Goal: Task Accomplishment & Management: Use online tool/utility

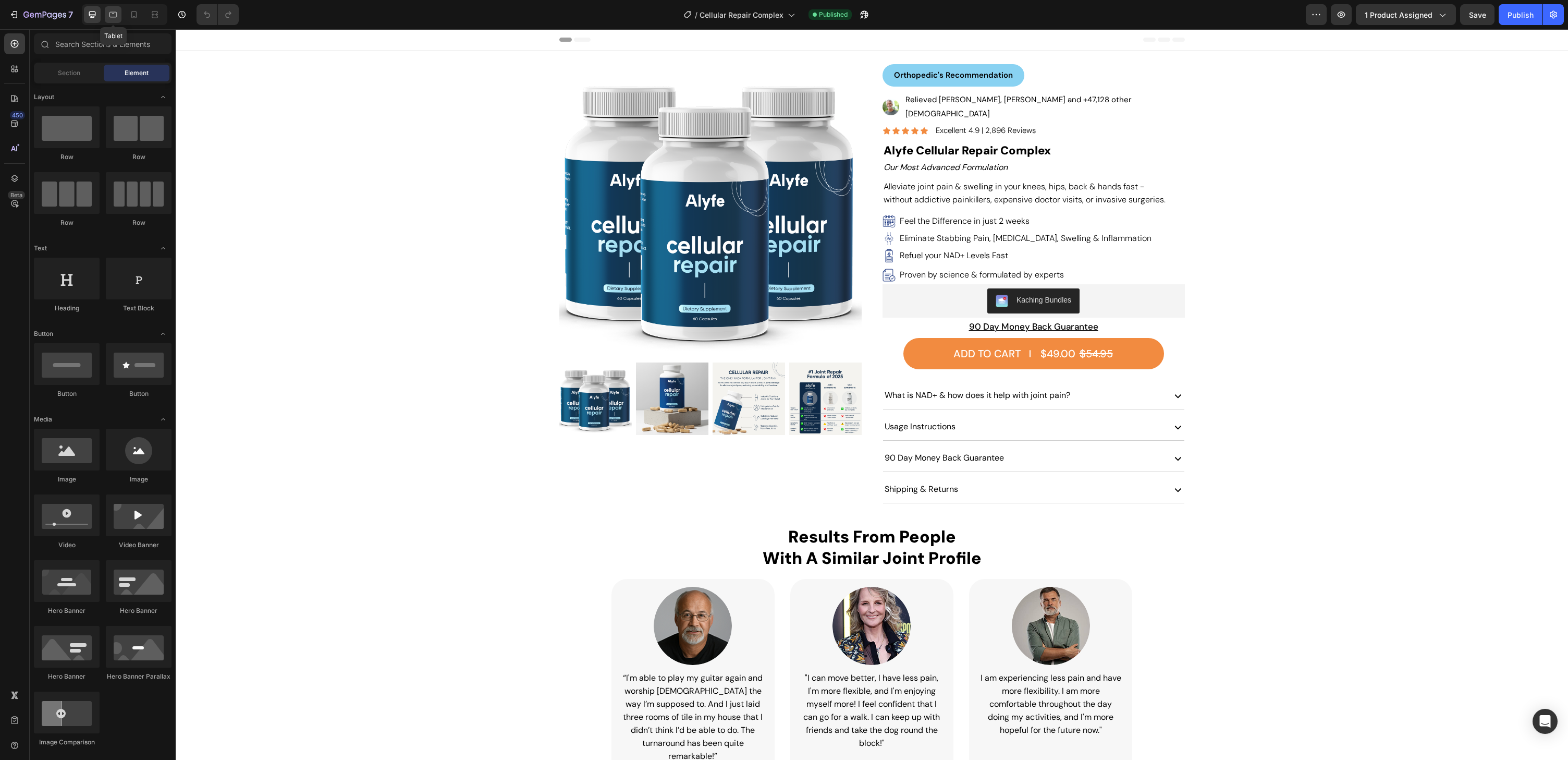
click at [118, 17] on icon at bounding box center [113, 14] width 11 height 11
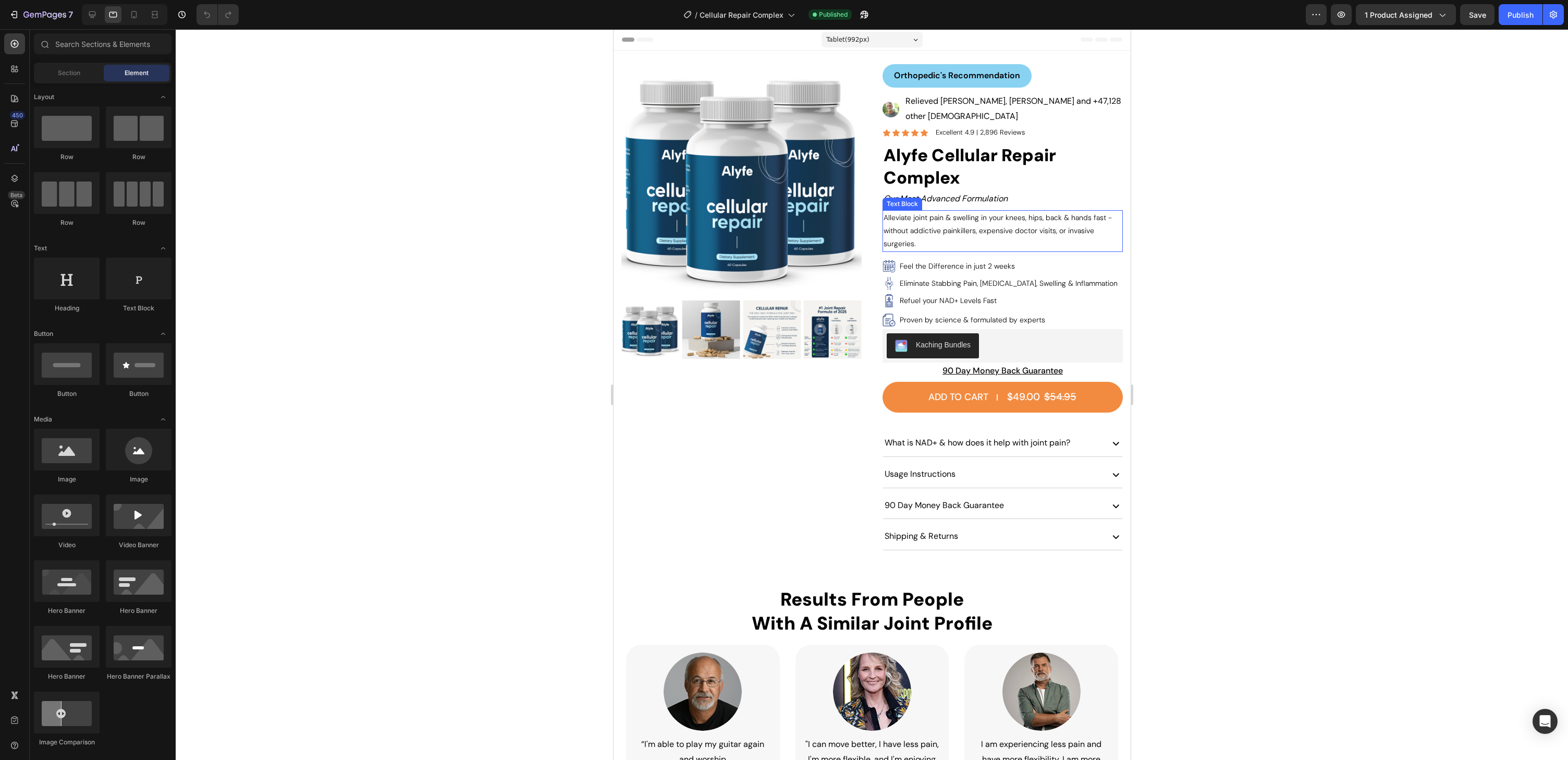
click at [946, 216] on p "Alleviate joint pain & swelling in your knees, hips, back & hands fast - withou…" at bounding box center [998, 231] width 231 height 40
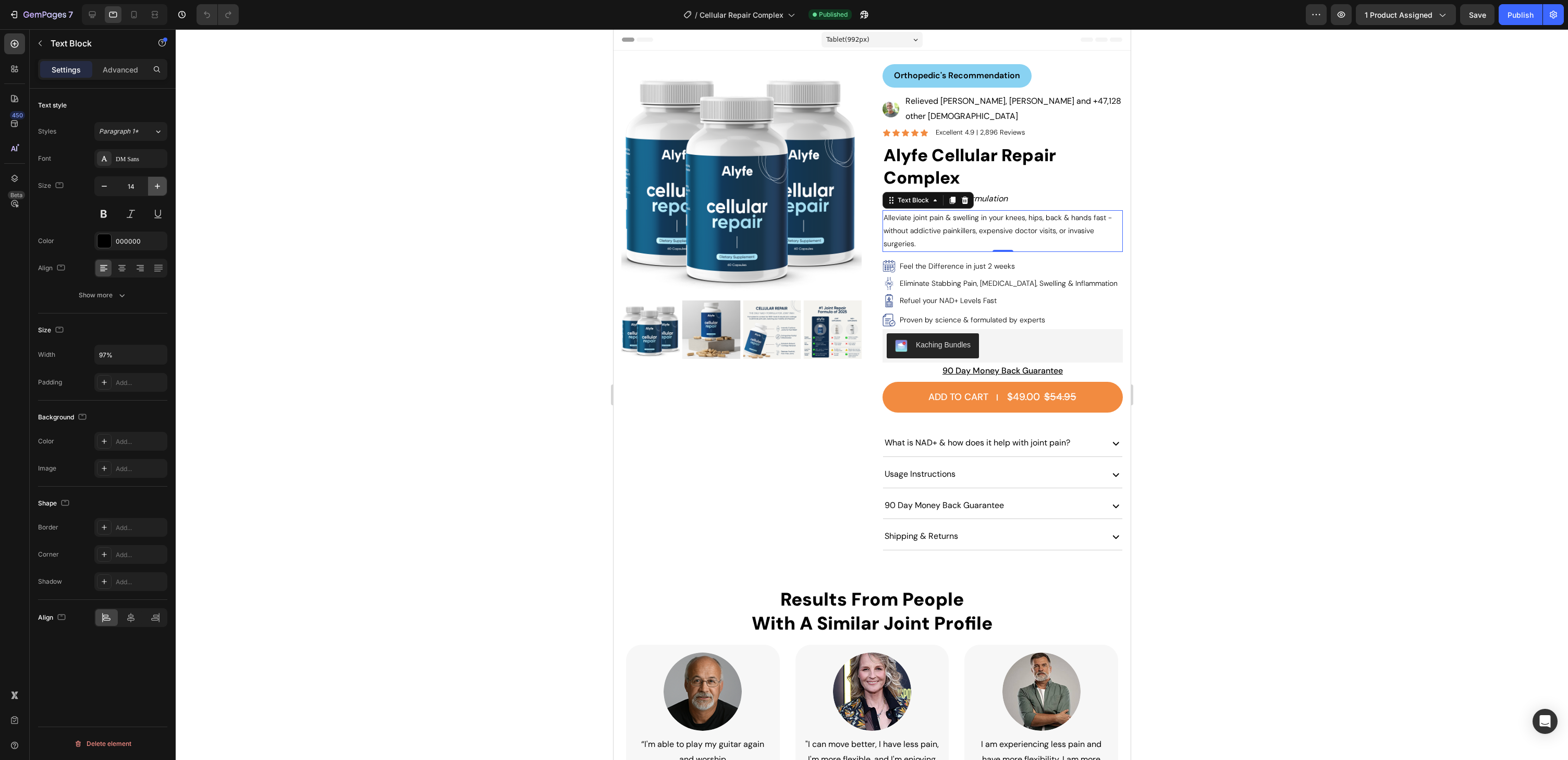
click at [166, 188] on button "button" at bounding box center [157, 186] width 18 height 18
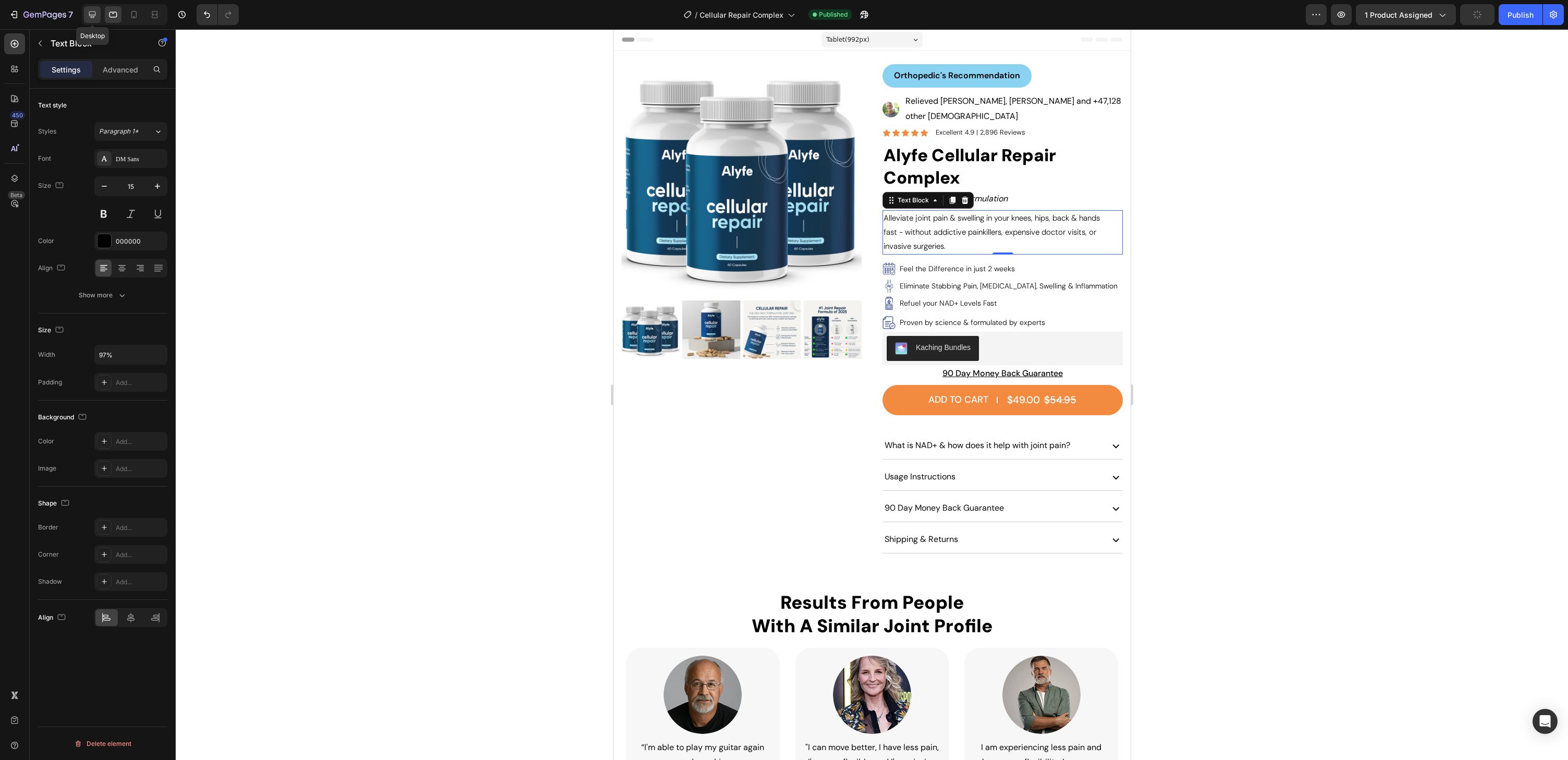
click at [96, 8] on div at bounding box center [92, 15] width 17 height 17
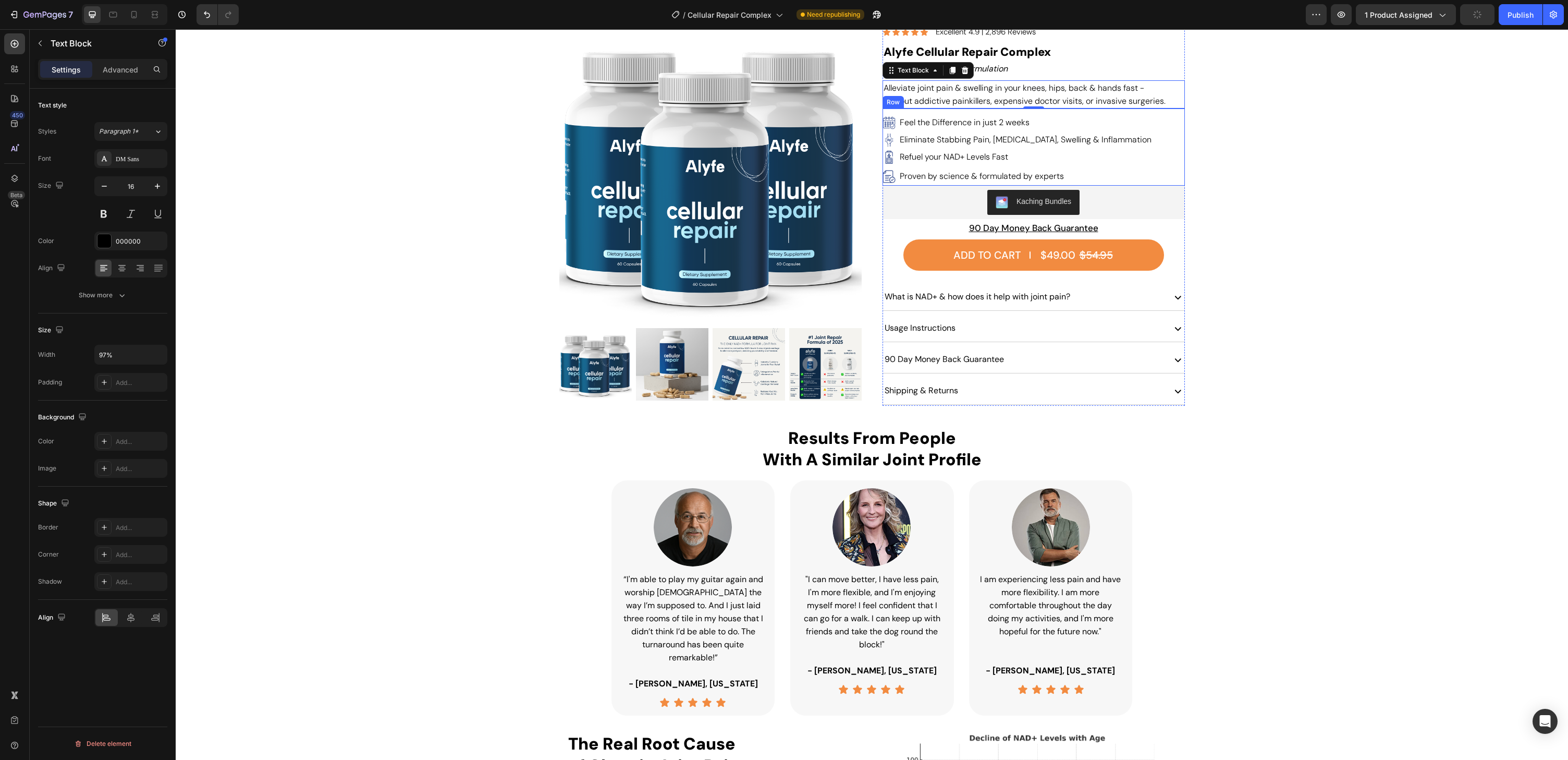
scroll to position [102, 0]
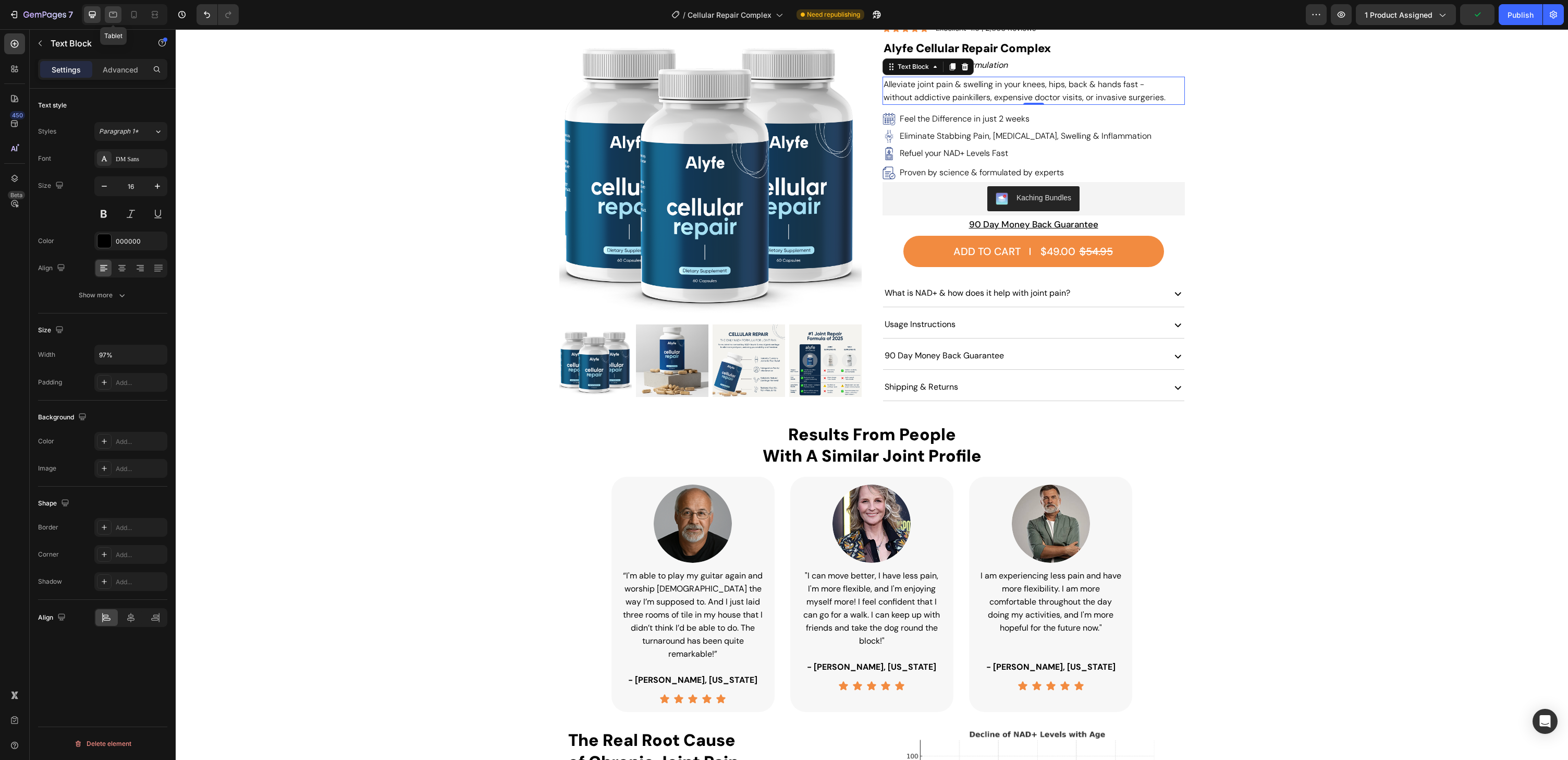
click at [117, 18] on icon at bounding box center [113, 14] width 11 height 11
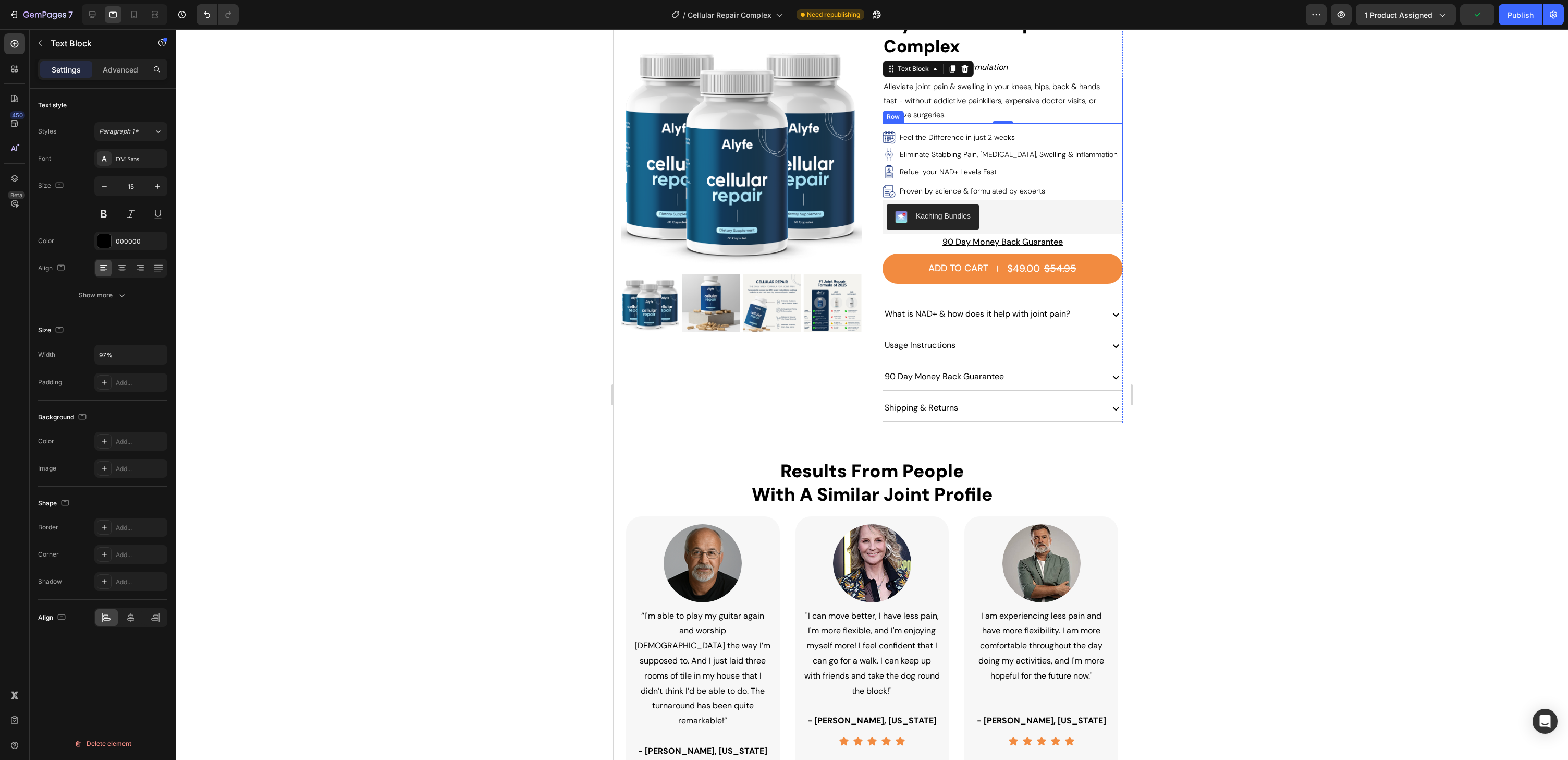
scroll to position [133, 0]
click at [150, 188] on button "button" at bounding box center [157, 186] width 18 height 18
type input "16"
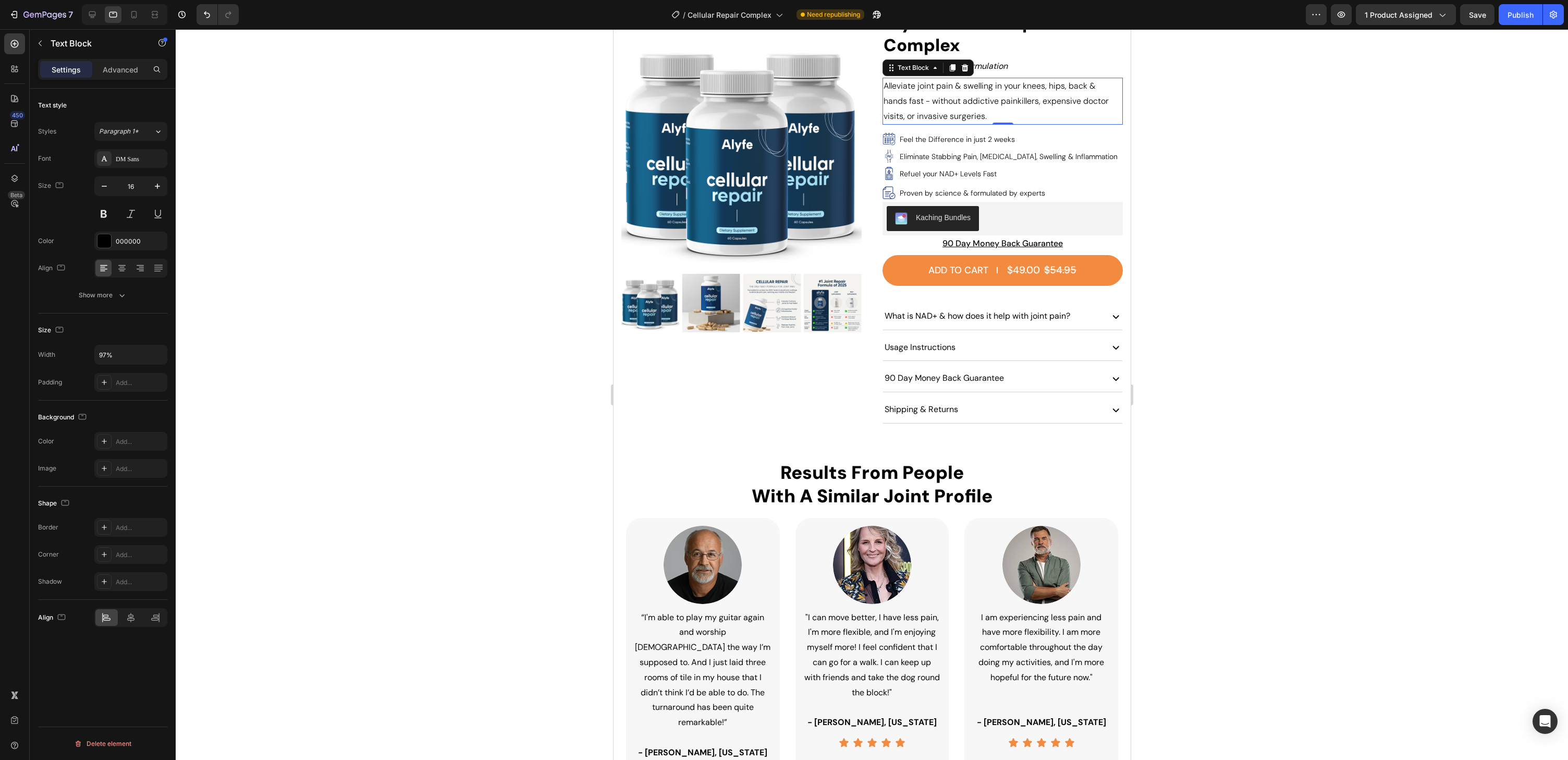
scroll to position [0, 0]
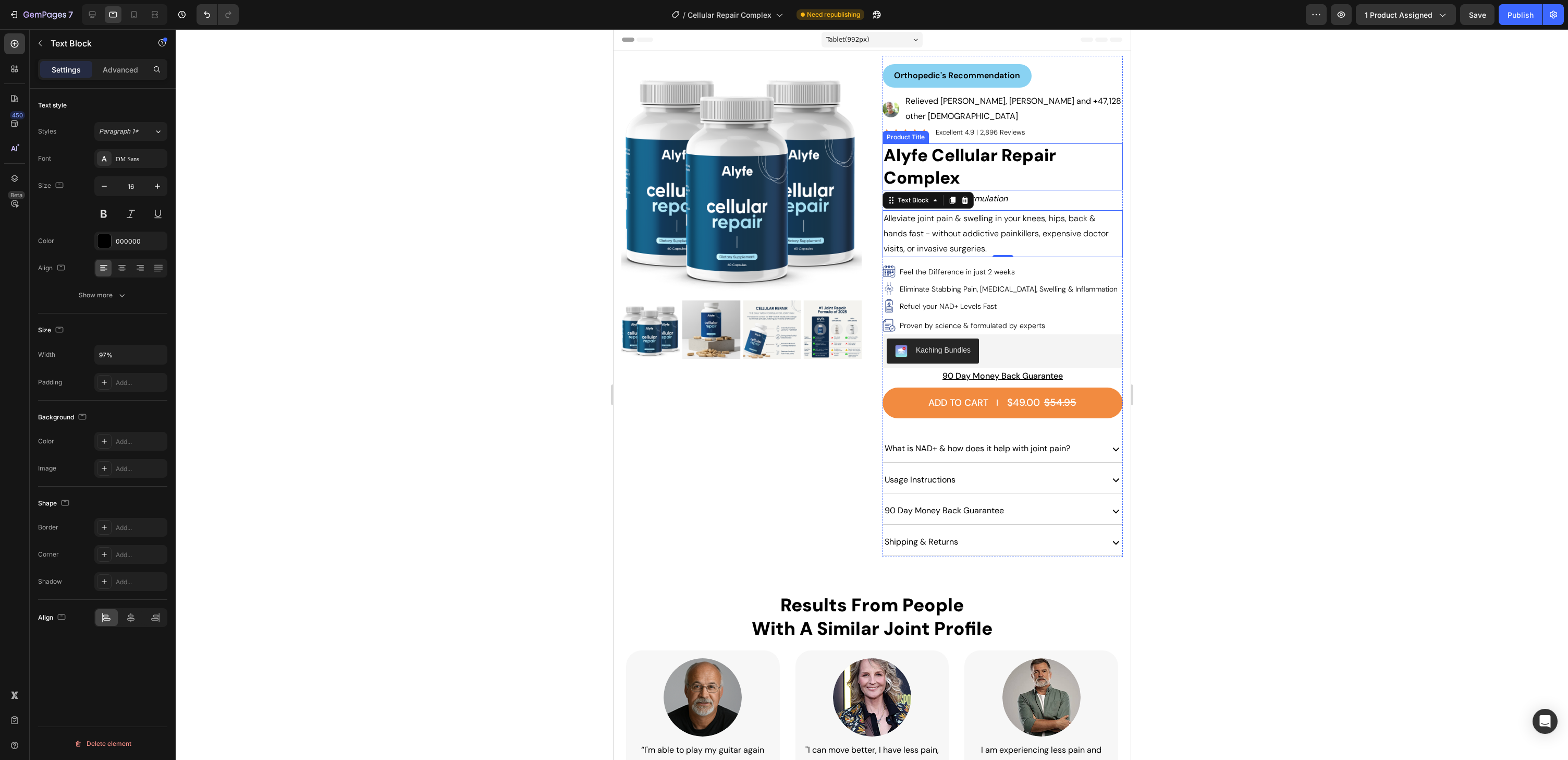
click at [978, 145] on h1 "Alyfe Cellular Repair Complex" at bounding box center [1002, 167] width 240 height 47
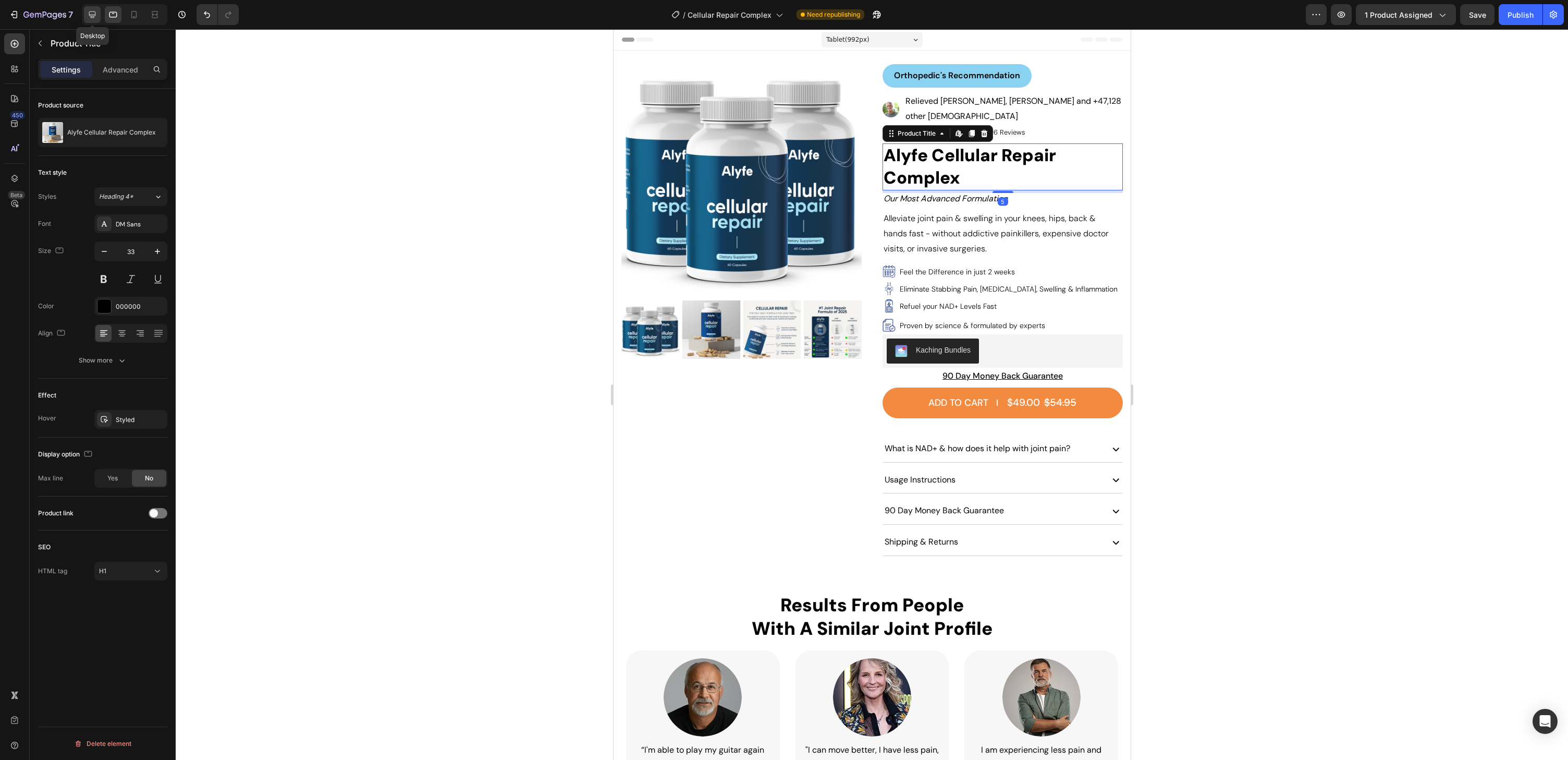
click at [90, 17] on icon at bounding box center [92, 14] width 11 height 11
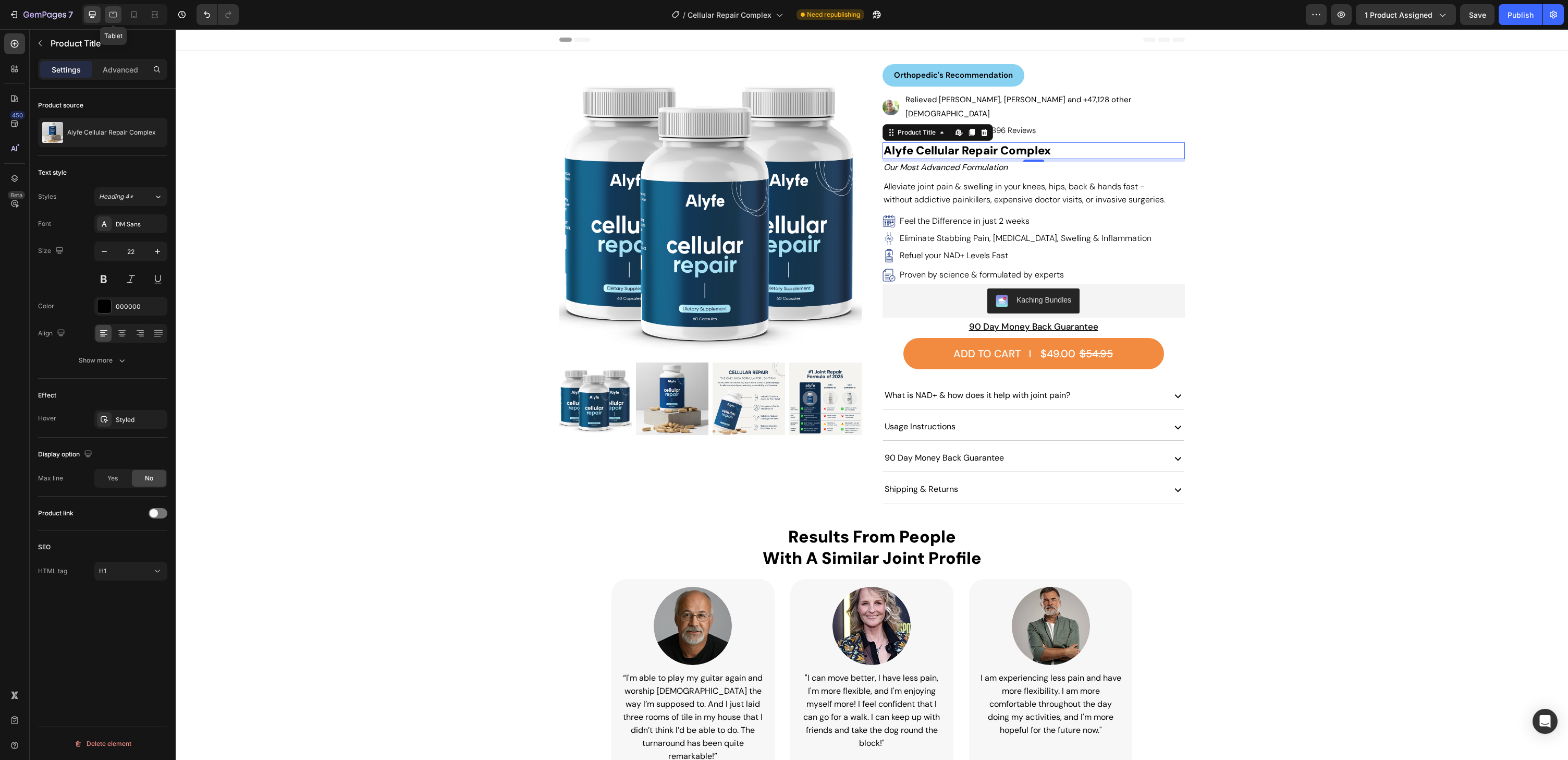
click at [118, 13] on icon at bounding box center [113, 14] width 11 height 11
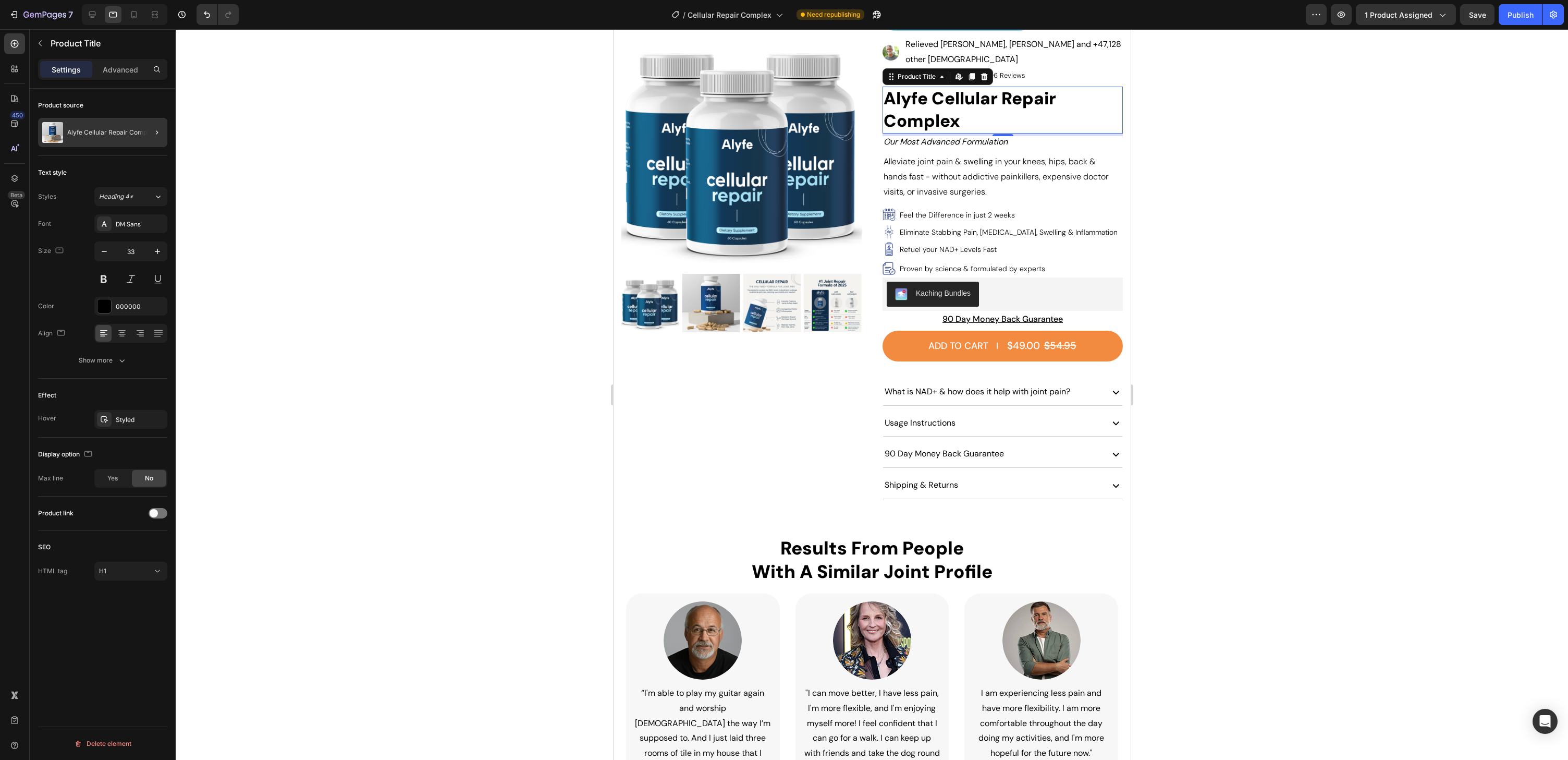
scroll to position [66, 0]
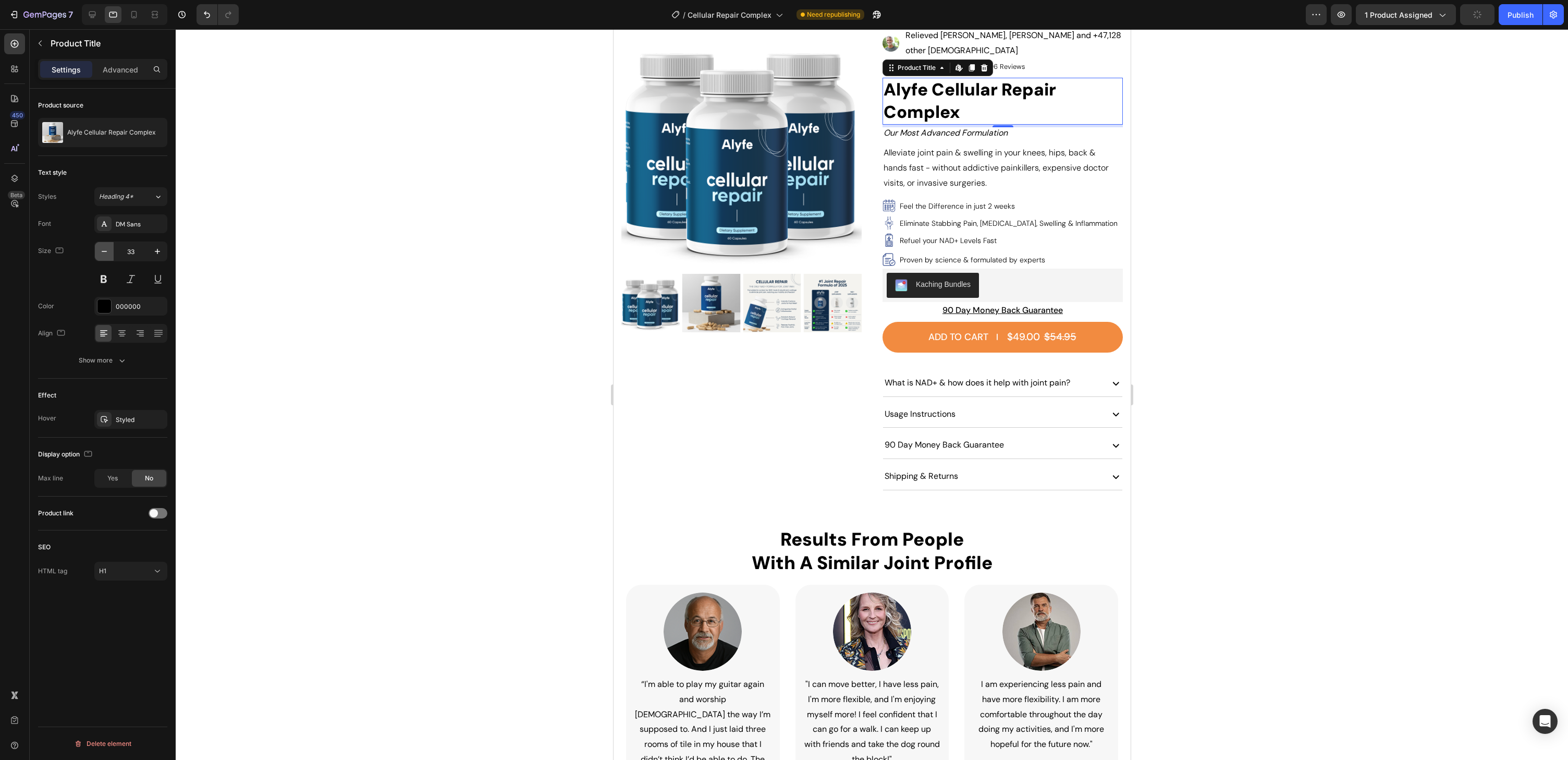
click at [100, 247] on icon "button" at bounding box center [104, 251] width 11 height 11
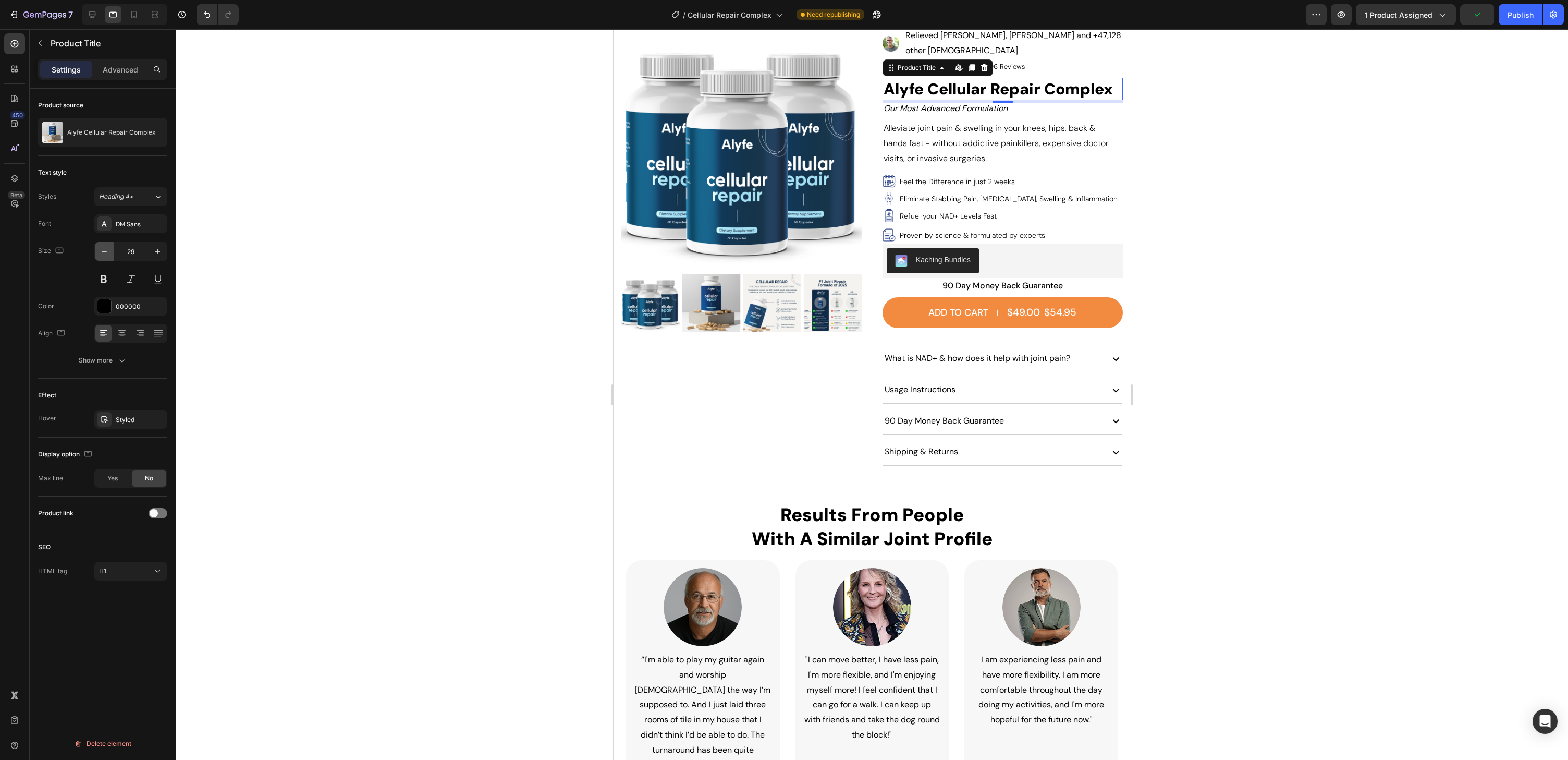
click at [101, 247] on icon "button" at bounding box center [104, 251] width 11 height 11
click at [101, 247] on icon "button" at bounding box center [104, 251] width 11 height 11
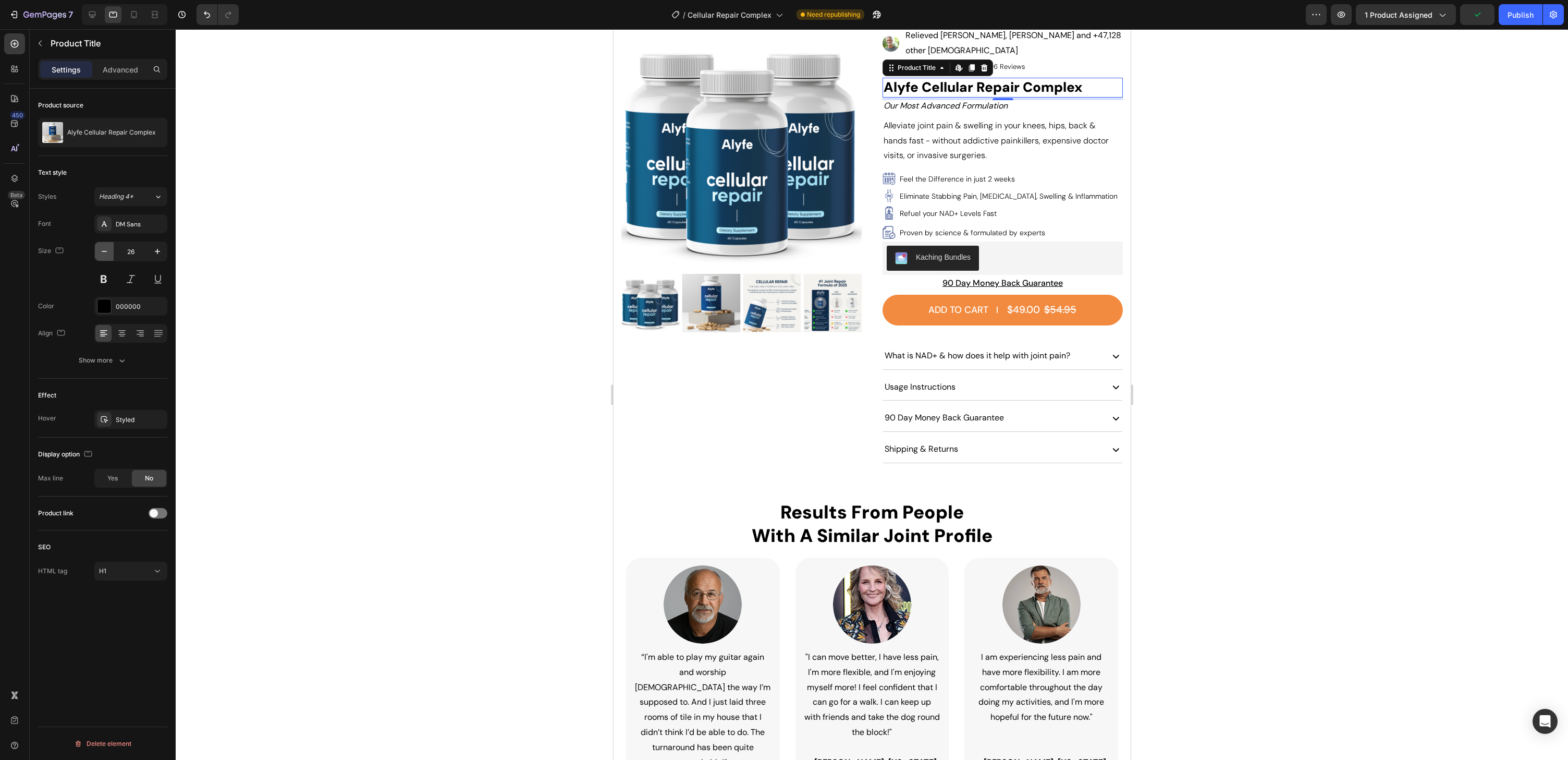
click at [101, 247] on icon "button" at bounding box center [104, 251] width 11 height 11
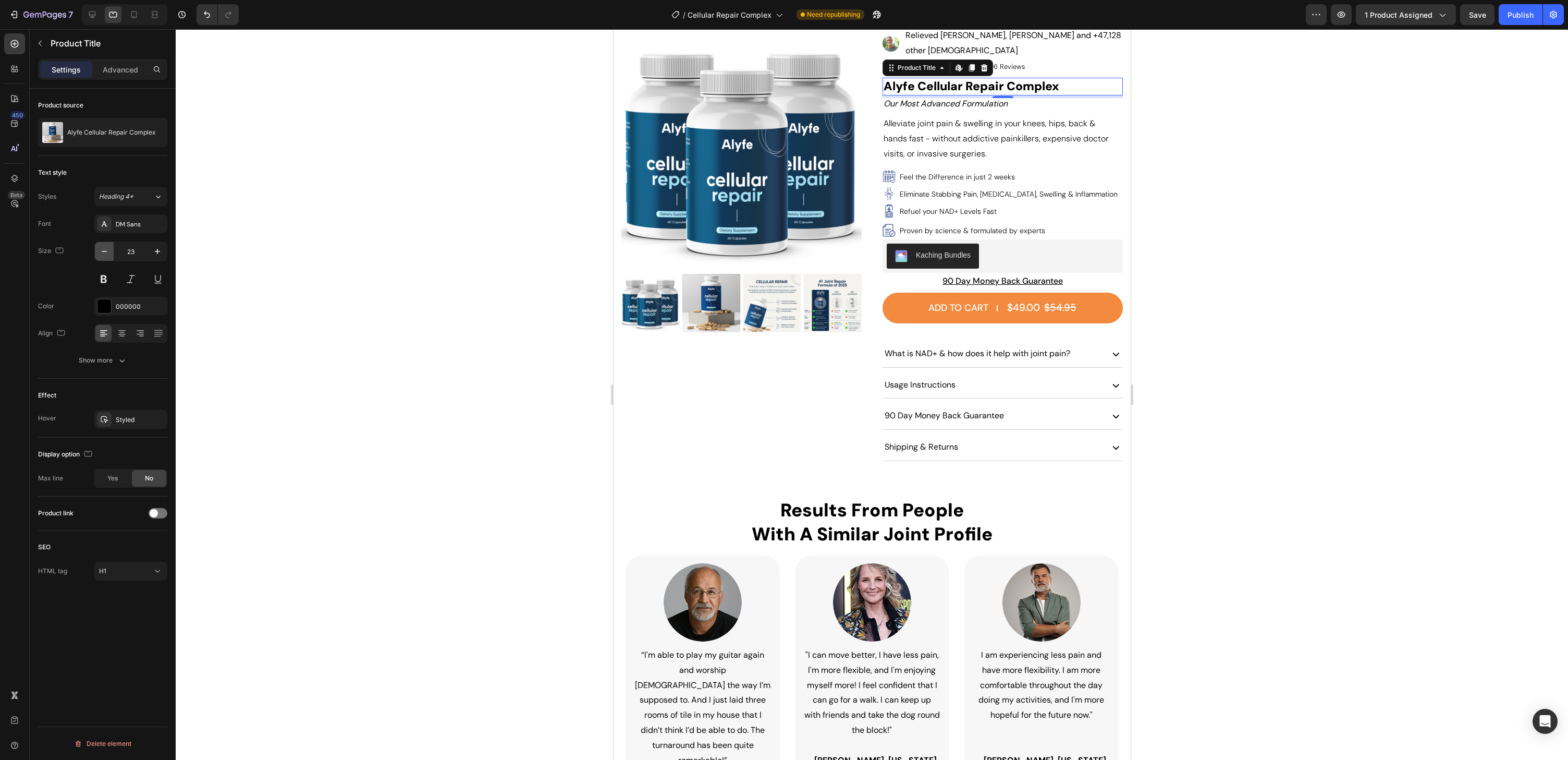
click at [101, 247] on icon "button" at bounding box center [104, 251] width 11 height 11
type input "22"
click at [988, 96] on p "Our Most Advanced Formulation" at bounding box center [1002, 103] width 238 height 15
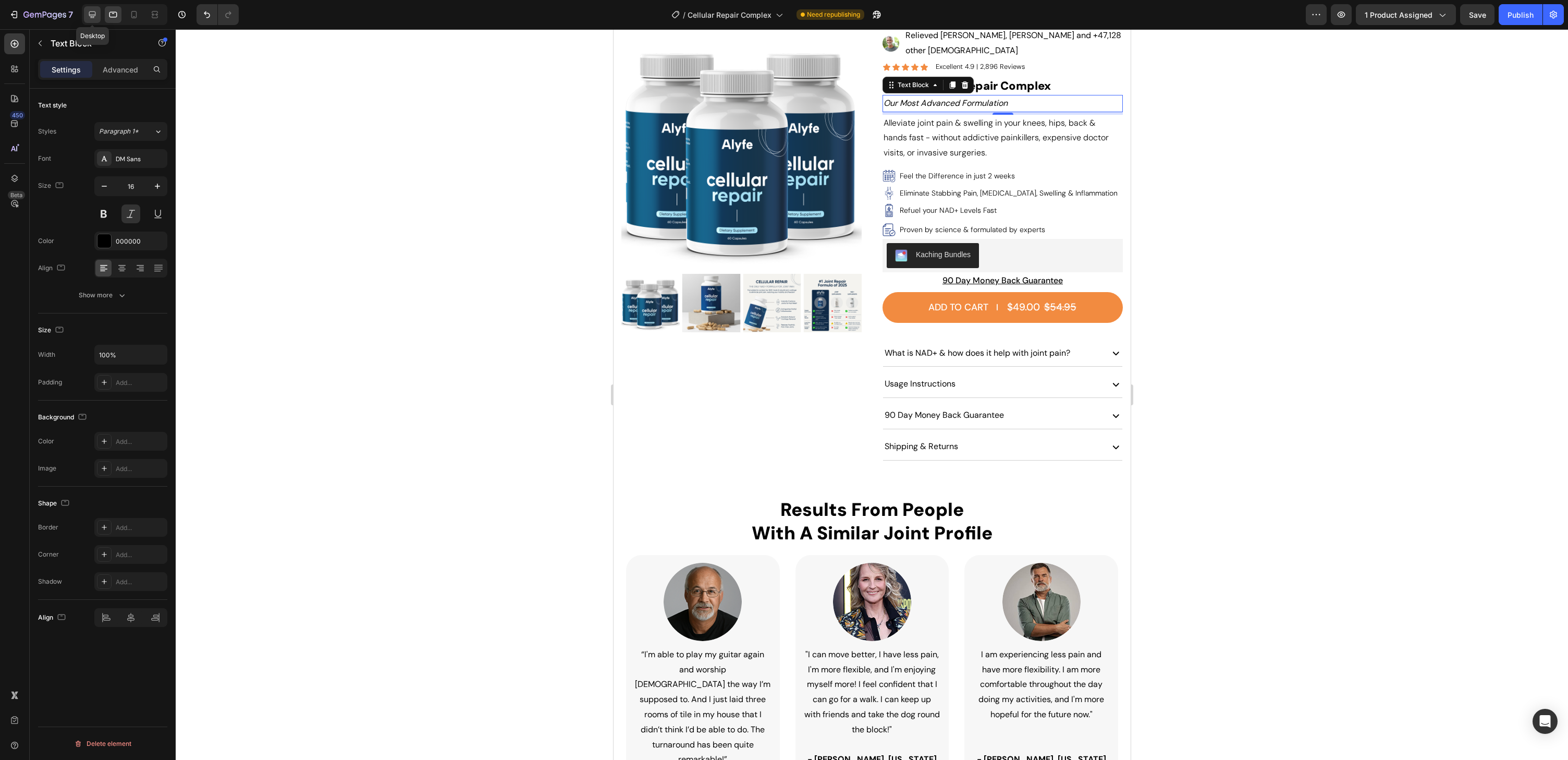
click at [90, 13] on icon at bounding box center [92, 14] width 11 height 11
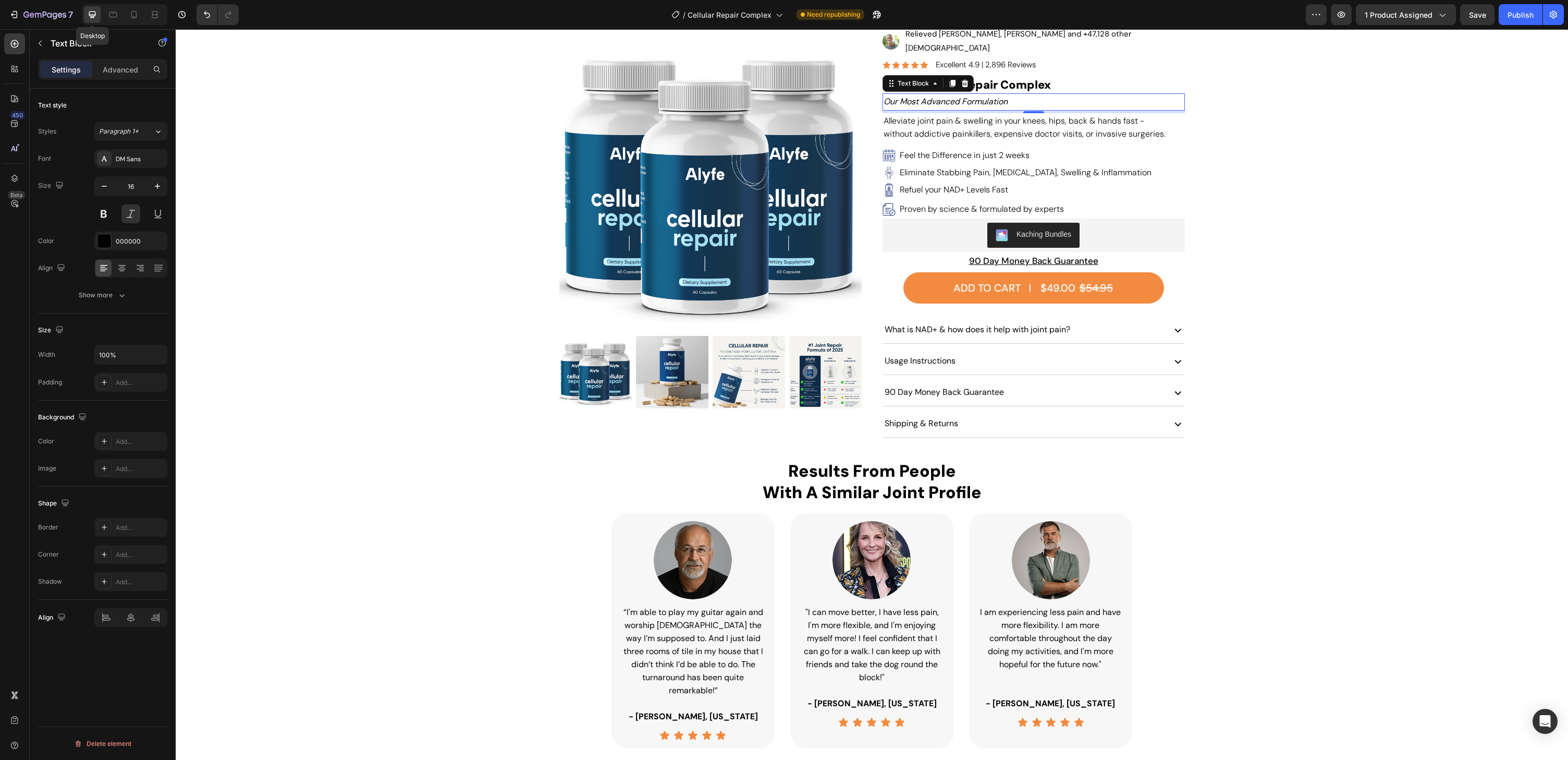
scroll to position [83, 0]
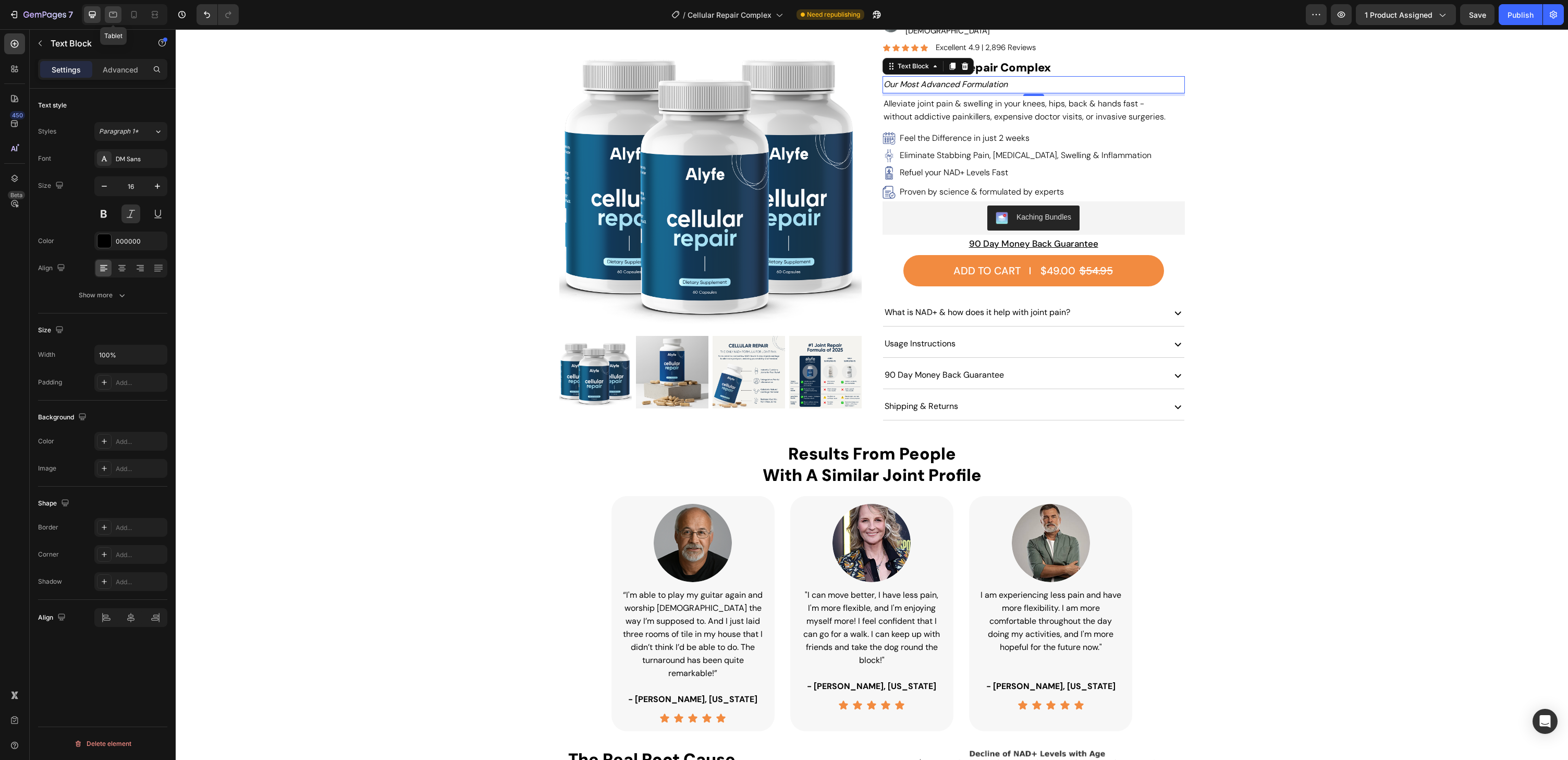
click at [111, 12] on icon at bounding box center [113, 15] width 8 height 6
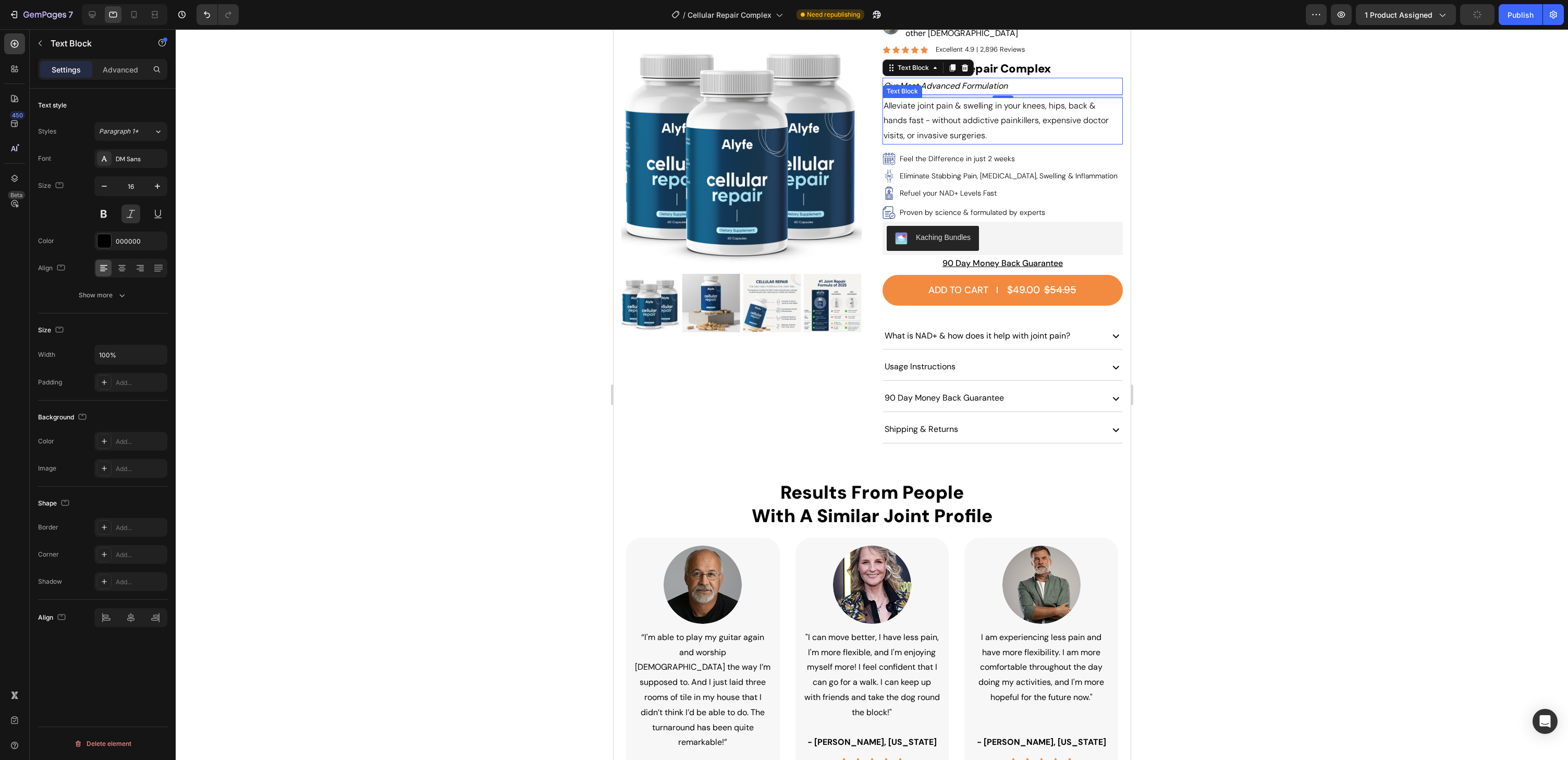
click at [966, 108] on p "Alleviate joint pain & swelling in your knees, hips, back & hands fast - withou…" at bounding box center [998, 121] width 231 height 45
click at [964, 154] on p "Feel the Difference in just 2 weeks" at bounding box center [957, 158] width 115 height 9
click at [159, 185] on icon "button" at bounding box center [157, 186] width 11 height 11
type input "15"
click at [976, 171] on p "Eliminate Stabbing Pain, [MEDICAL_DATA], Swelling & Inflammation" at bounding box center [1008, 175] width 218 height 9
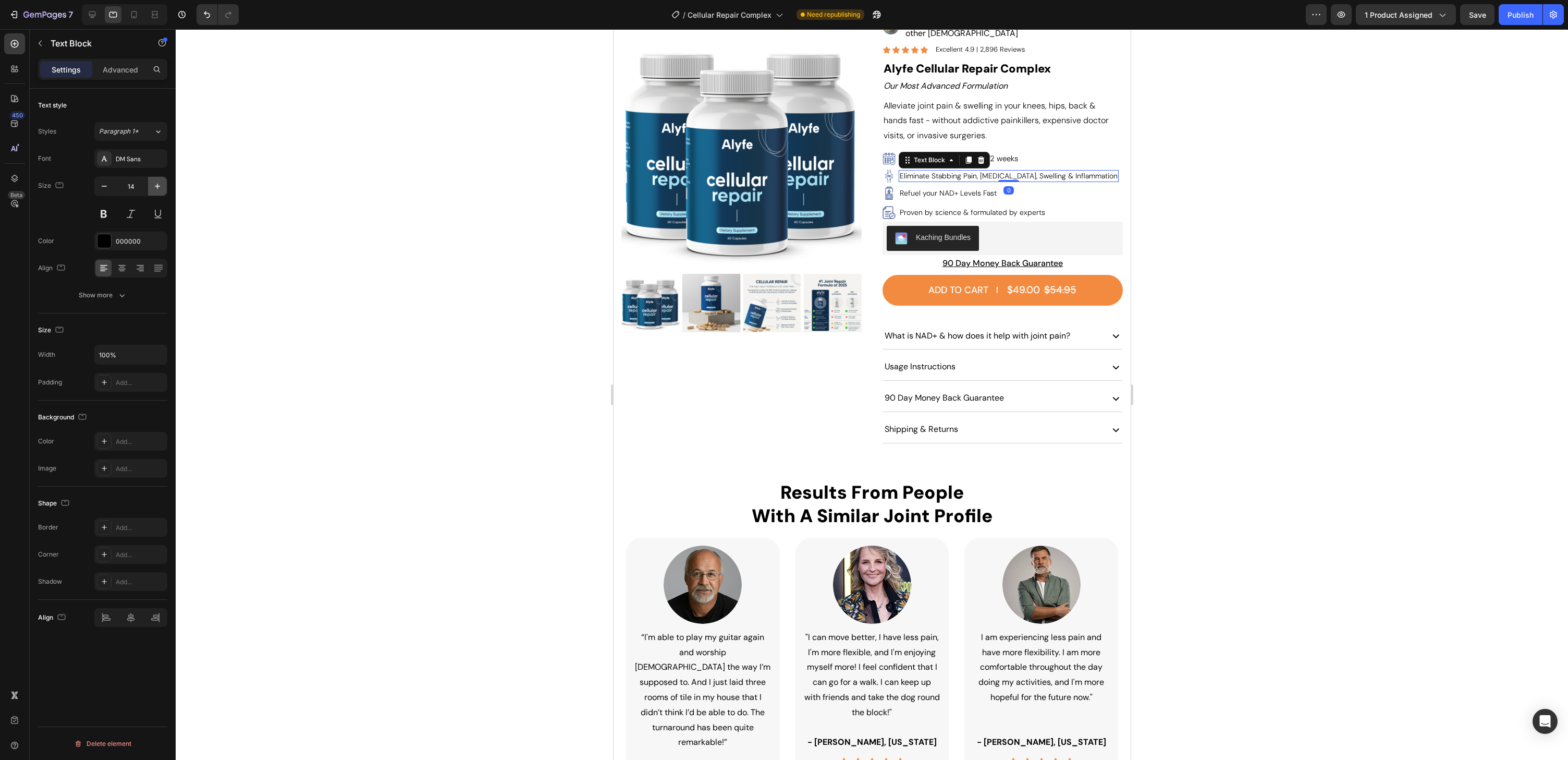
click at [157, 187] on icon "button" at bounding box center [157, 186] width 11 height 11
type input "15"
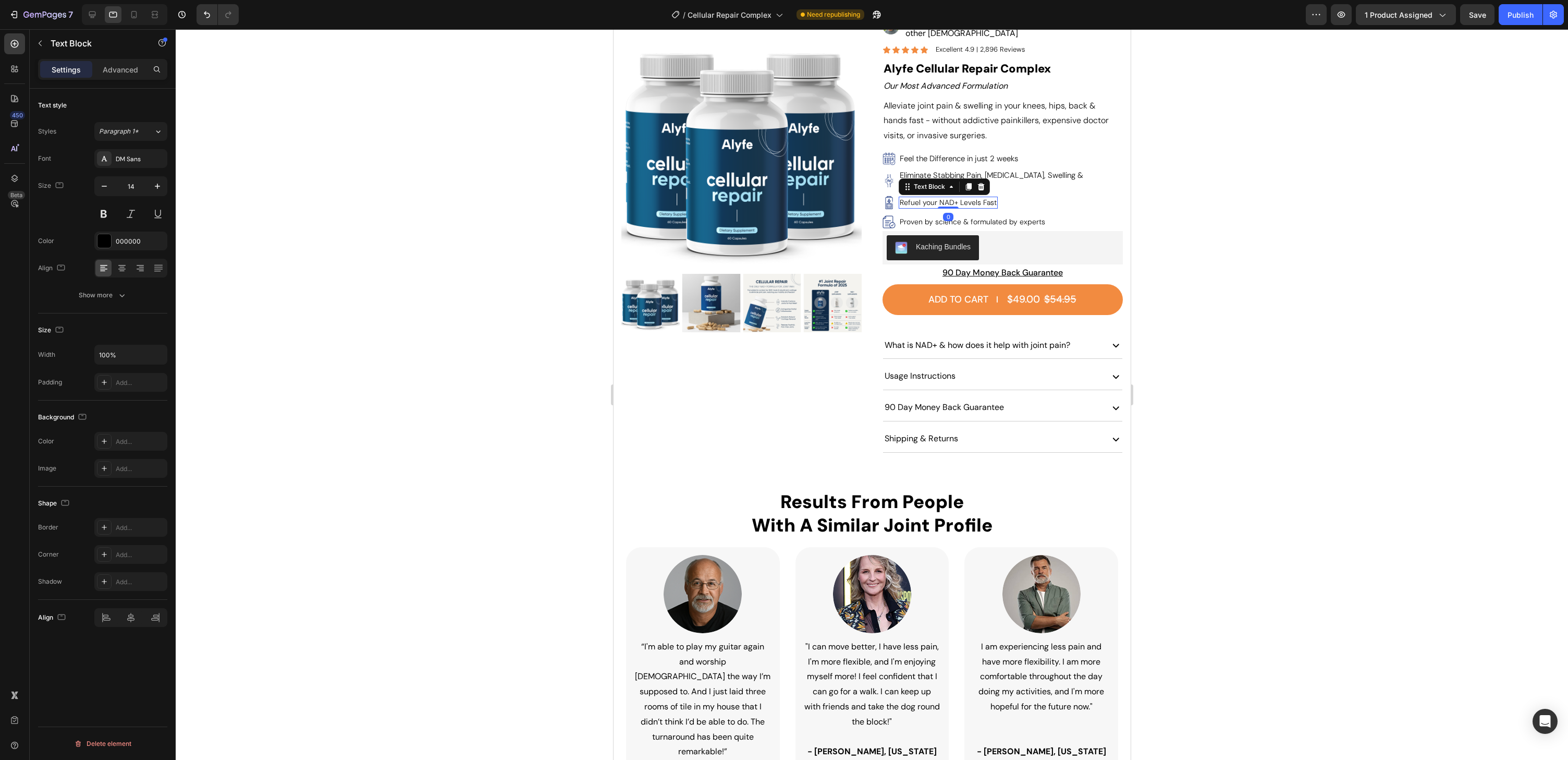
click at [943, 196] on div "Refuel your NAD+ Levels Fast Text Block 0" at bounding box center [948, 202] width 99 height 11
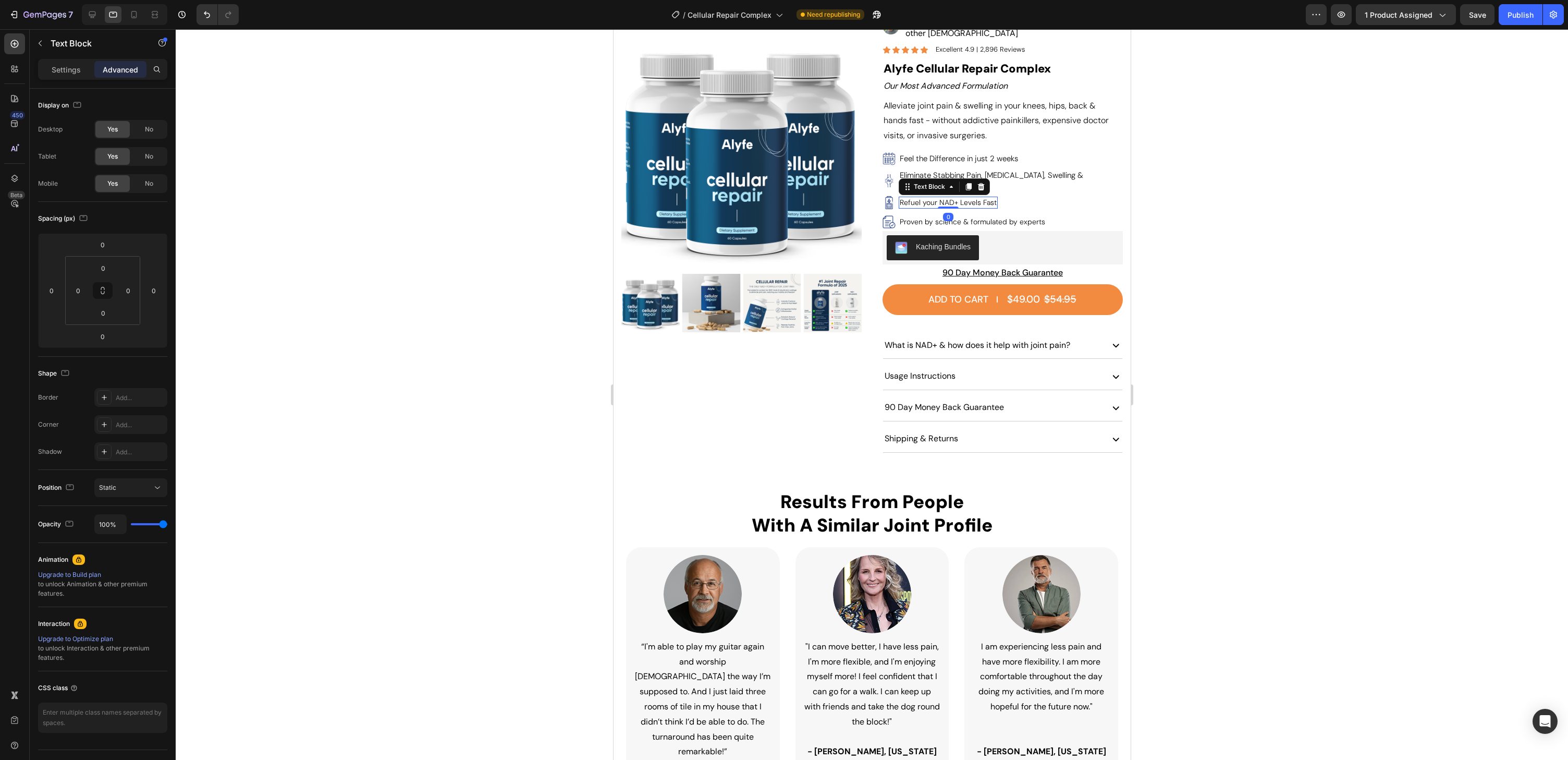
click at [39, 70] on div "Settings Advanced" at bounding box center [103, 69] width 129 height 21
click at [56, 69] on p "Settings" at bounding box center [66, 69] width 29 height 11
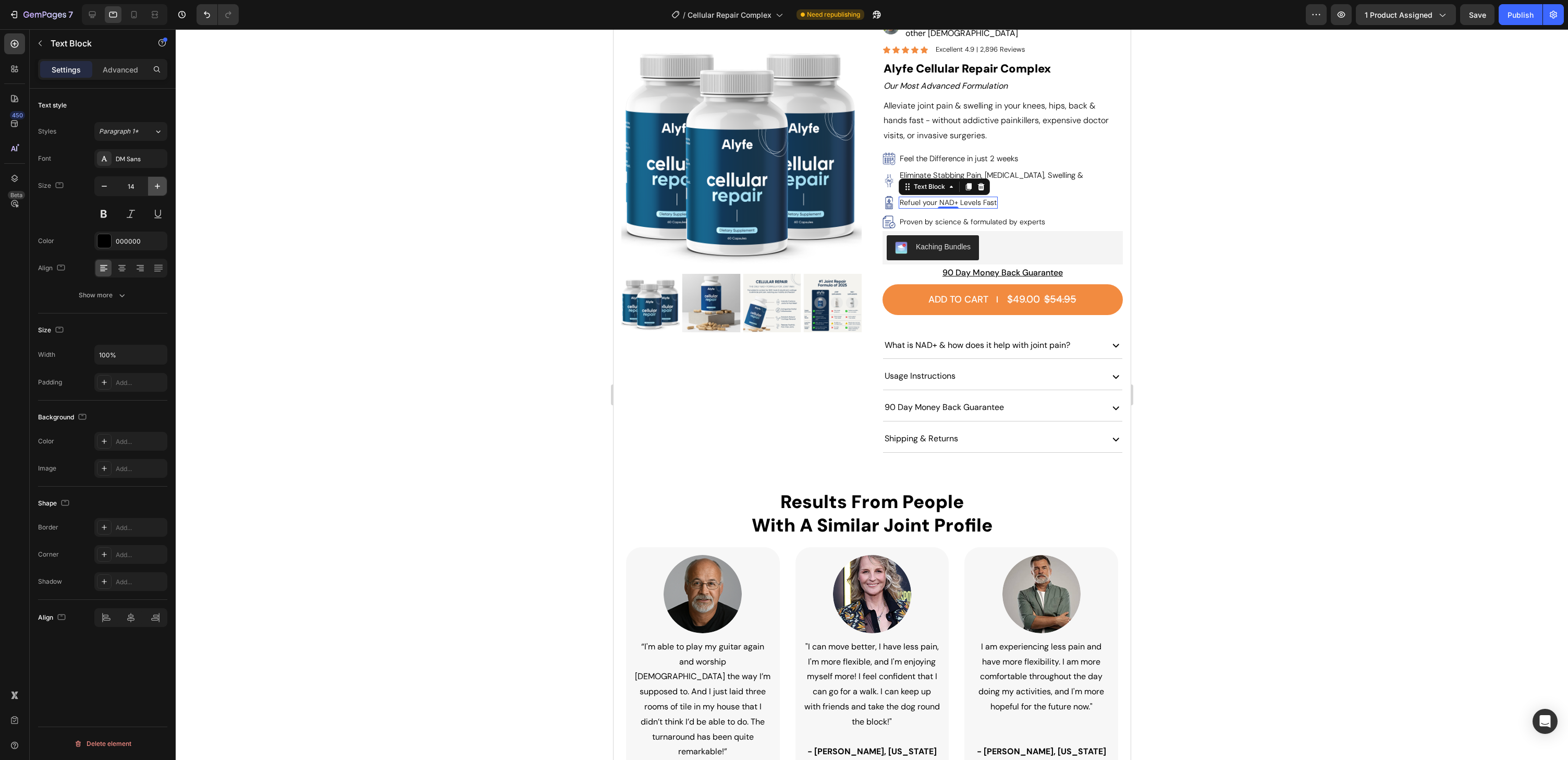
click at [162, 192] on button "button" at bounding box center [157, 186] width 18 height 18
type input "15"
click at [1003, 217] on p "Proven by science & formulated by experts" at bounding box center [971, 221] width 145 height 9
click at [162, 185] on icon "button" at bounding box center [157, 186] width 11 height 11
type input "15"
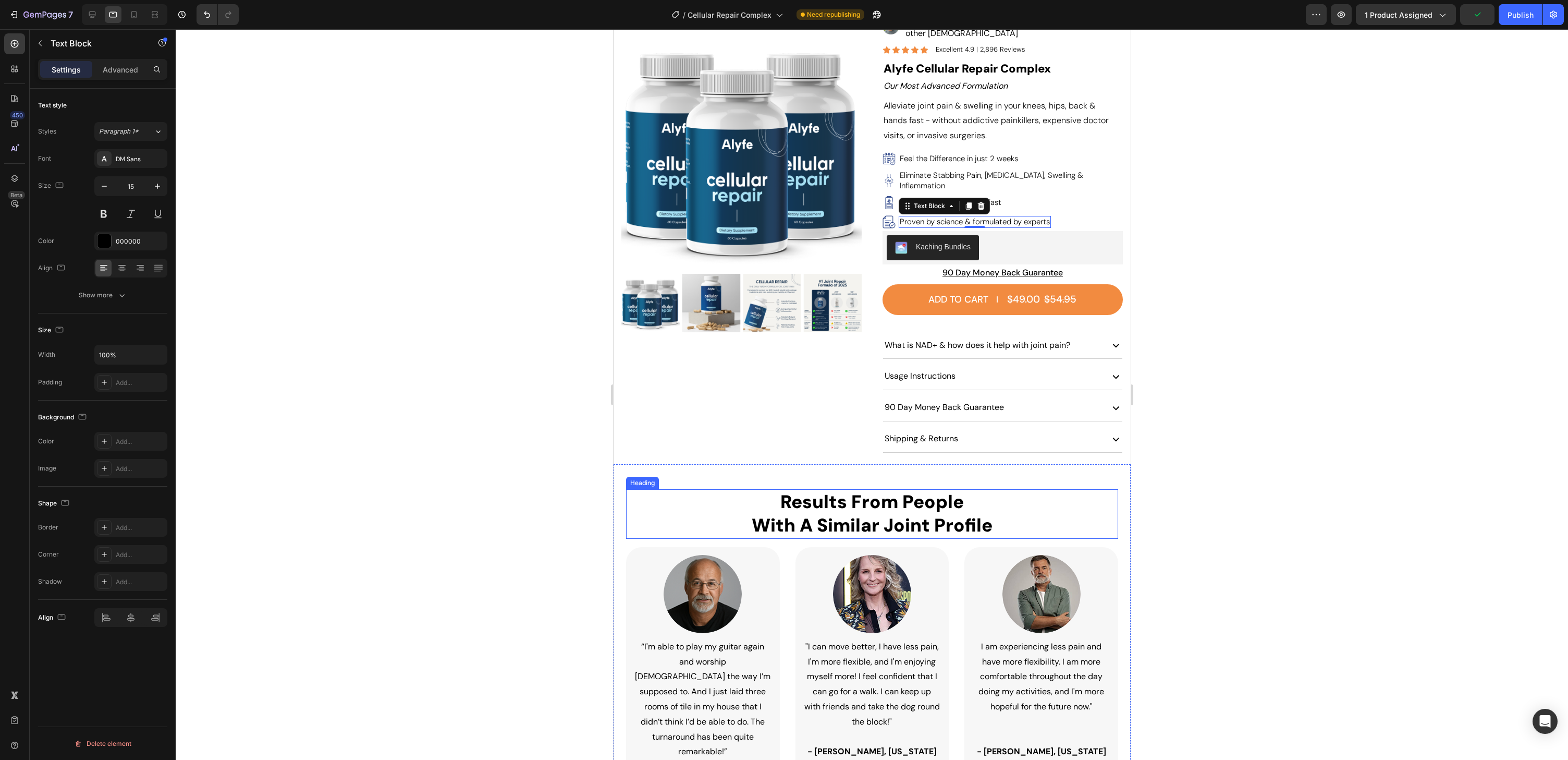
click at [903, 489] on h2 "Results From People With A Similar Joint Profile" at bounding box center [872, 514] width 492 height 50
click at [99, 9] on div at bounding box center [92, 15] width 17 height 17
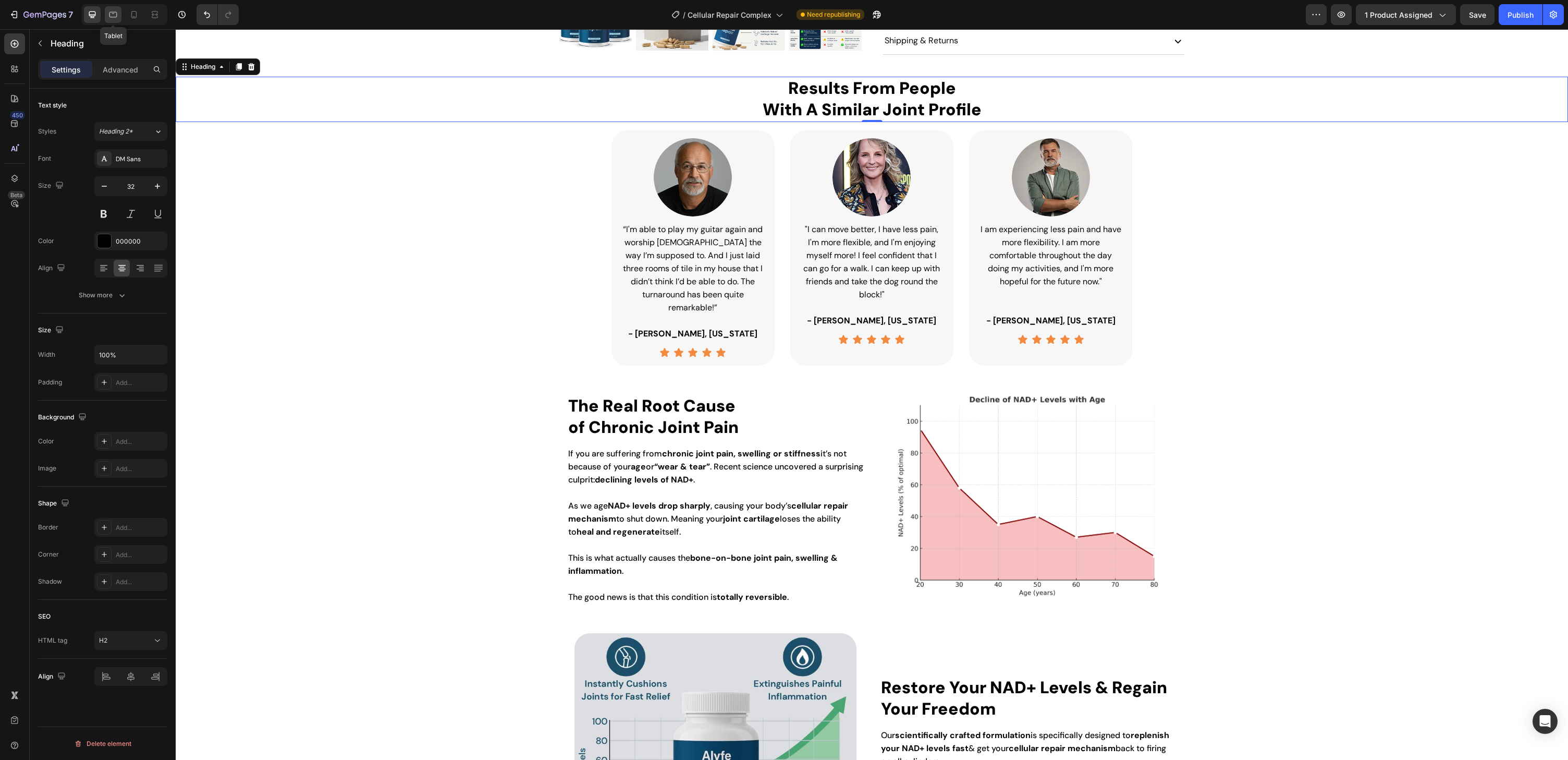
click at [106, 12] on div at bounding box center [113, 15] width 17 height 17
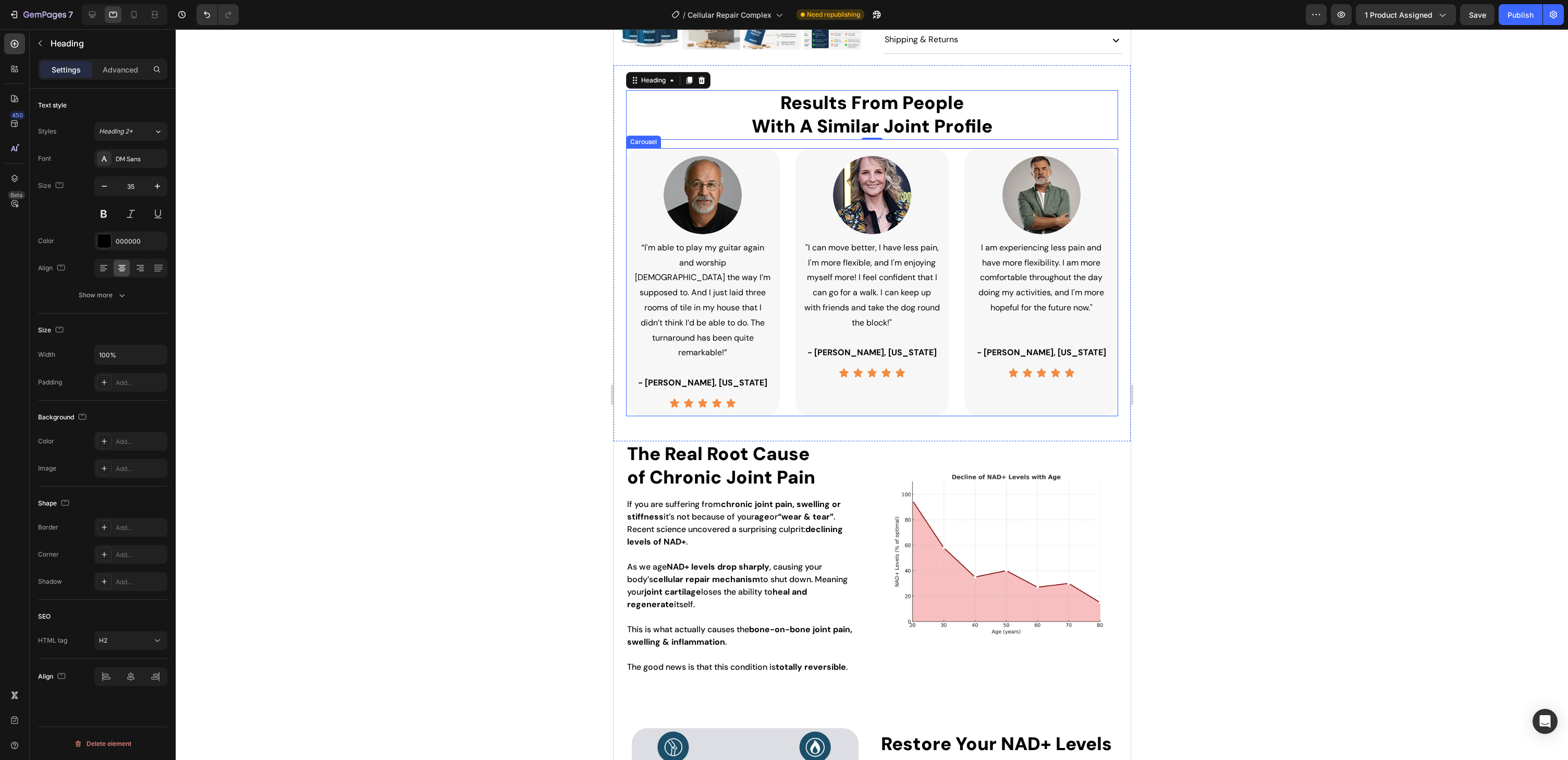
scroll to position [485, 0]
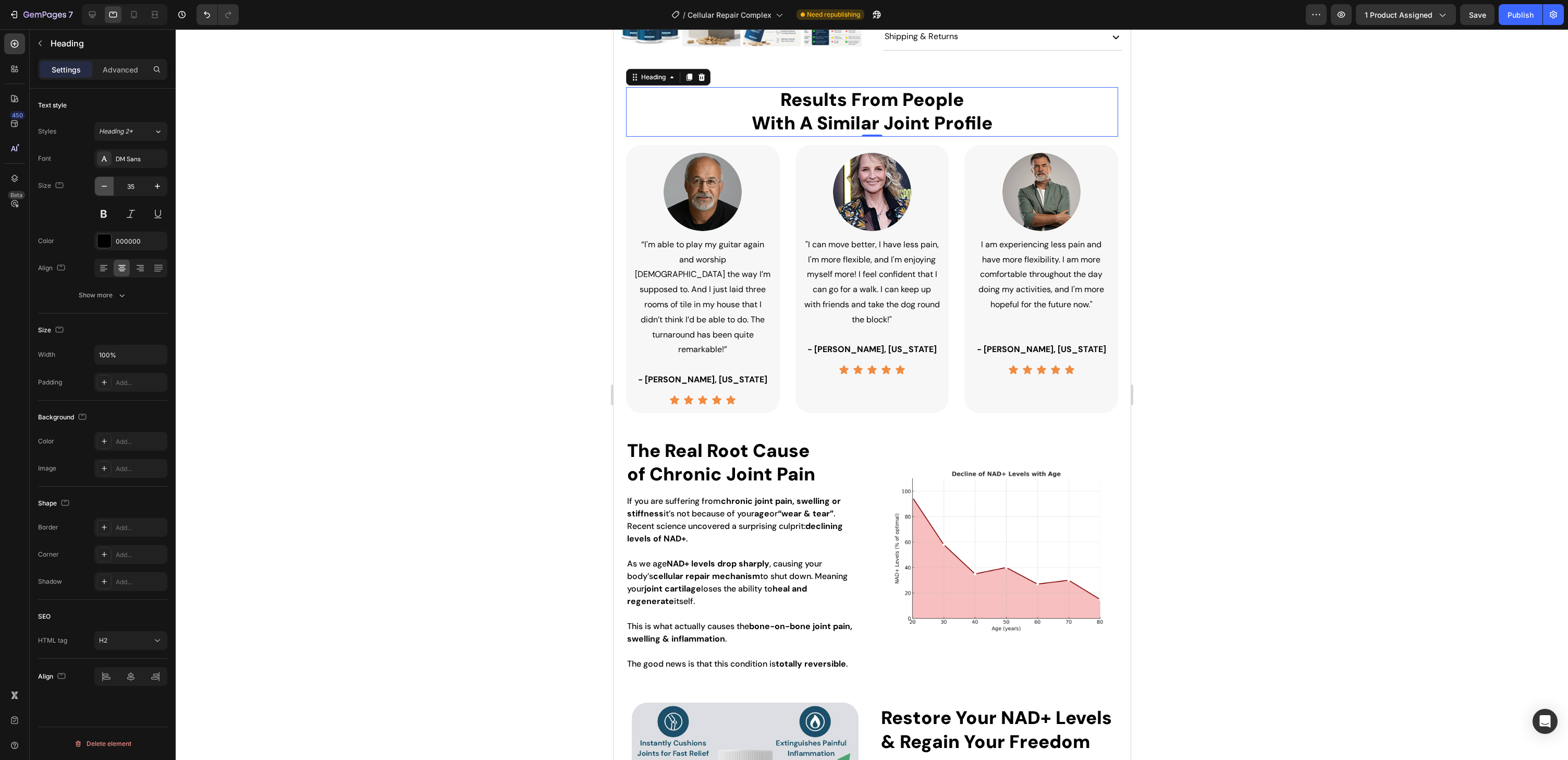
click at [106, 183] on icon "button" at bounding box center [104, 186] width 11 height 11
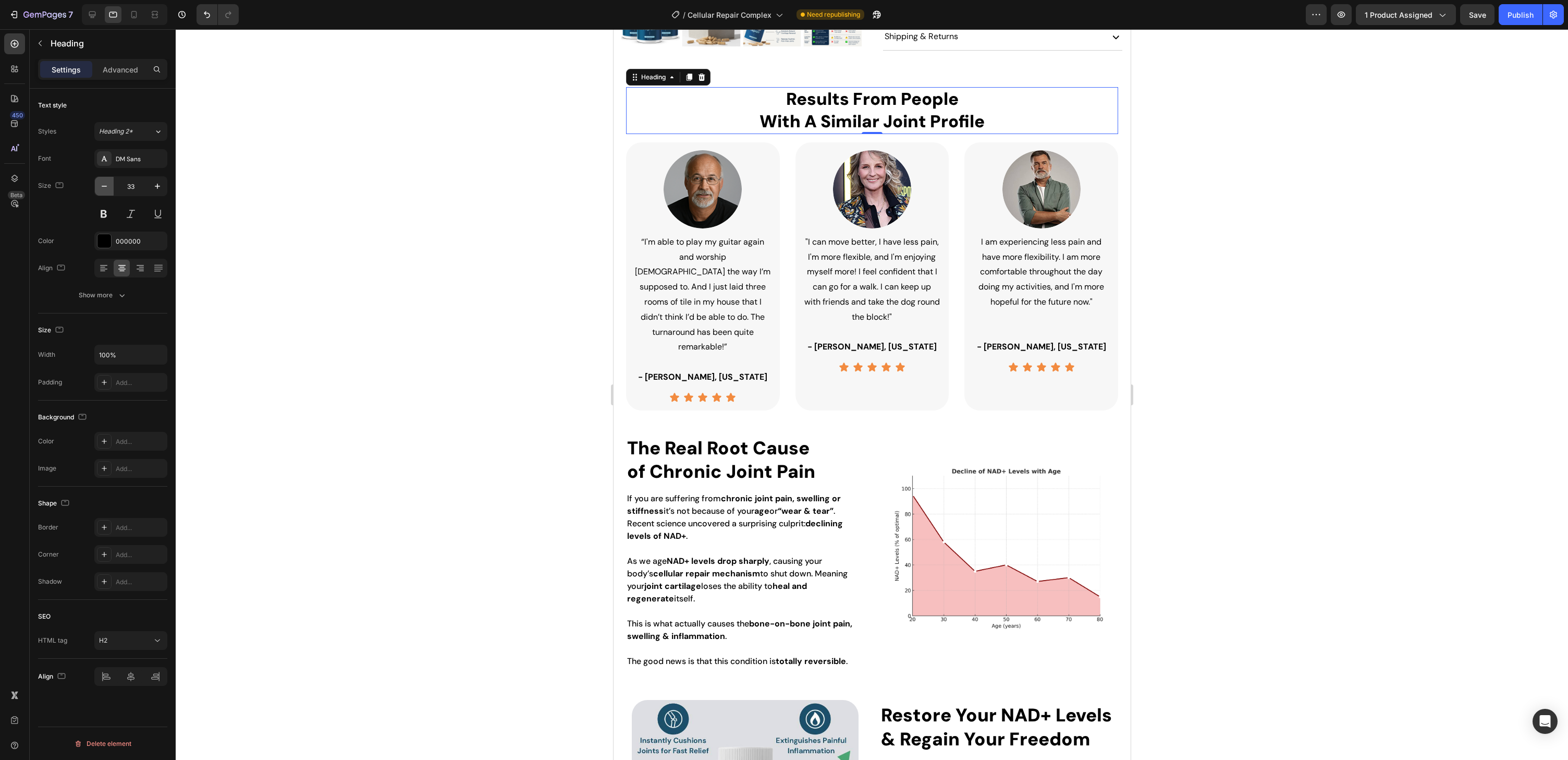
type input "32"
click at [725, 434] on h2 "The Real Root Cause of Chronic Joint Pain" at bounding box center [745, 459] width 238 height 50
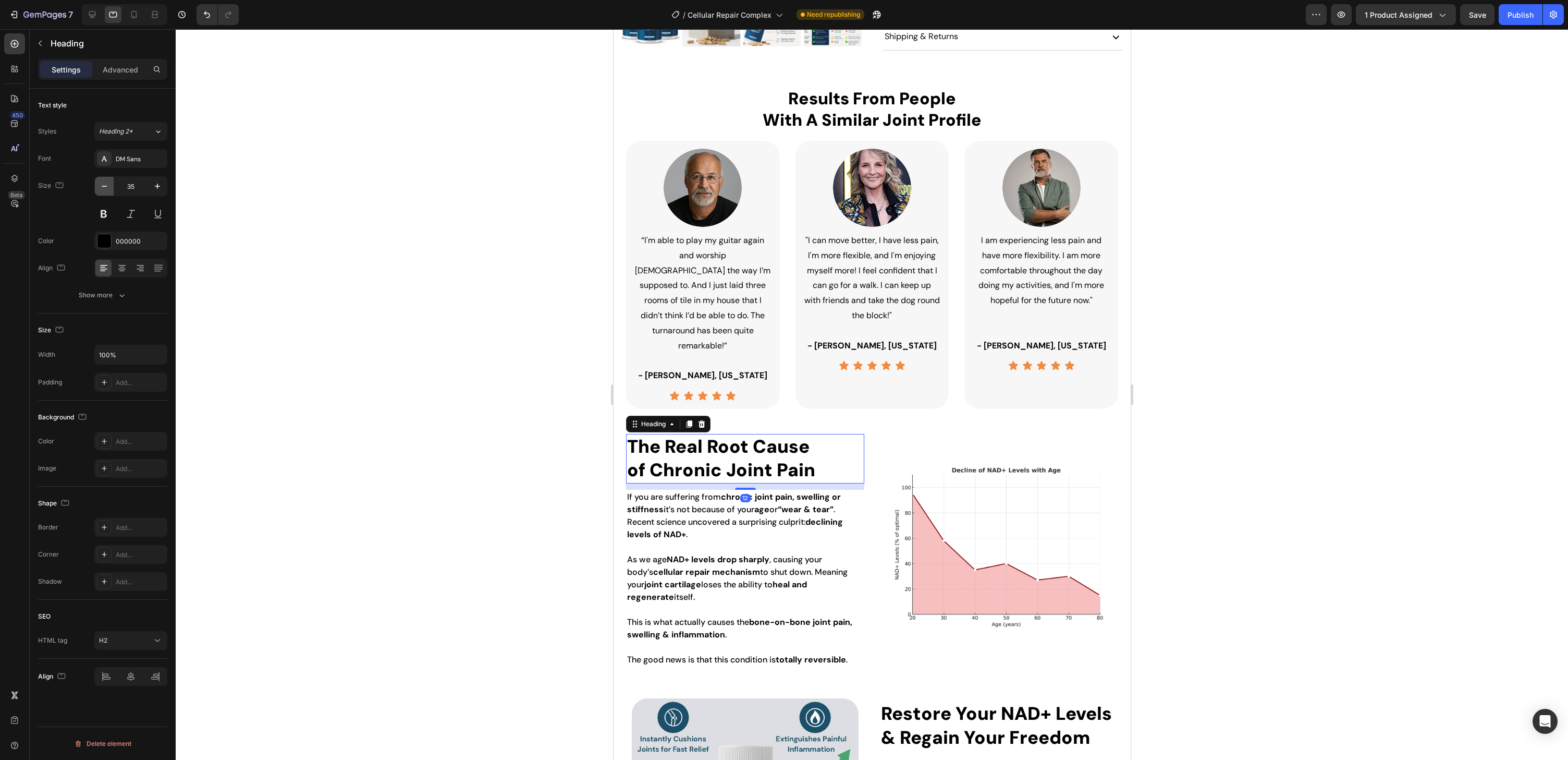
click at [112, 186] on button "button" at bounding box center [104, 186] width 18 height 18
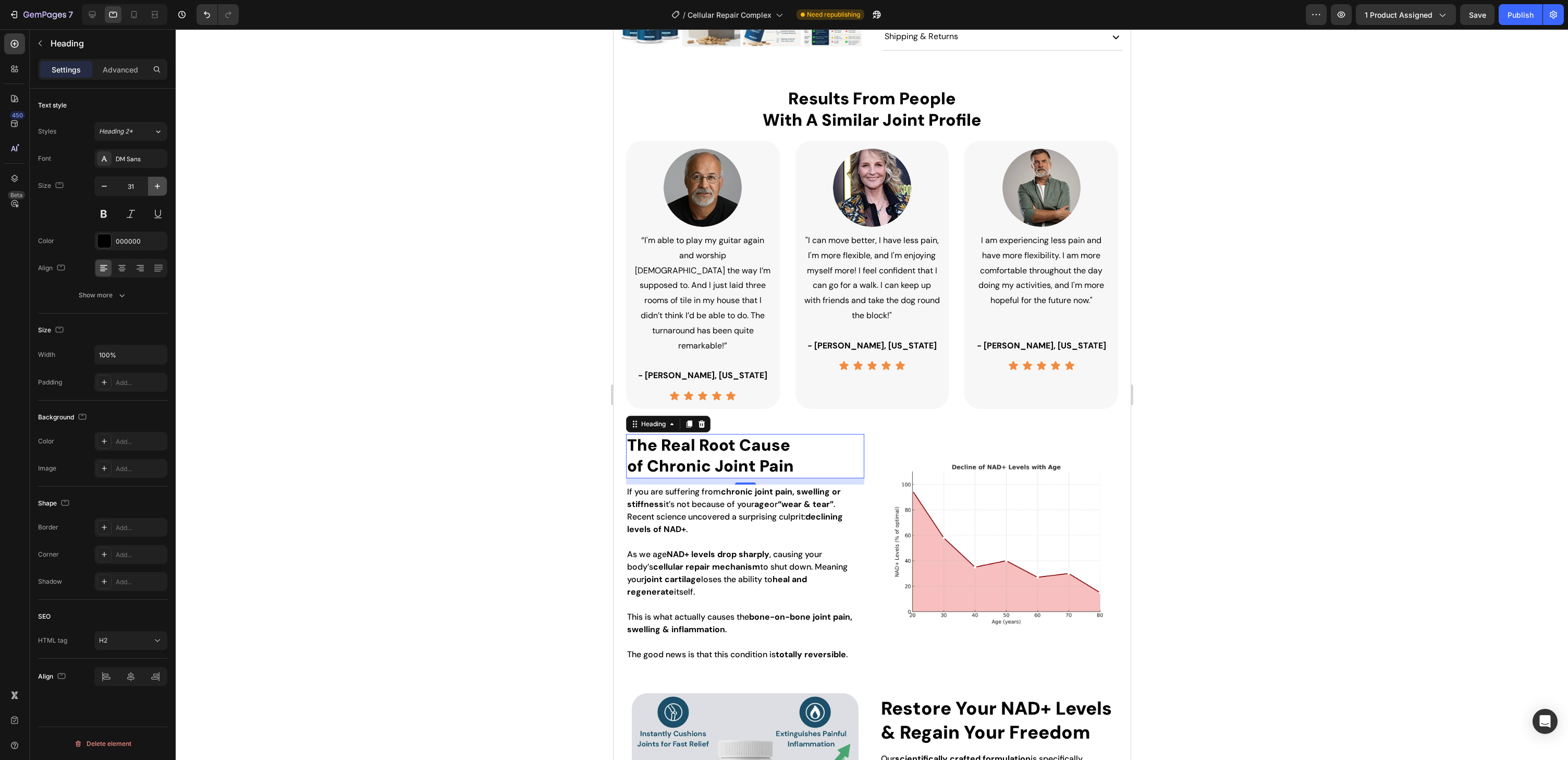
click at [163, 184] on button "button" at bounding box center [157, 186] width 18 height 18
type input "32"
click at [969, 698] on h2 "Restore Your NAD+ Levels & Regain Your Freedom" at bounding box center [998, 722] width 238 height 50
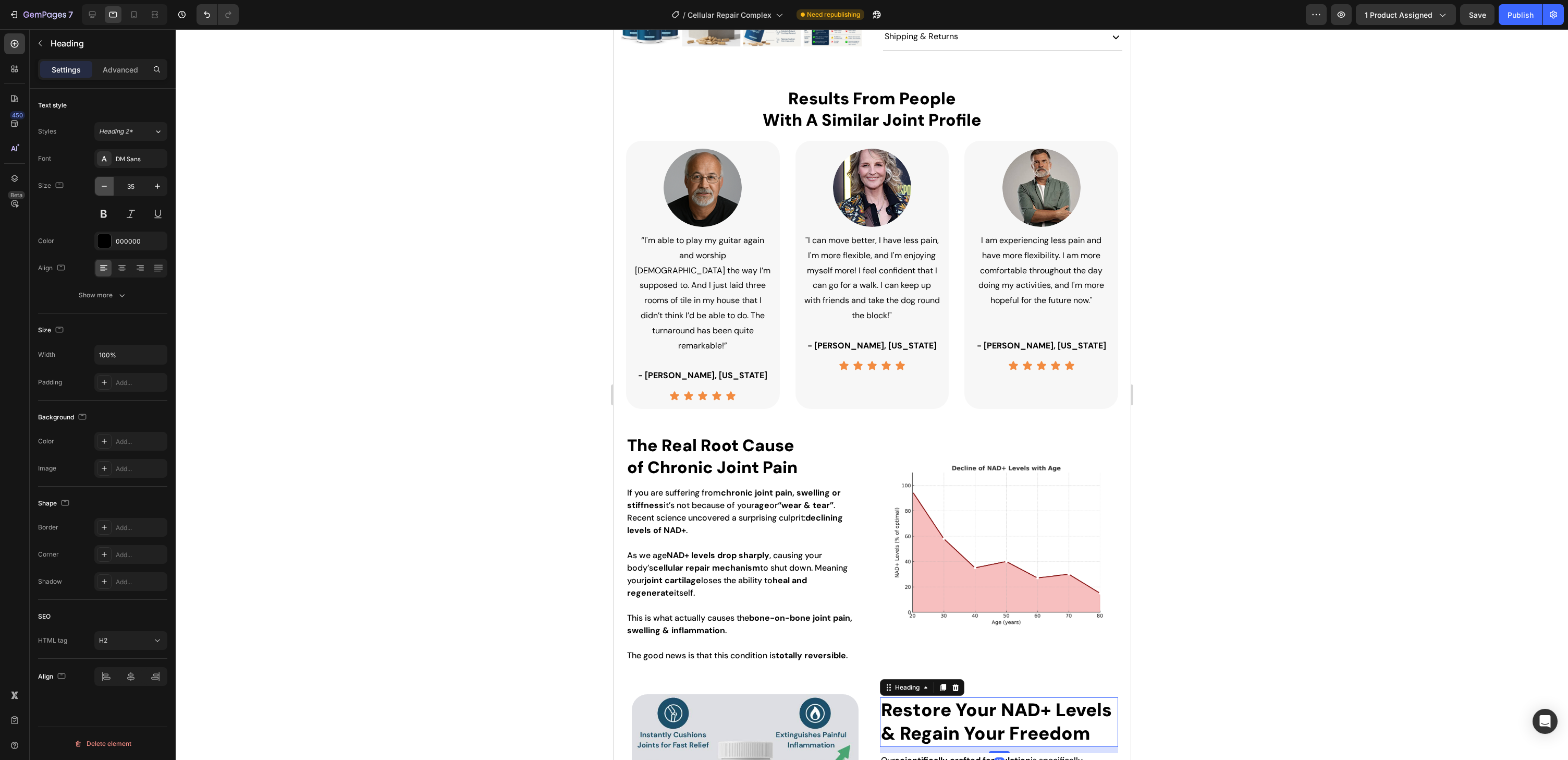
click at [100, 189] on icon "button" at bounding box center [104, 186] width 11 height 11
click at [159, 184] on icon "button" at bounding box center [157, 186] width 11 height 11
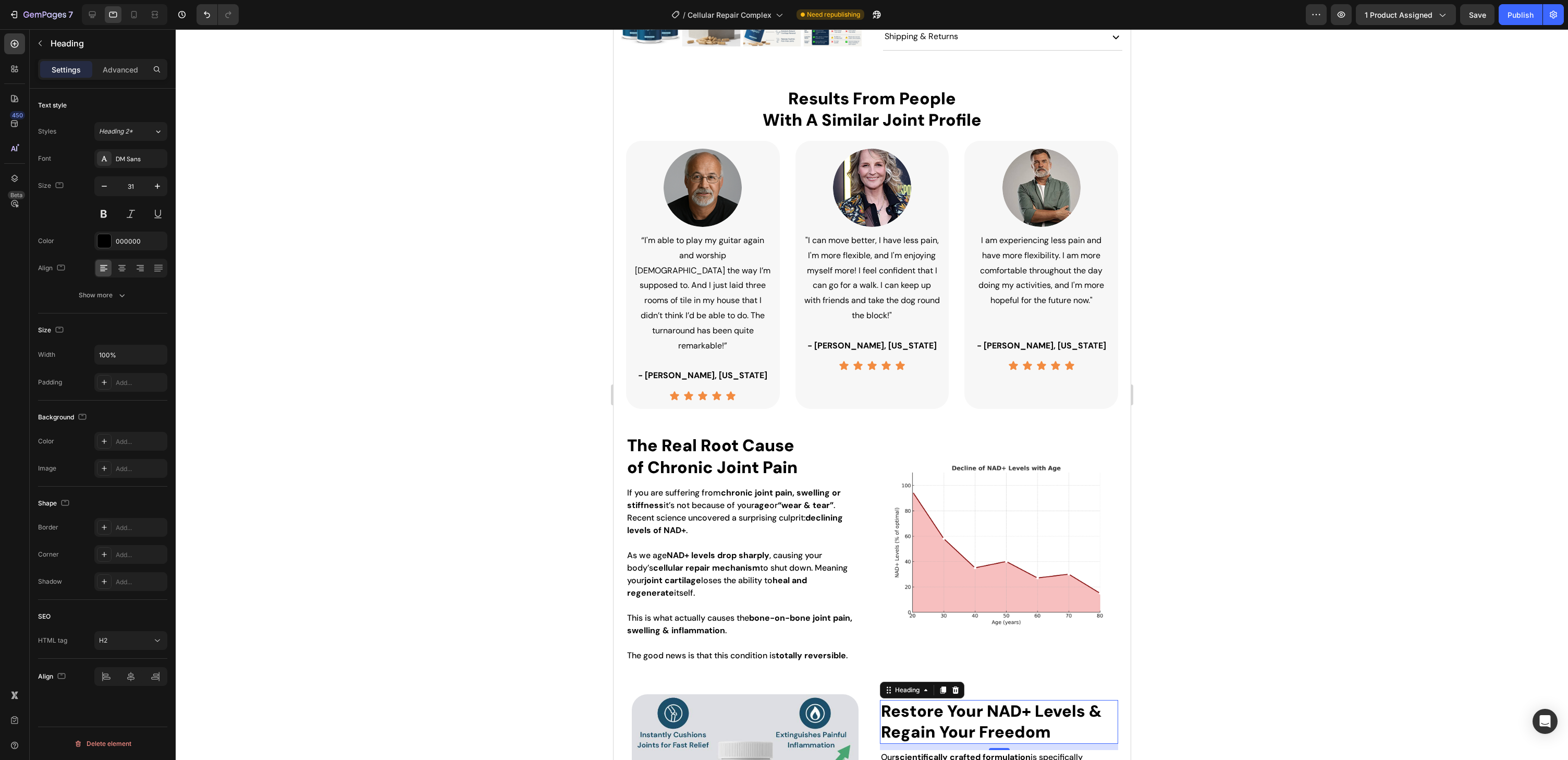
type input "32"
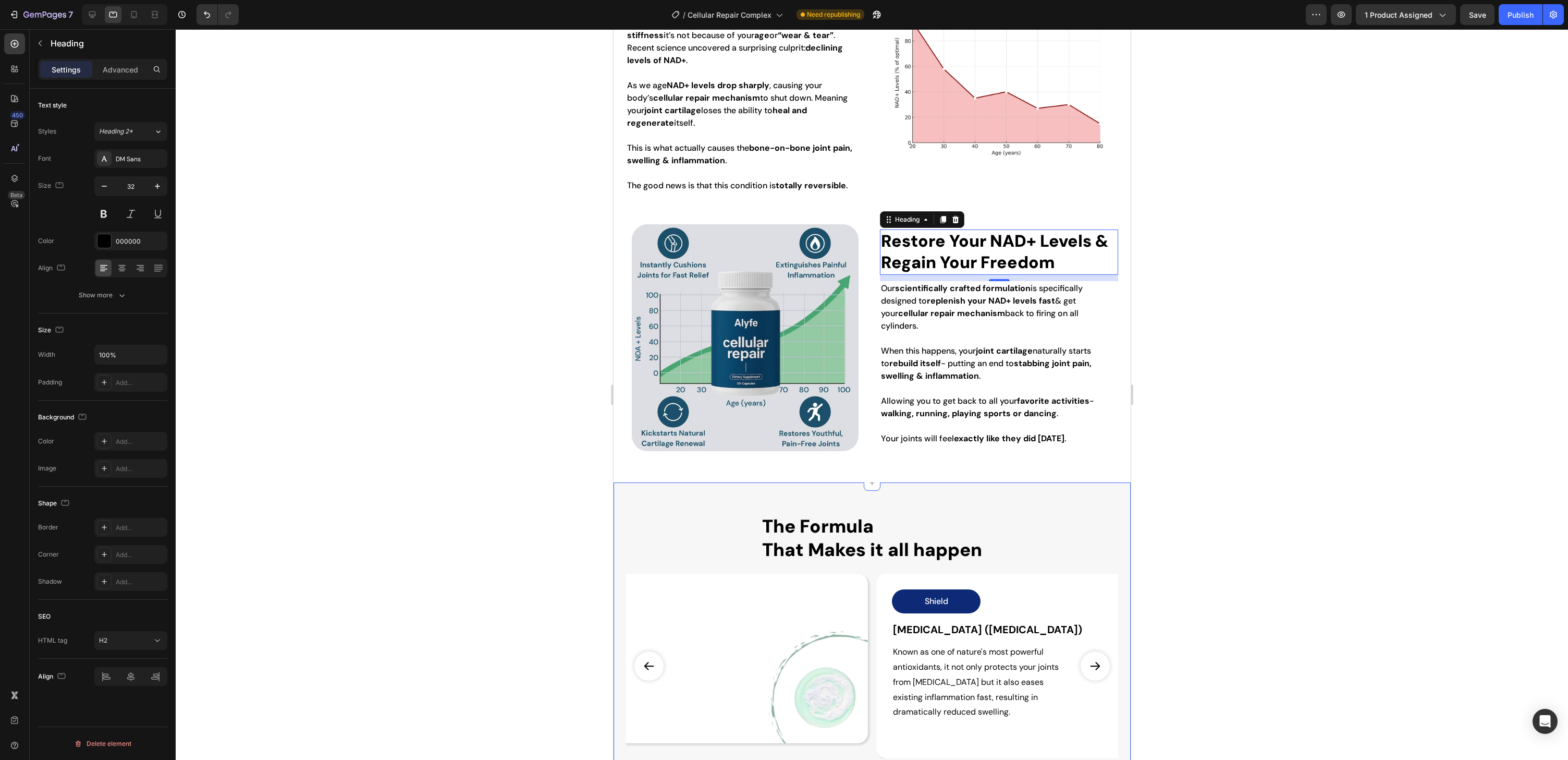
scroll to position [923, 0]
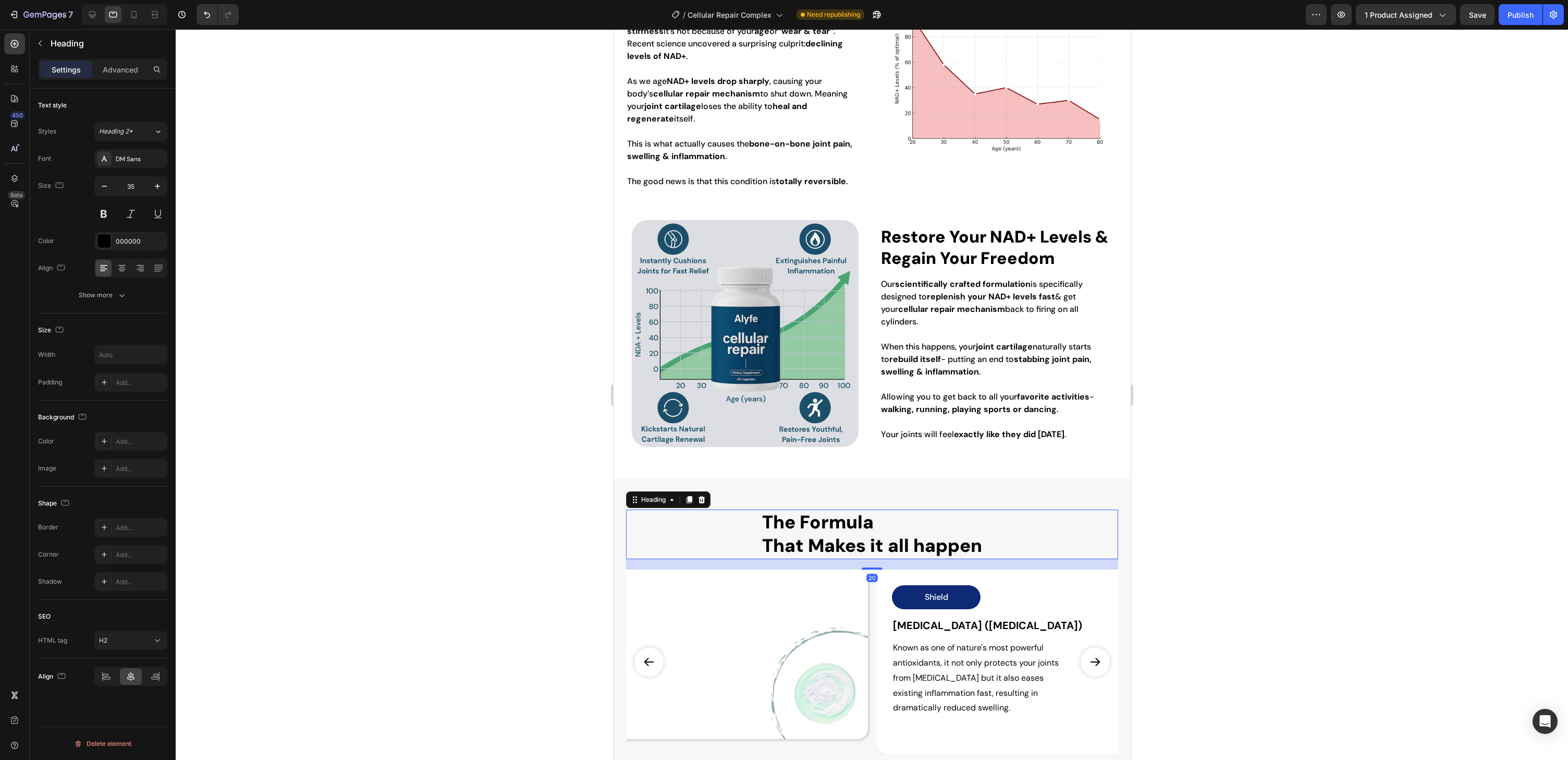
click at [830, 545] on h2 "The Formula That Makes it all happen" at bounding box center [871, 535] width 222 height 50
click at [123, 266] on icon at bounding box center [122, 268] width 11 height 11
click at [106, 190] on icon "button" at bounding box center [104, 186] width 11 height 11
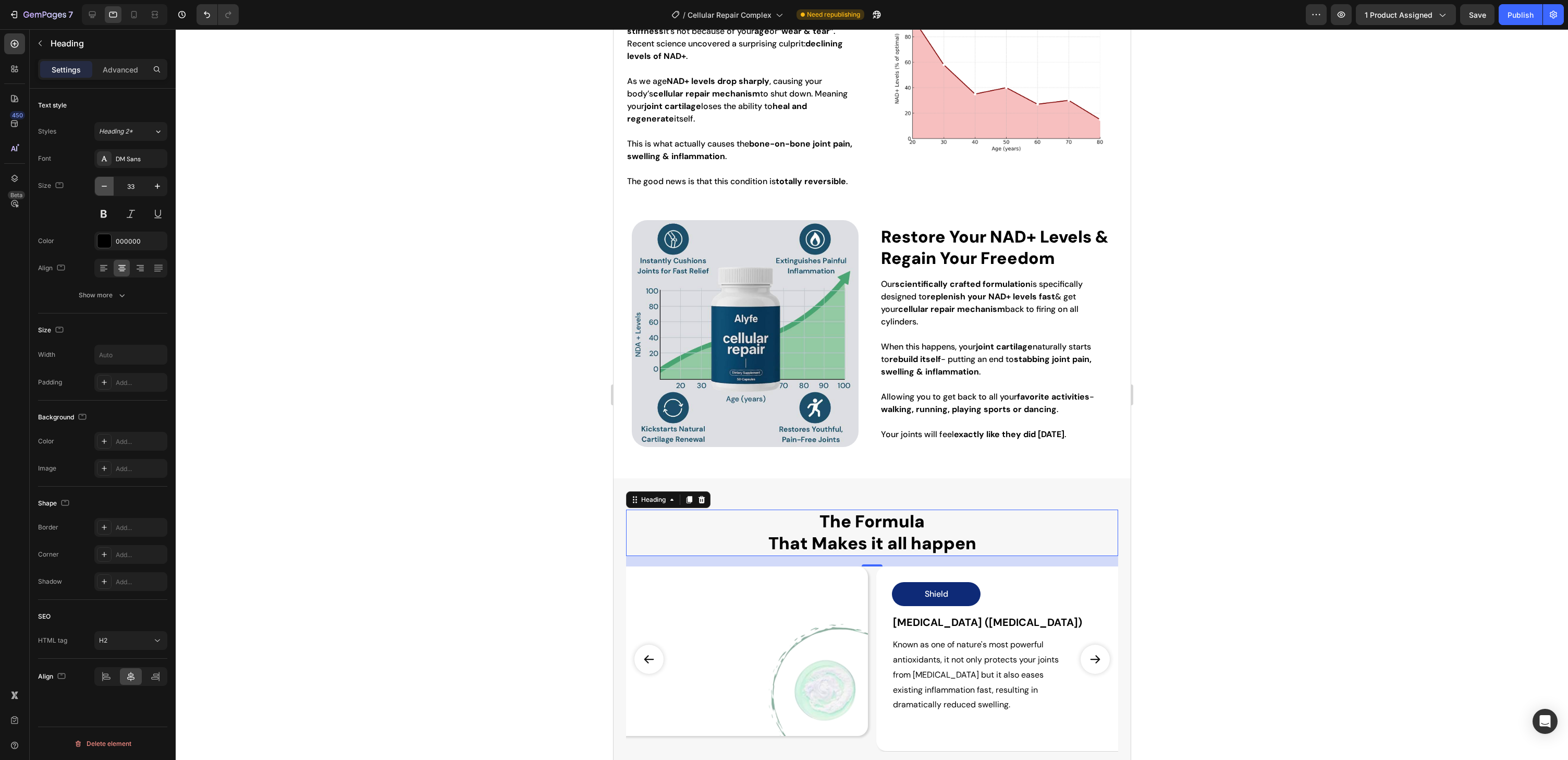
type input "32"
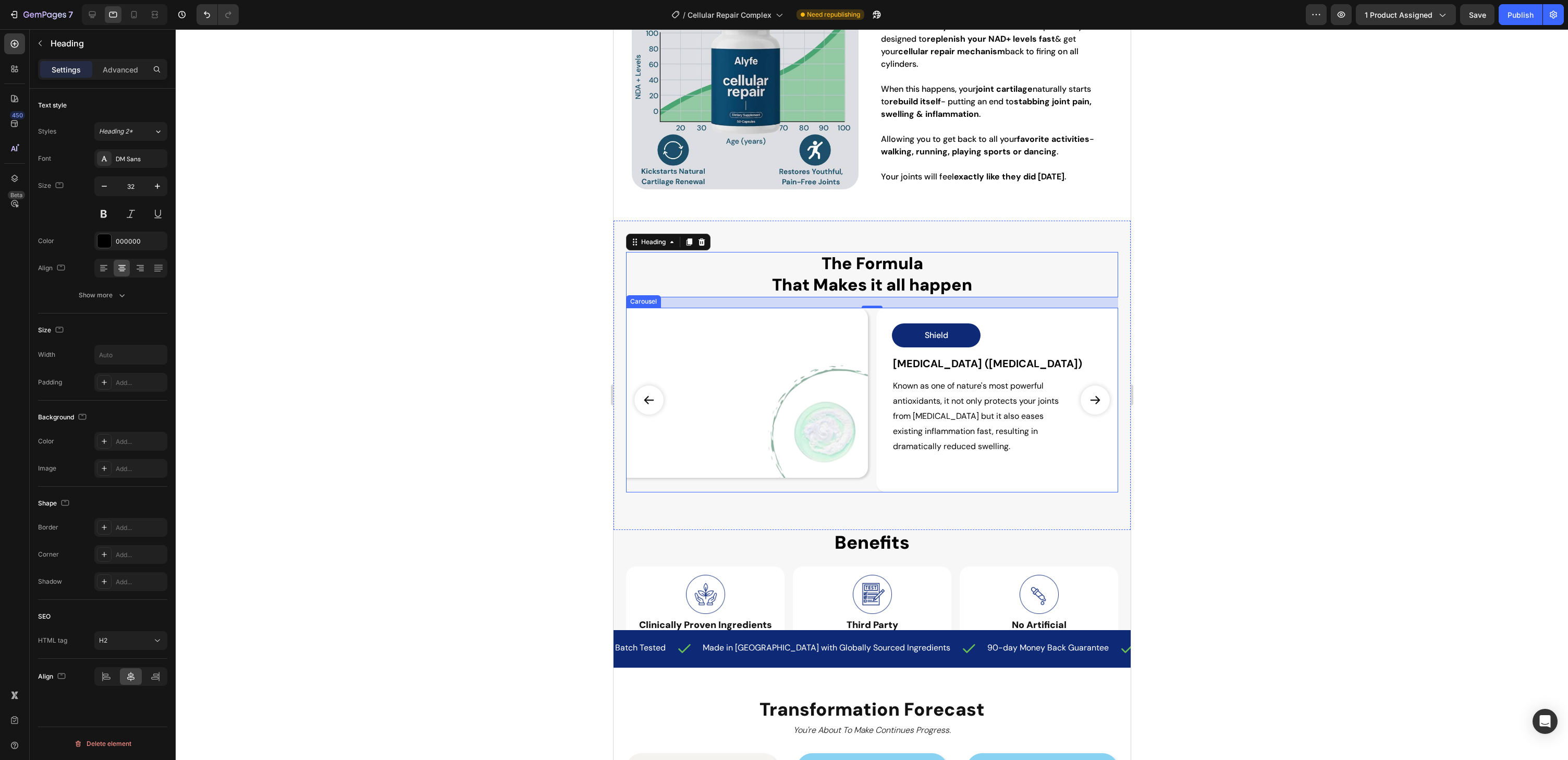
scroll to position [1195, 0]
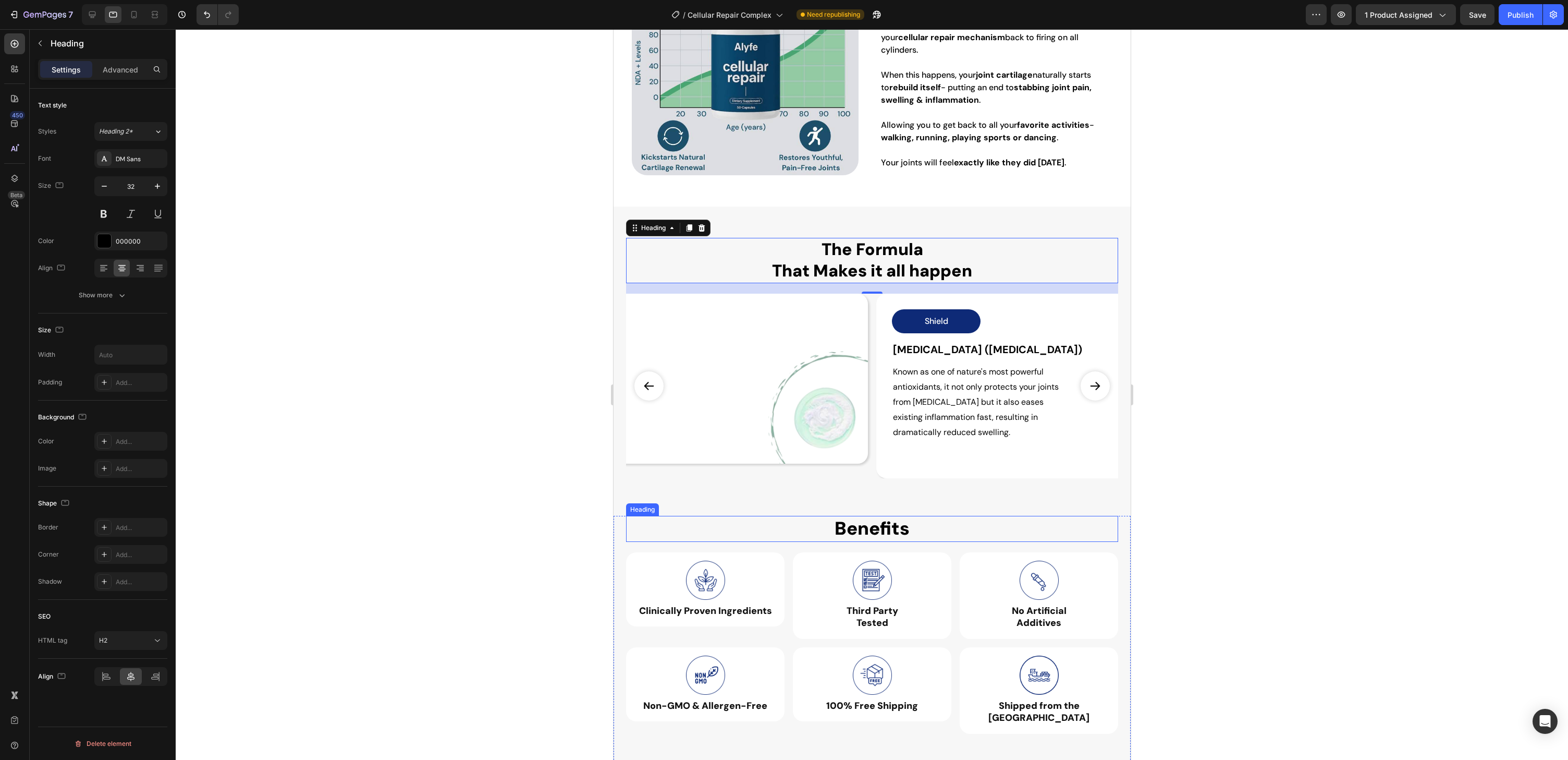
click at [850, 528] on h2 "Benefits" at bounding box center [872, 529] width 77 height 26
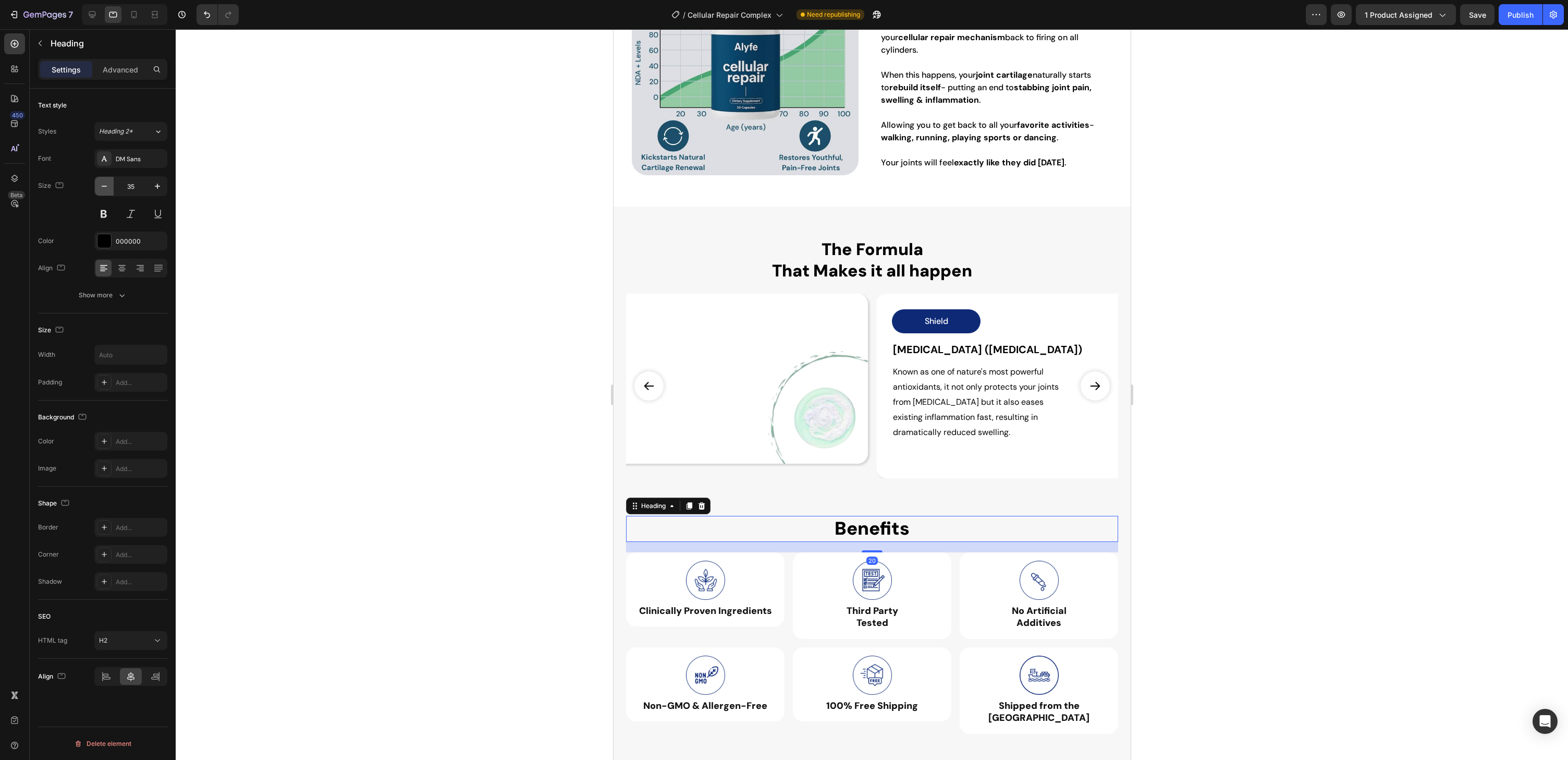
click at [109, 191] on icon "button" at bounding box center [104, 186] width 11 height 11
type input "32"
click at [118, 268] on icon at bounding box center [122, 268] width 11 height 11
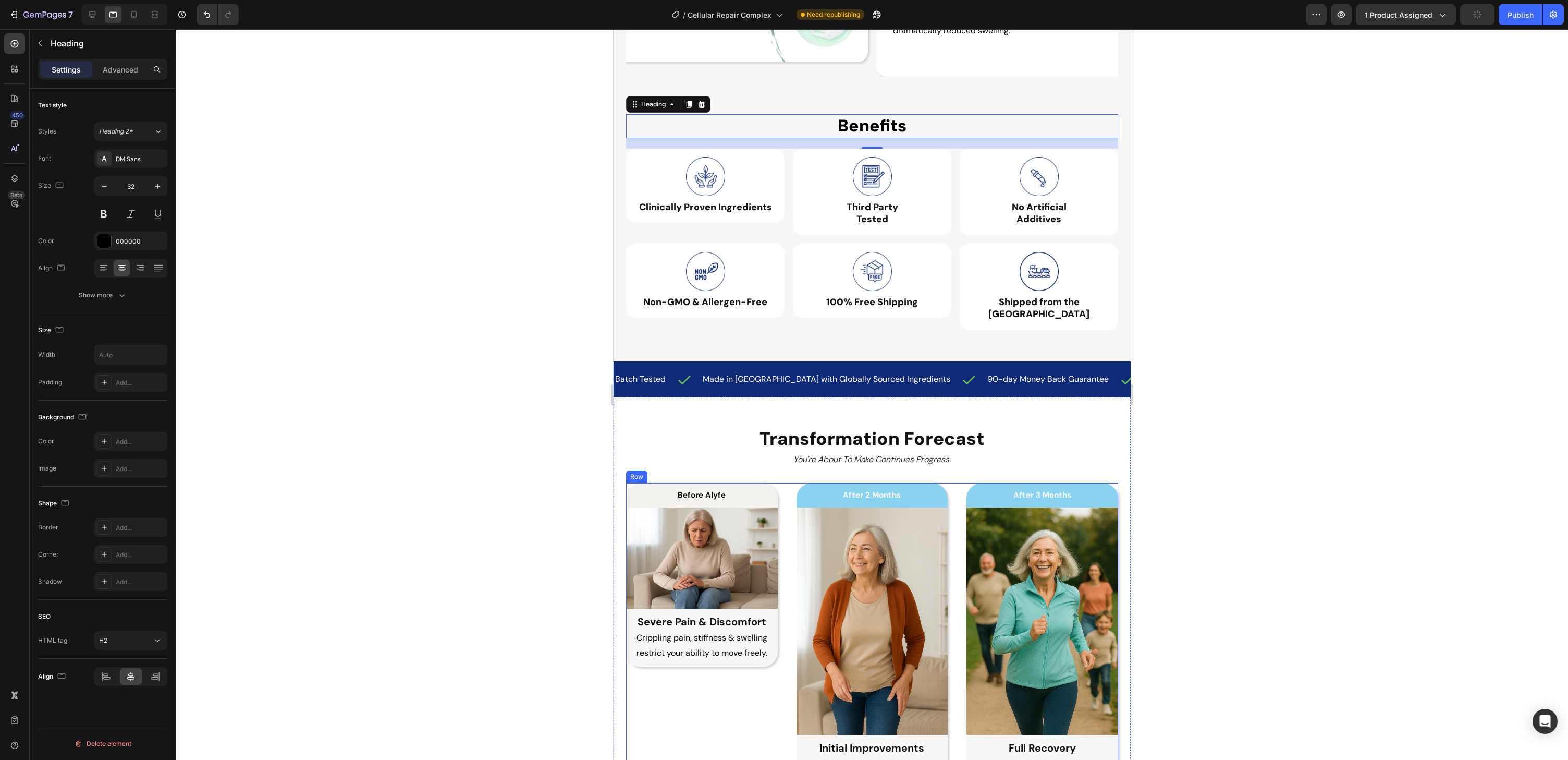
scroll to position [1680, 0]
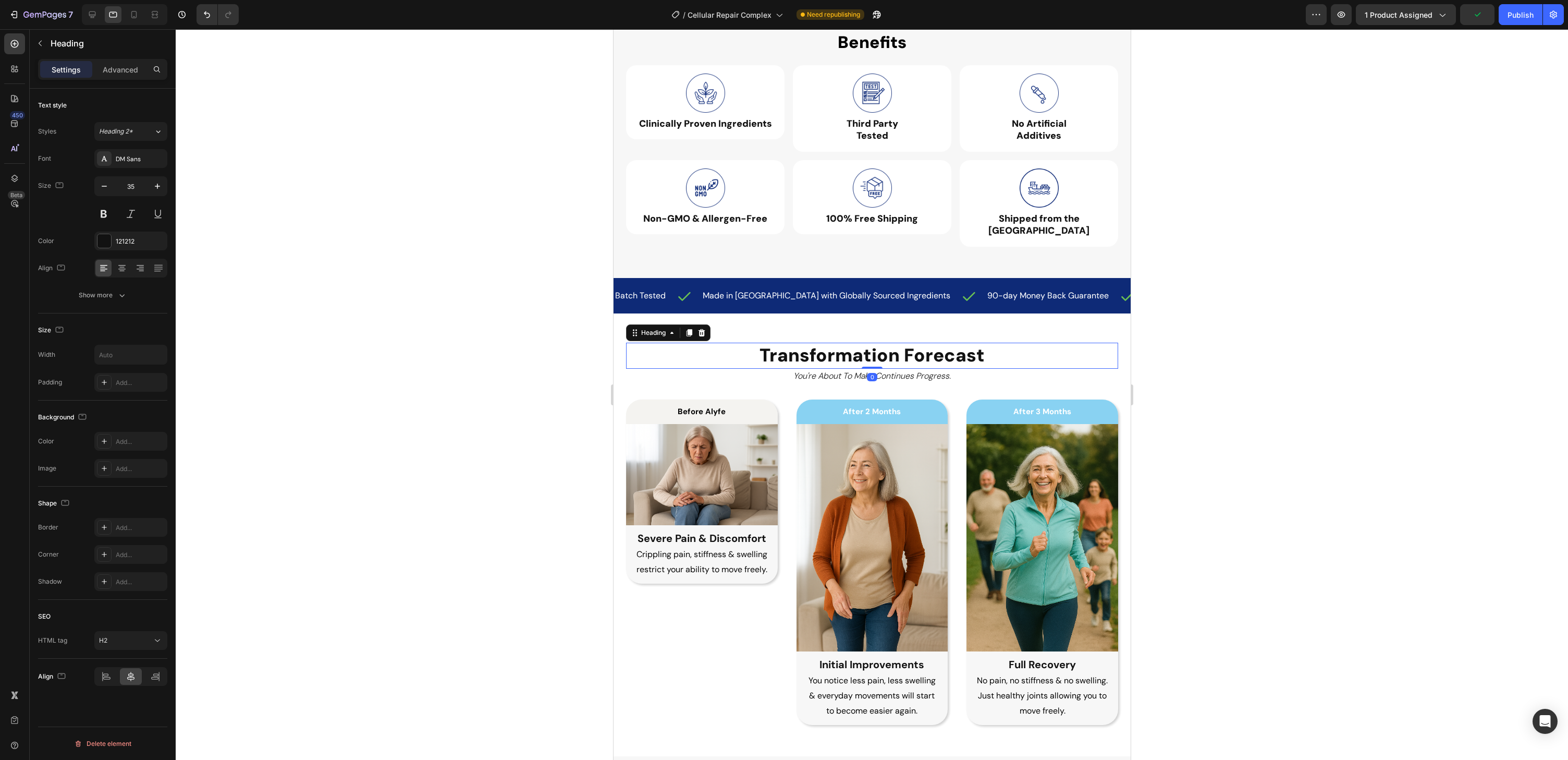
click at [842, 342] on h2 "Transformation Forecast" at bounding box center [872, 355] width 227 height 26
click at [101, 186] on icon "button" at bounding box center [104, 186] width 11 height 11
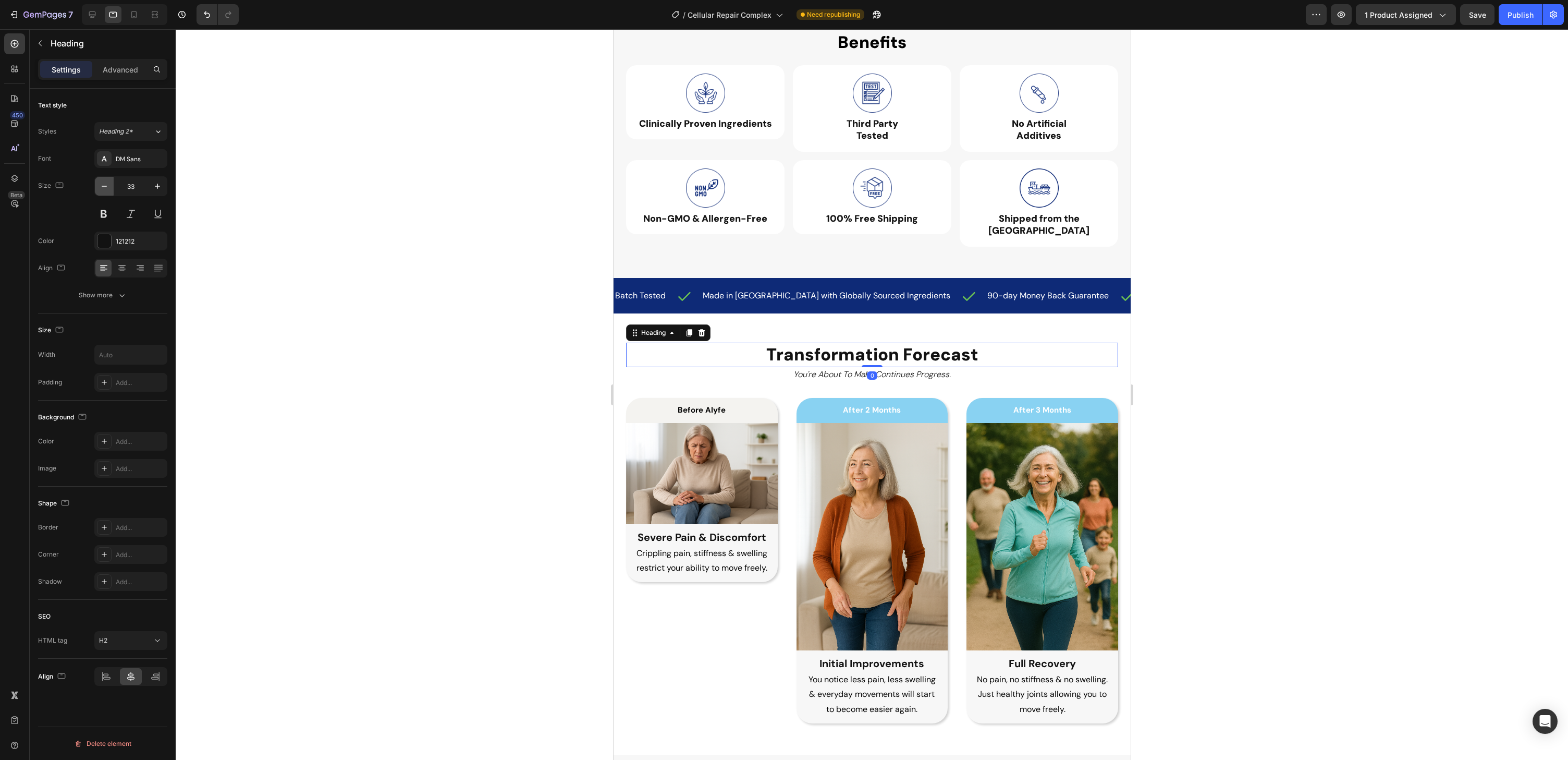
type input "32"
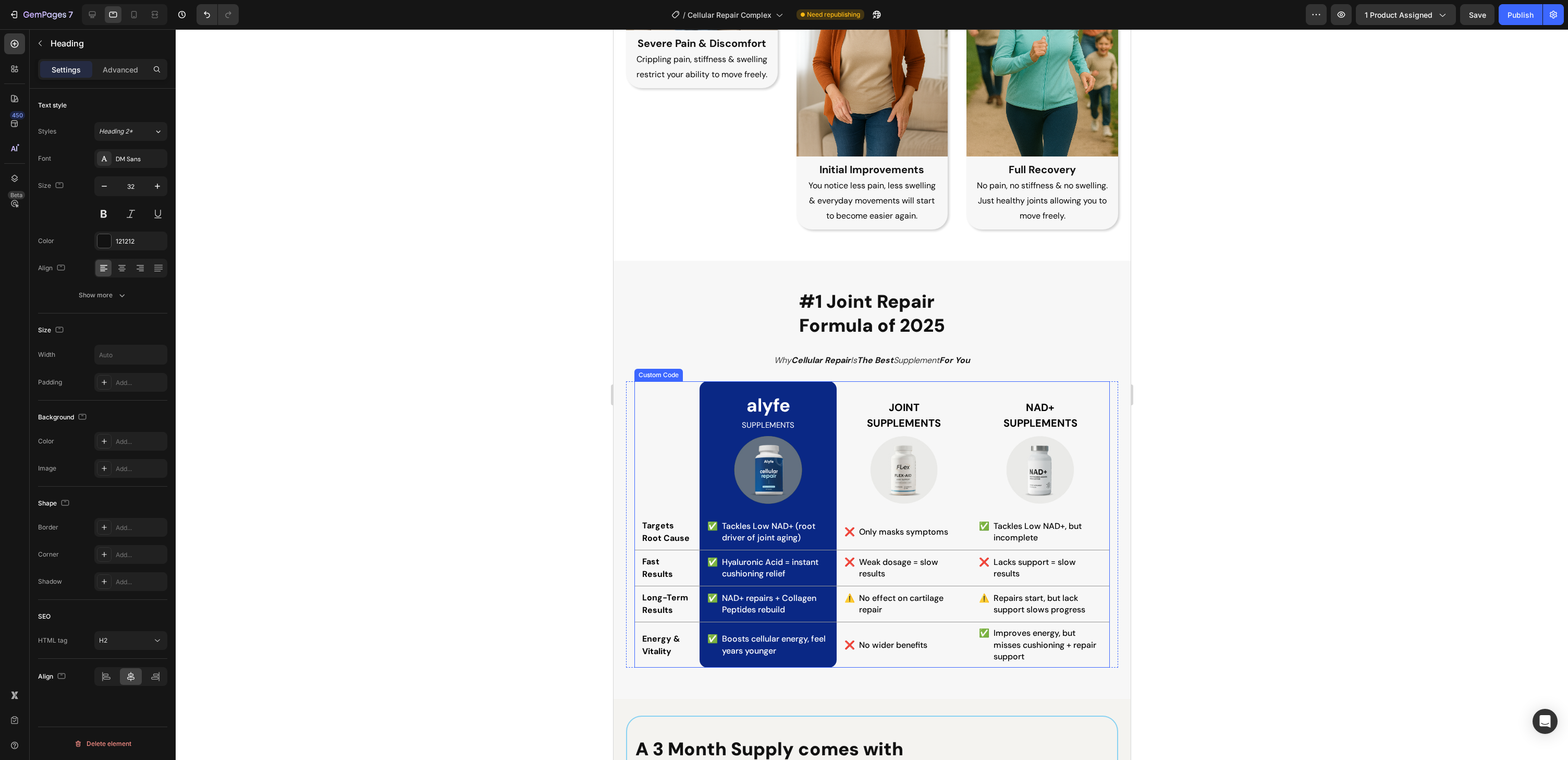
scroll to position [2301, 0]
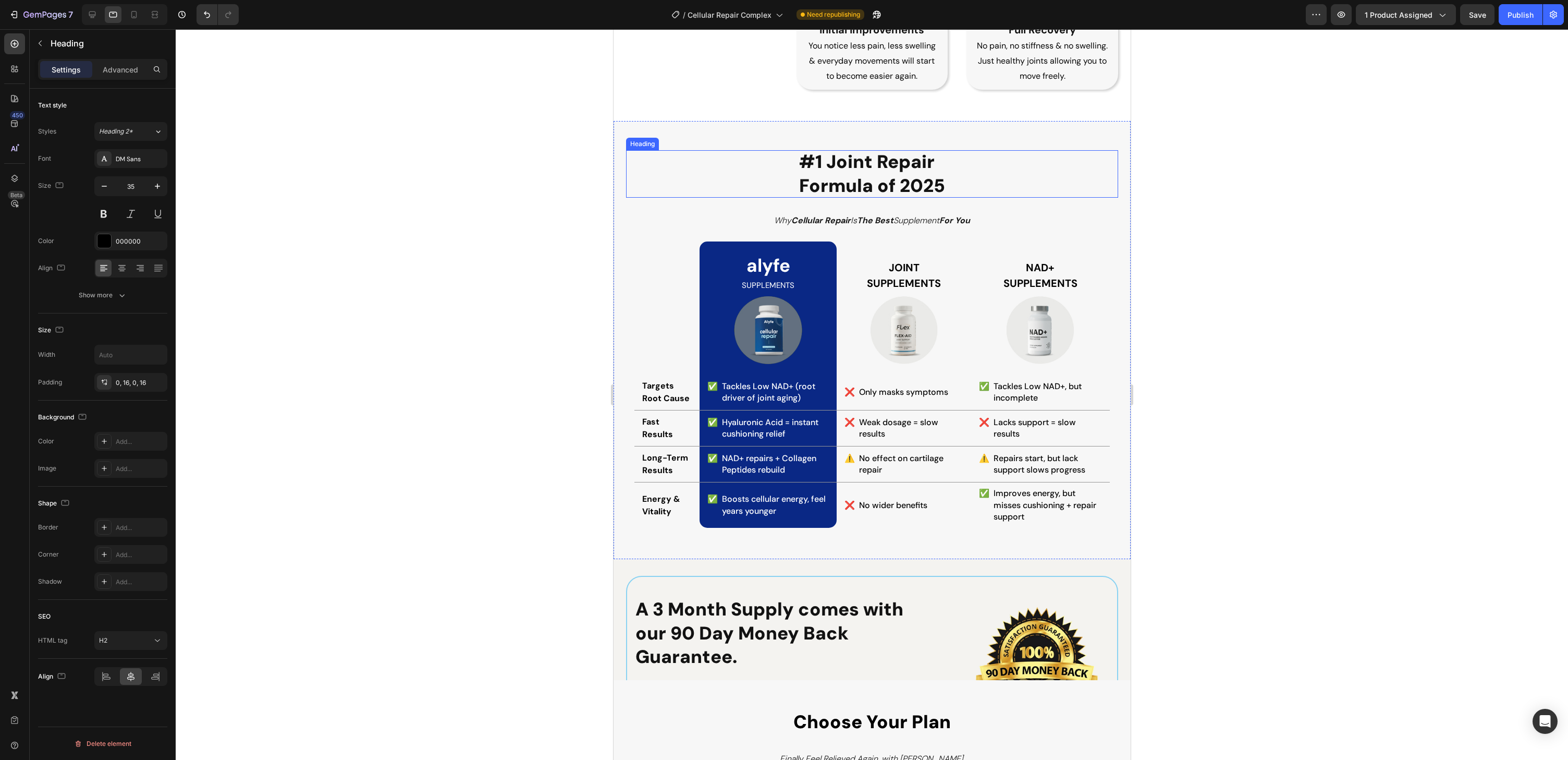
click at [862, 172] on span "#1 Joint Repair" at bounding box center [866, 162] width 135 height 24
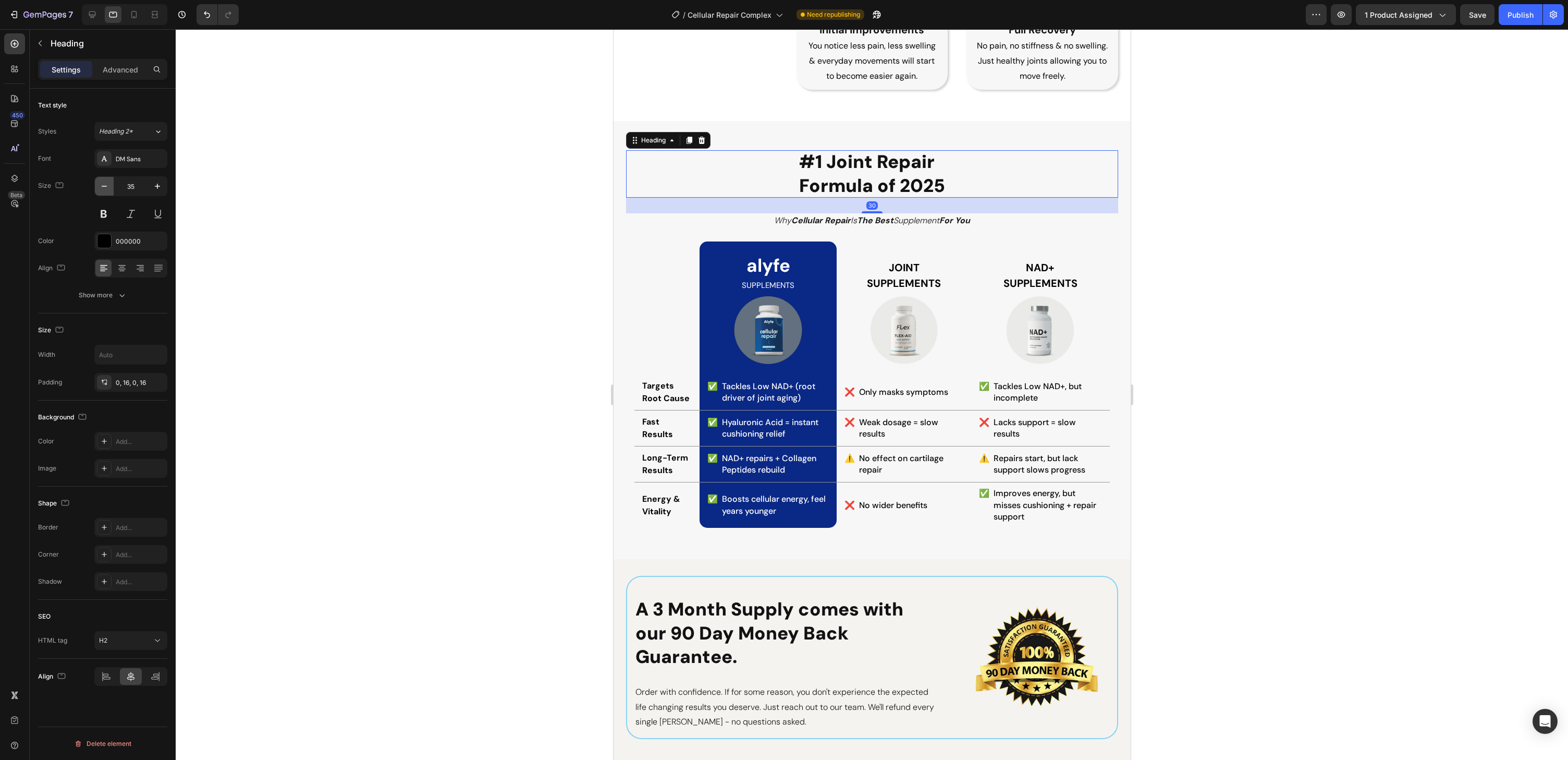
click at [111, 189] on button "button" at bounding box center [104, 186] width 18 height 18
click at [111, 188] on button "button" at bounding box center [104, 186] width 18 height 18
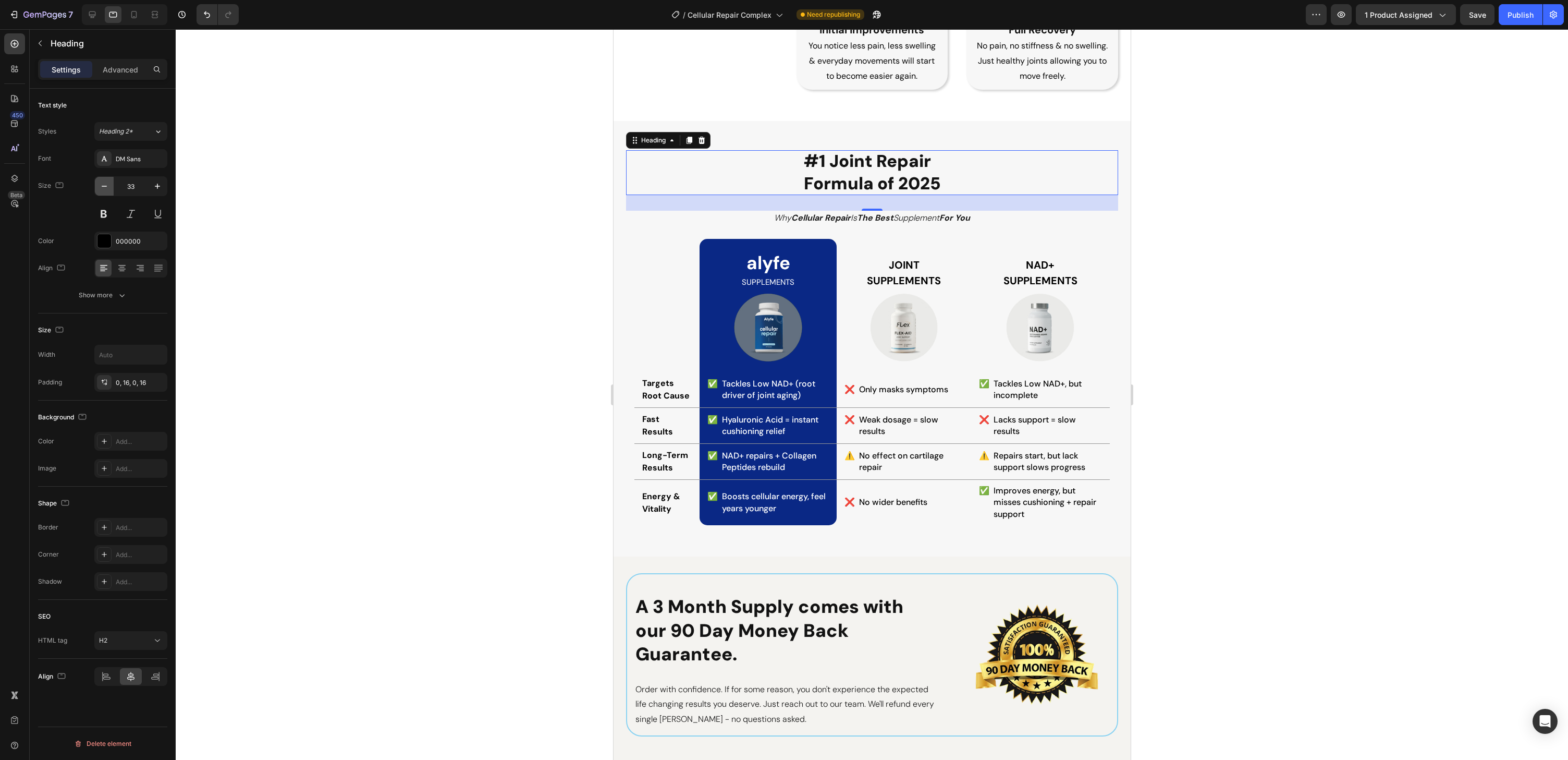
type input "32"
click at [812, 217] on strong "Cellular Repair" at bounding box center [820, 216] width 60 height 11
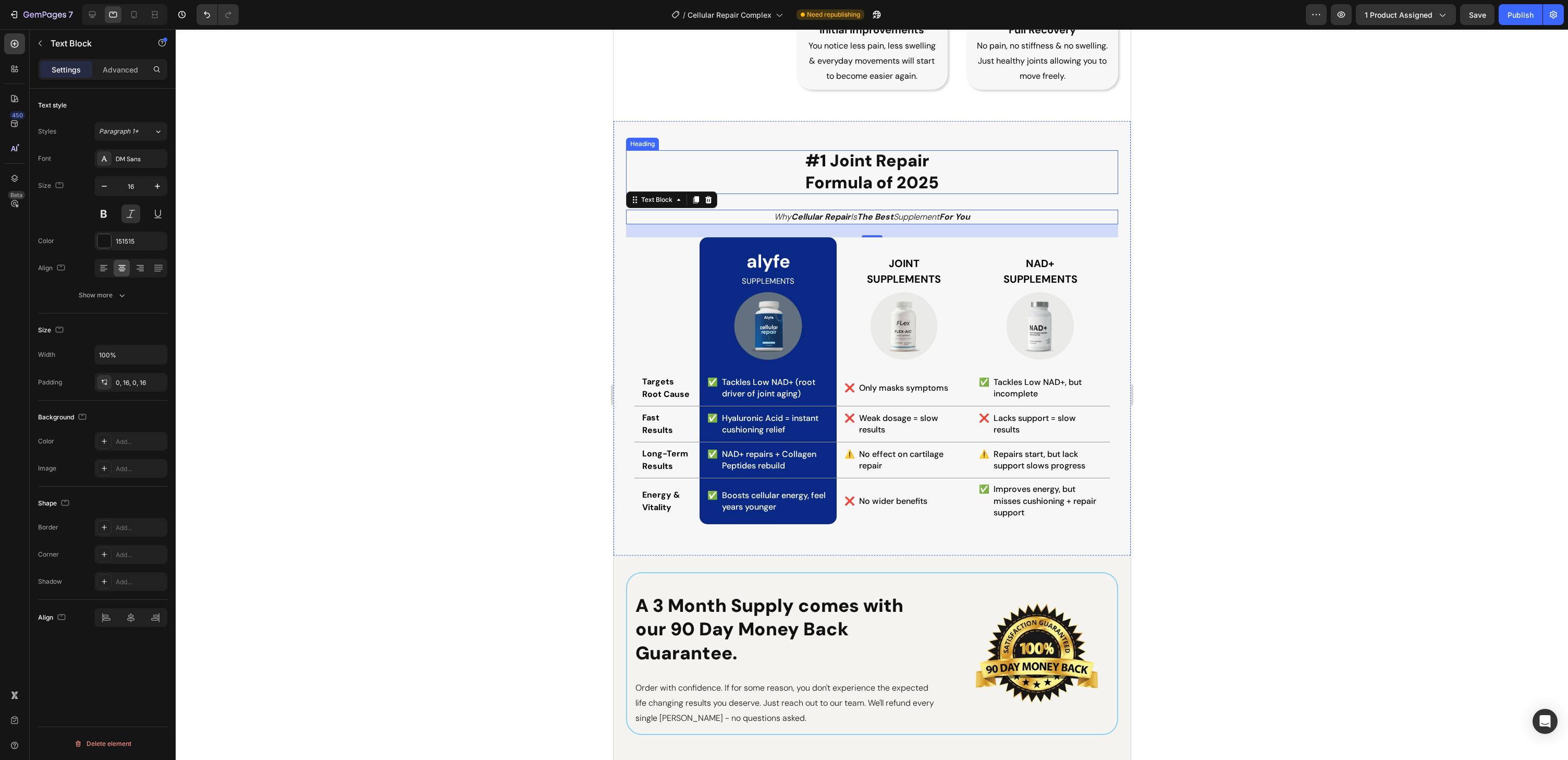
click at [863, 174] on span "Formula of 2025" at bounding box center [872, 182] width 133 height 22
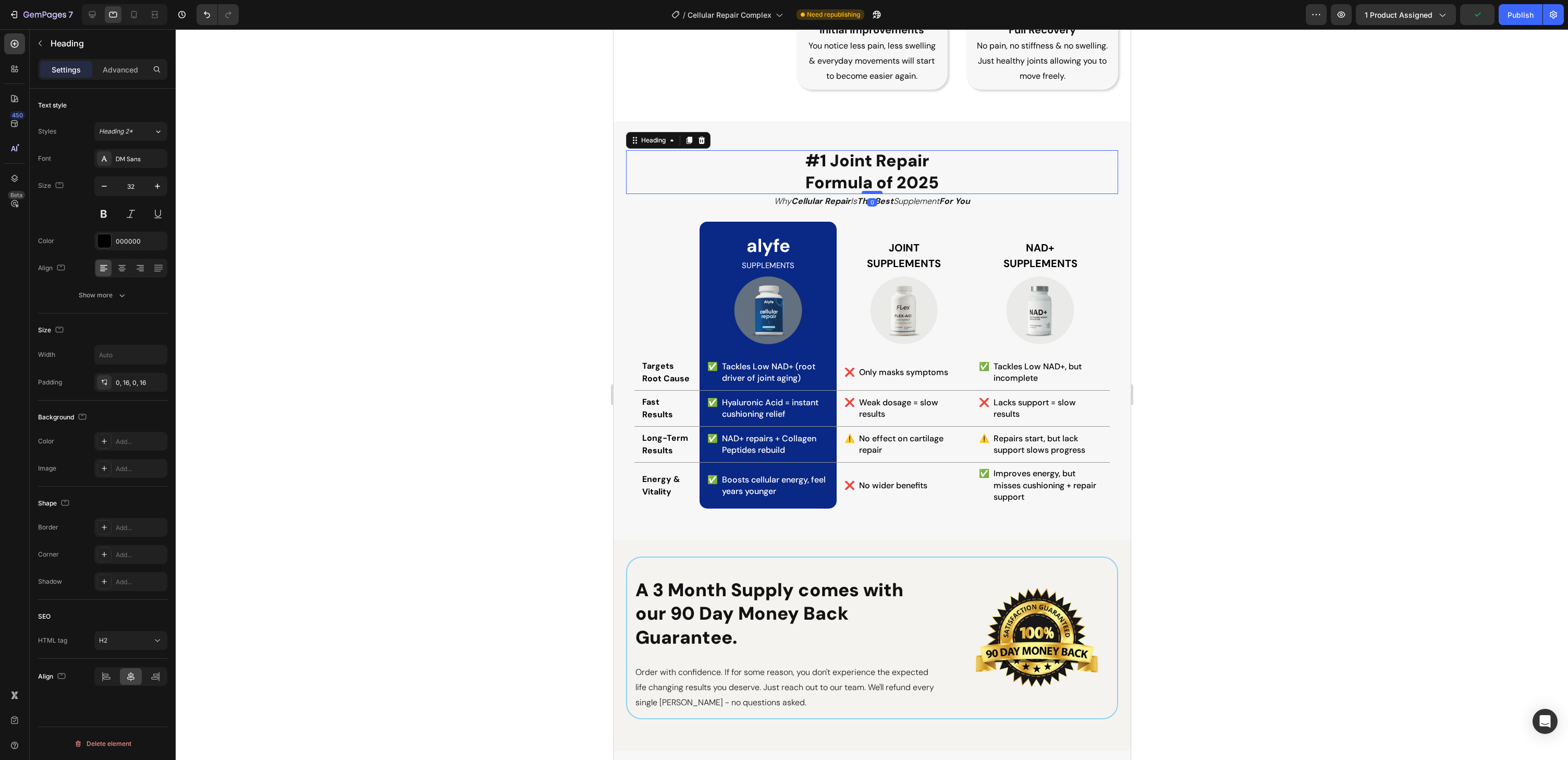
drag, startPoint x: 867, startPoint y: 208, endPoint x: 865, endPoint y: 193, distance: 15.1
click at [865, 193] on div at bounding box center [871, 192] width 21 height 3
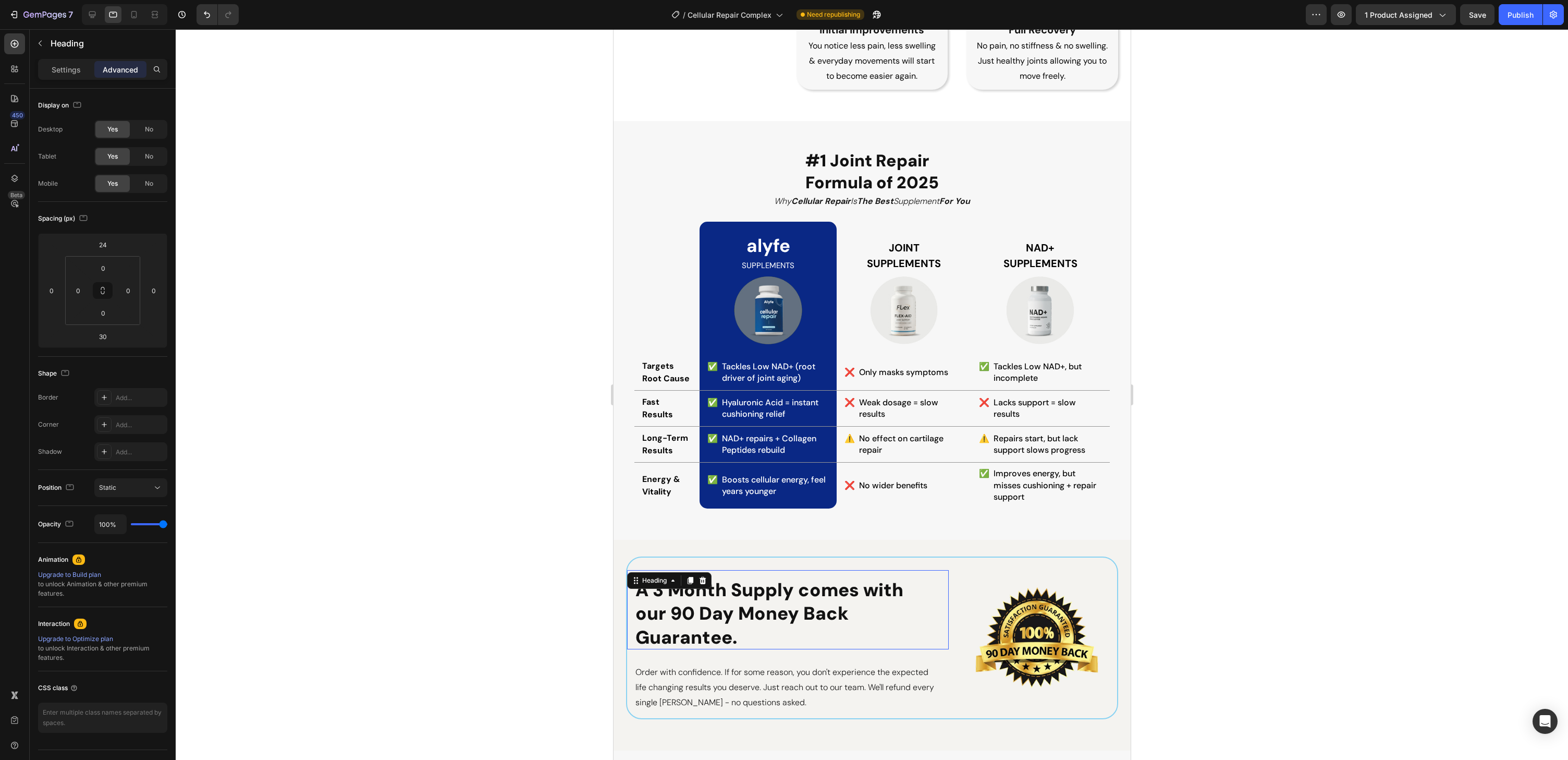
click at [739, 590] on h2 "A 3 Month Supply comes with our 90 Day Money Back Guarantee." at bounding box center [787, 610] width 322 height 80
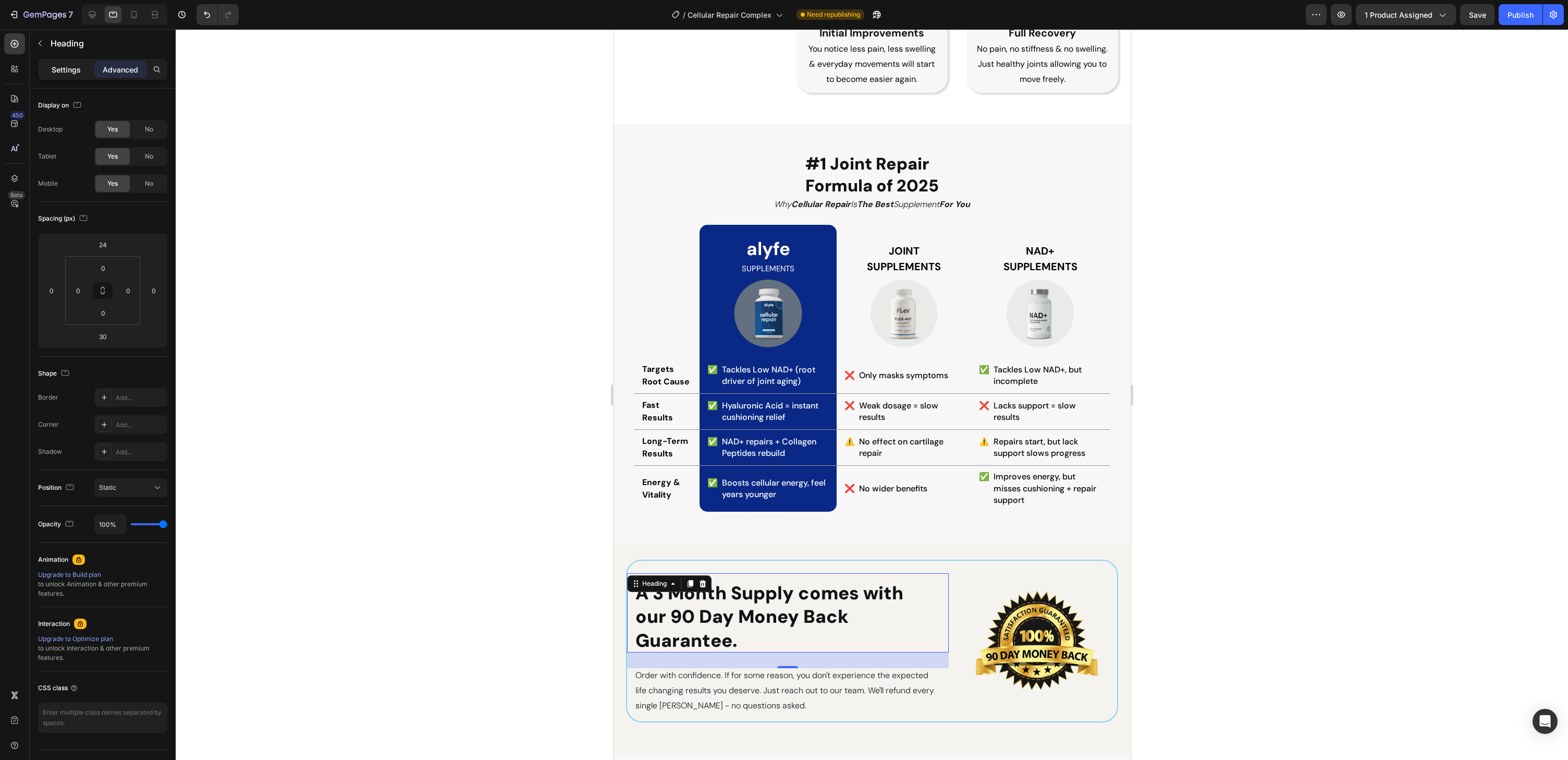
click at [68, 73] on p "Settings" at bounding box center [66, 69] width 29 height 11
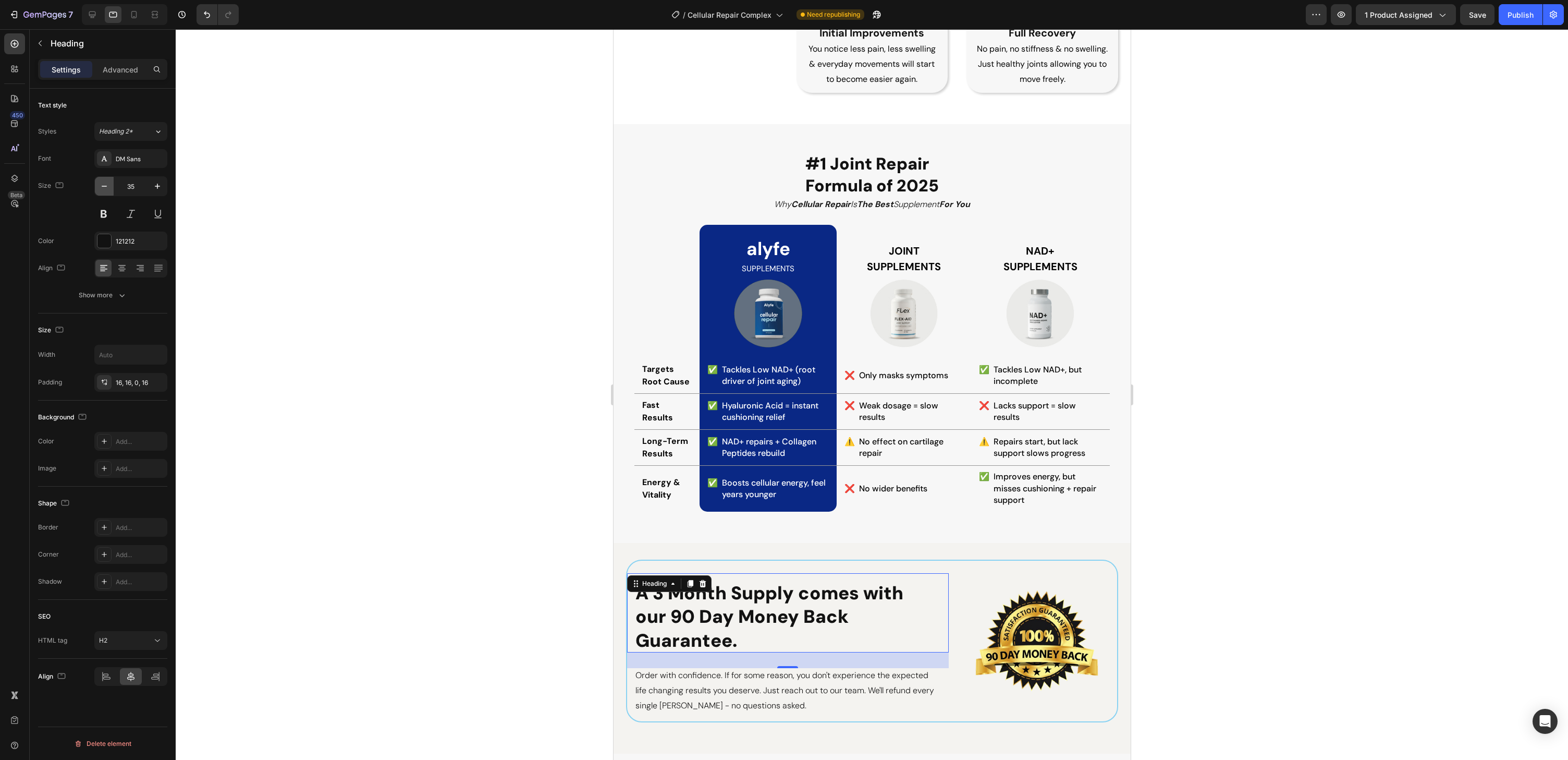
click at [109, 186] on icon "button" at bounding box center [104, 186] width 11 height 11
type input "32"
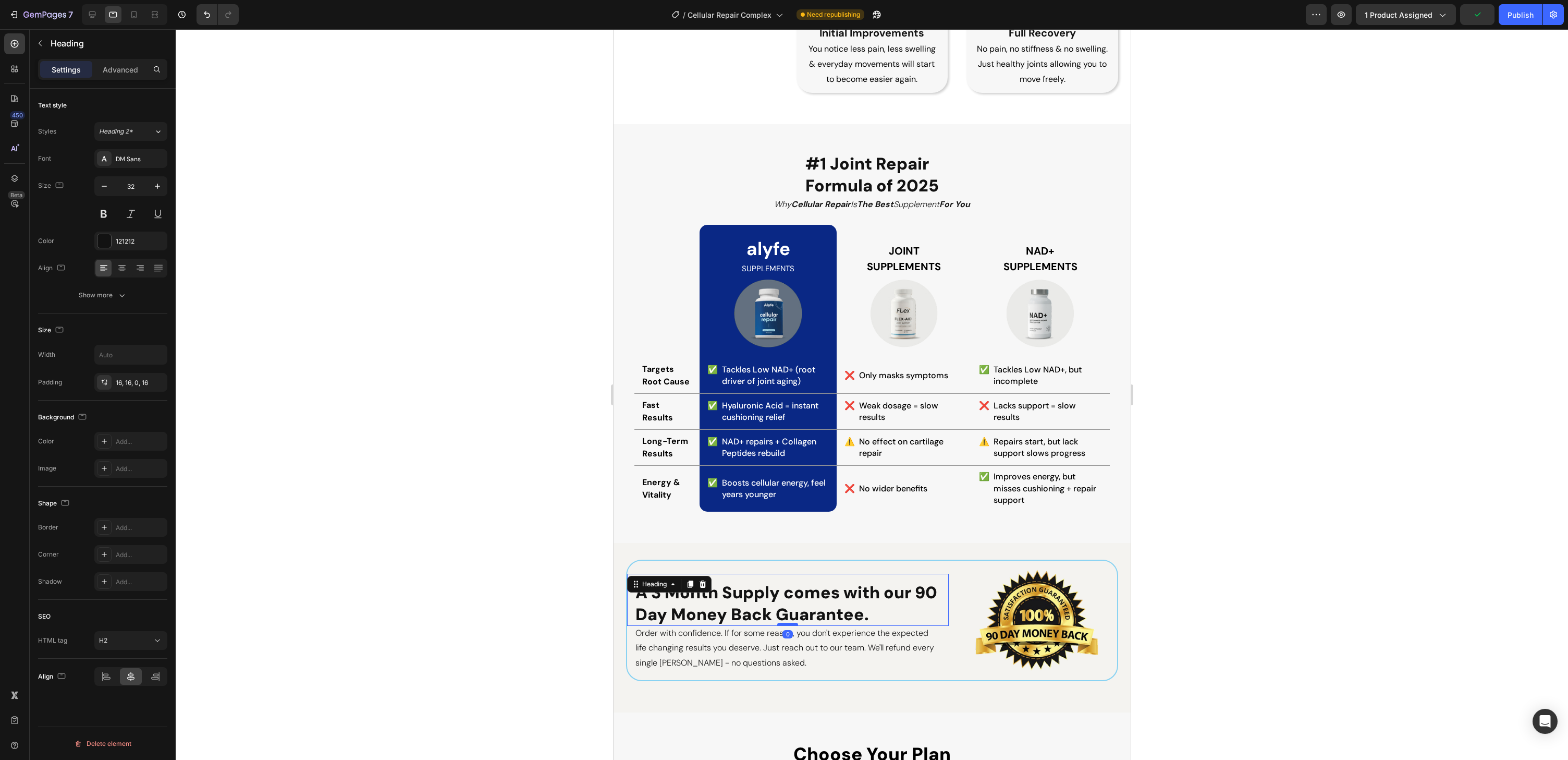
drag, startPoint x: 792, startPoint y: 638, endPoint x: 794, endPoint y: 622, distance: 16.1
click at [794, 623] on div at bounding box center [786, 625] width 21 height 3
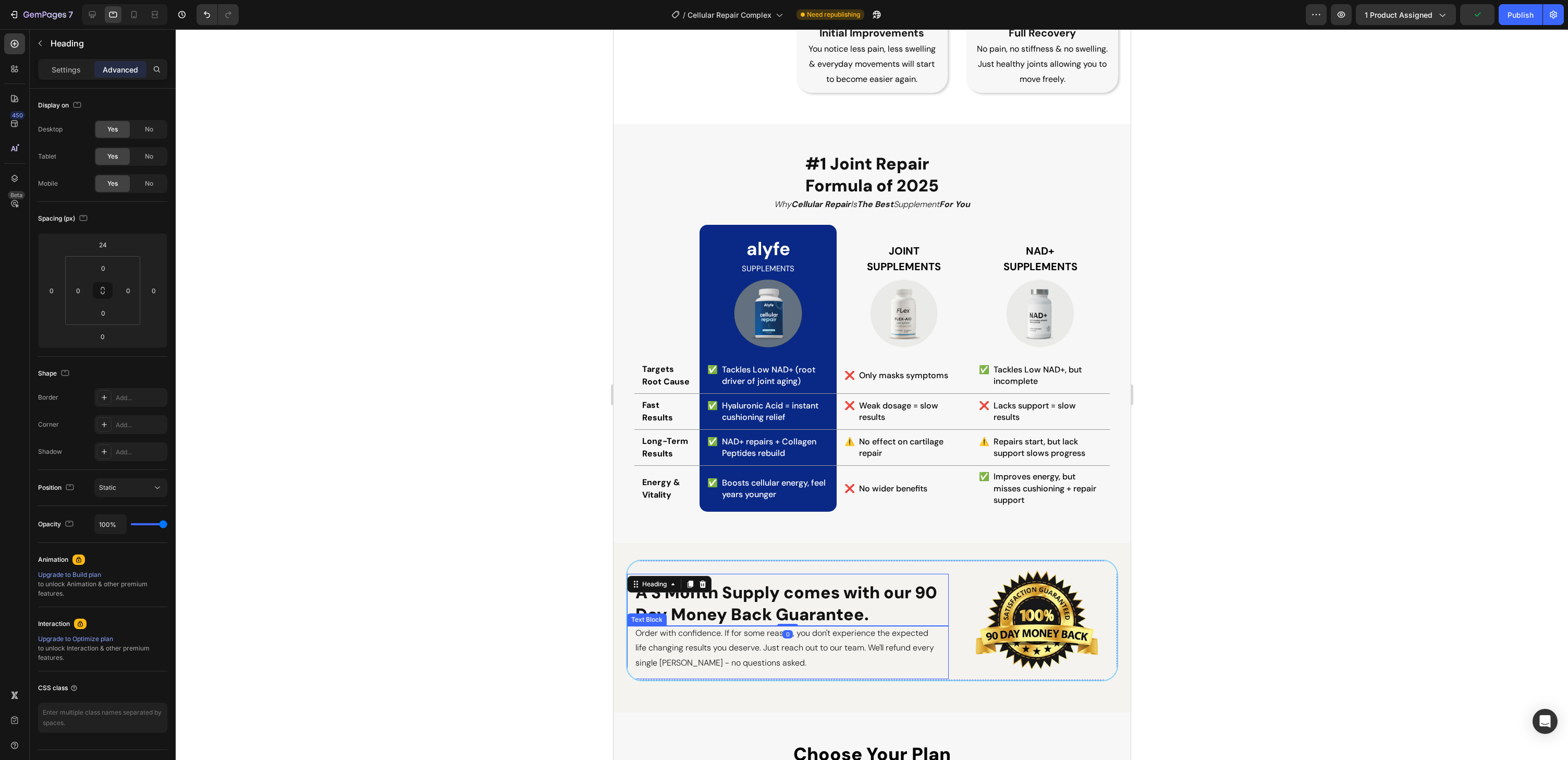
click at [721, 642] on p "Order with confidence. If for some reason, you don't experience the expected li…" at bounding box center [787, 648] width 305 height 45
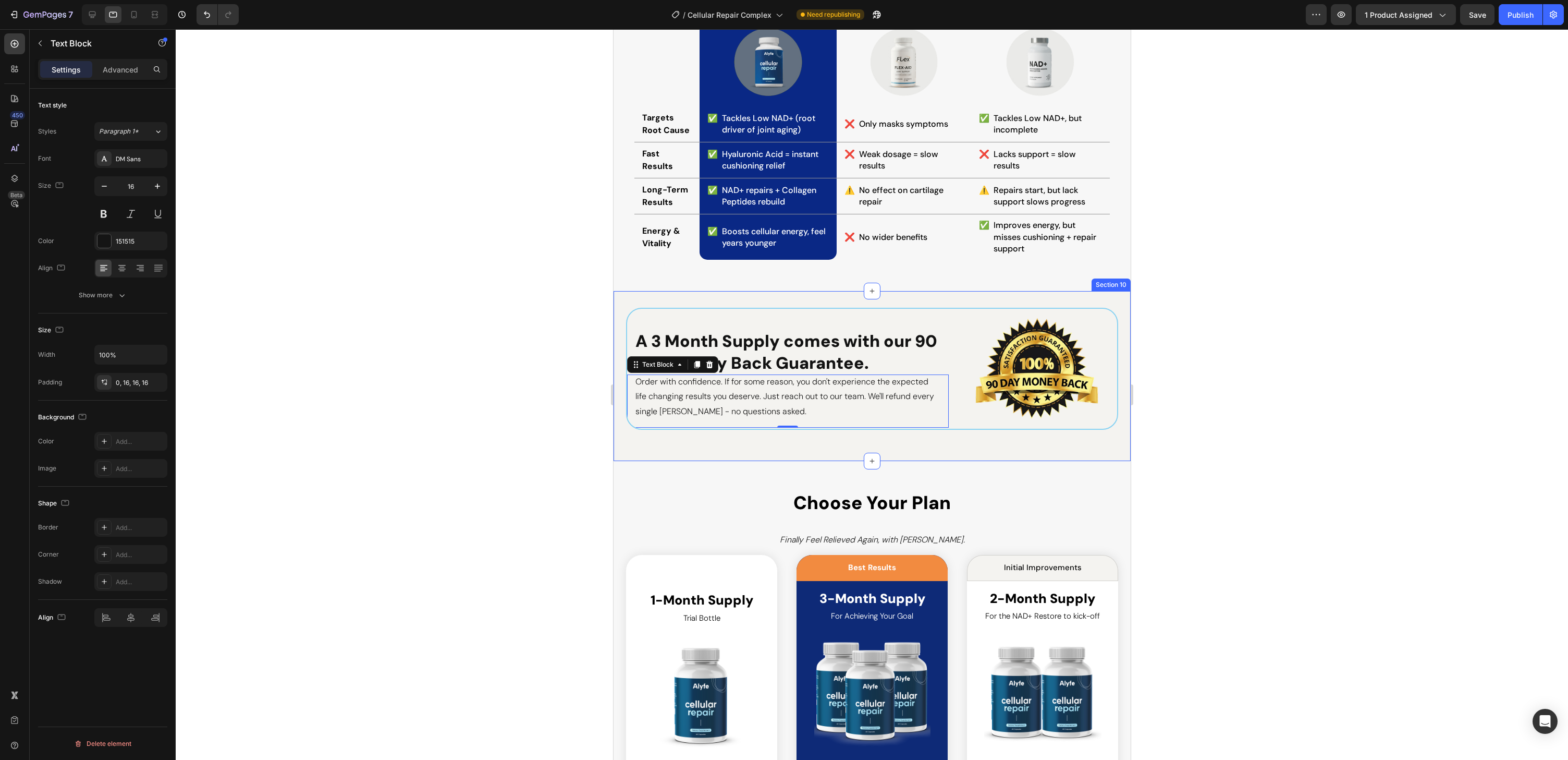
scroll to position [2749, 0]
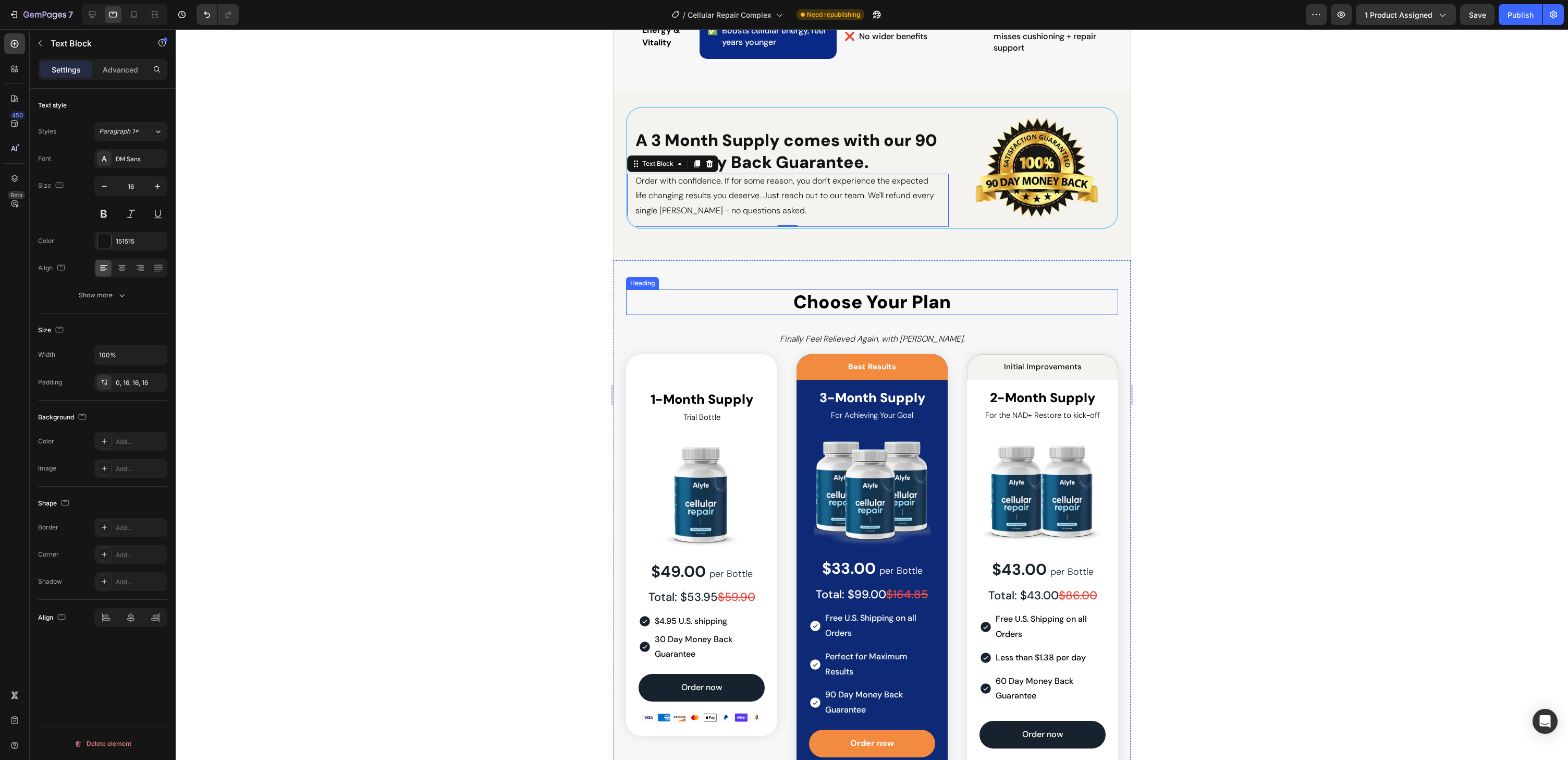
click at [889, 296] on h2 "Choose Your Plan" at bounding box center [872, 302] width 159 height 26
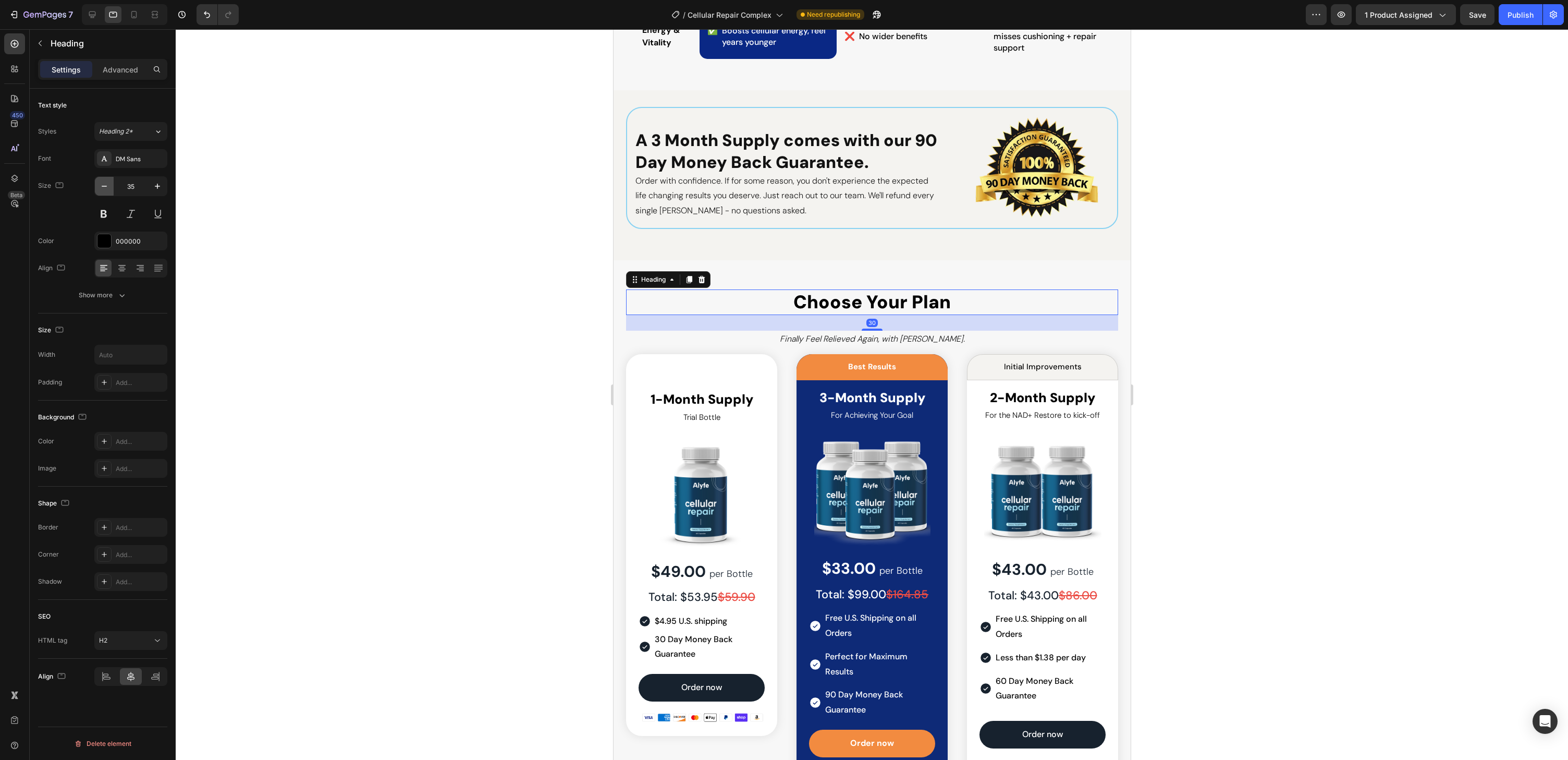
click at [101, 181] on icon "button" at bounding box center [104, 186] width 11 height 11
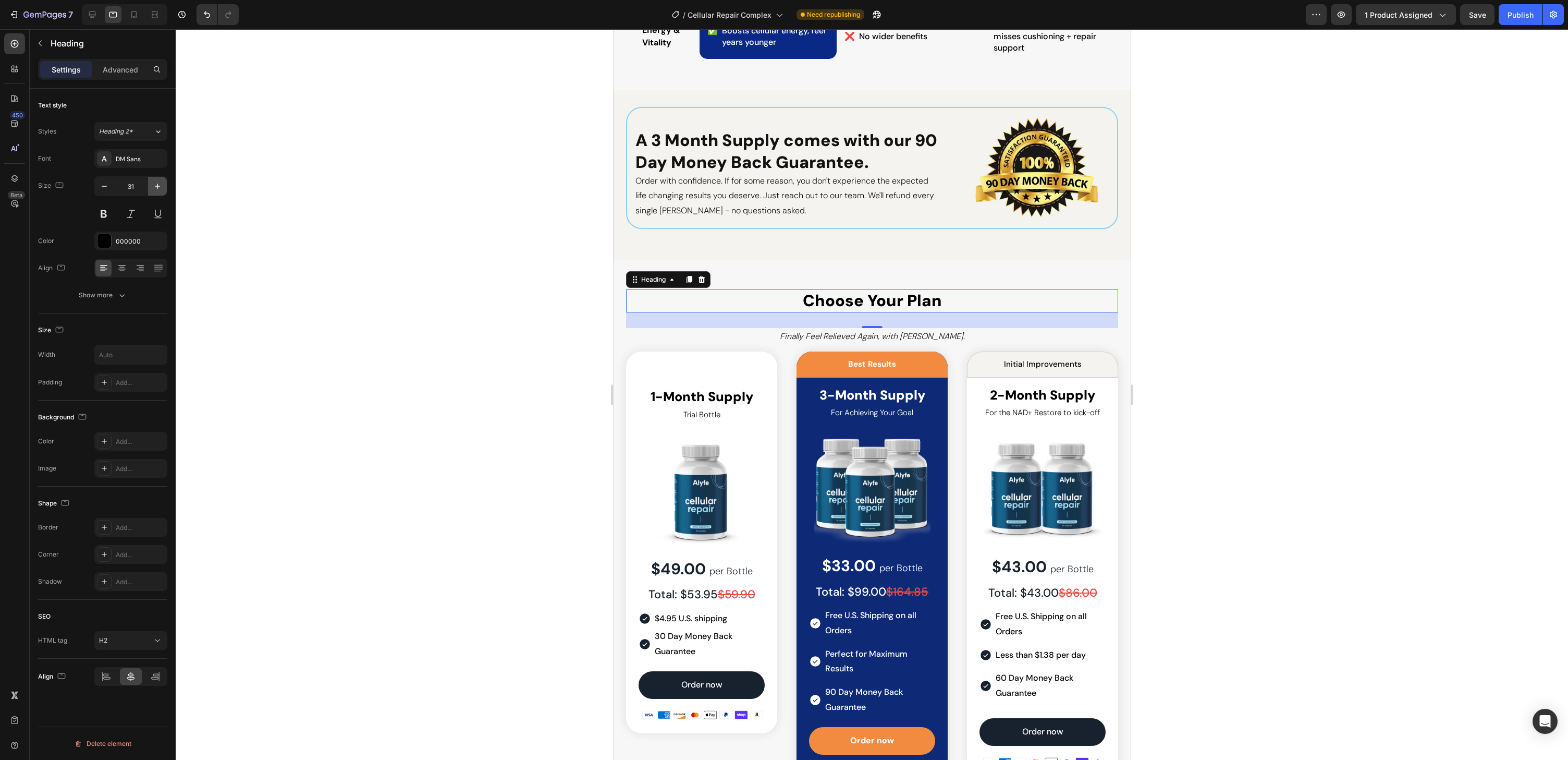
click at [155, 190] on icon "button" at bounding box center [157, 186] width 11 height 11
type input "32"
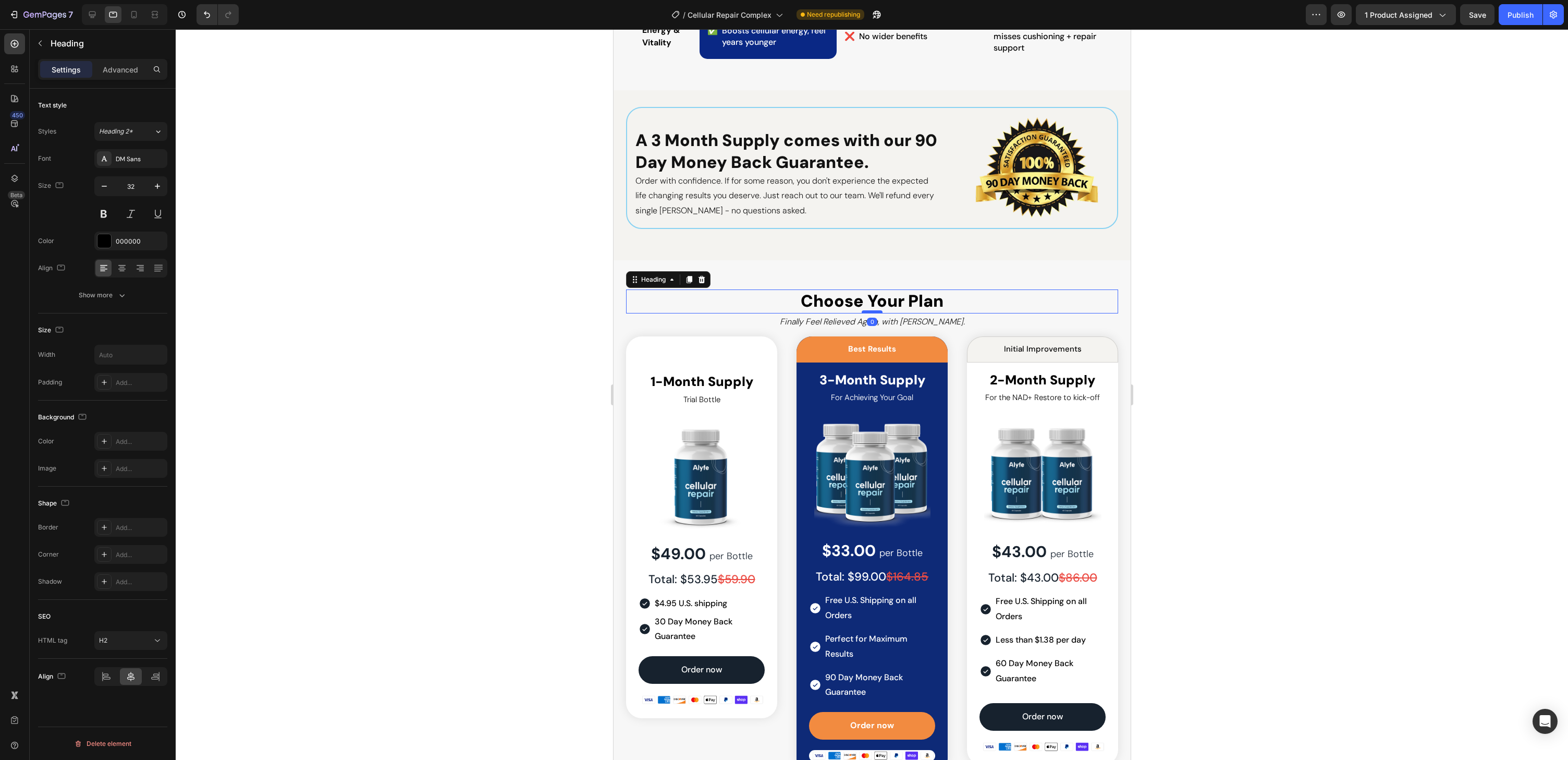
drag, startPoint x: 879, startPoint y: 326, endPoint x: 881, endPoint y: 311, distance: 15.1
click at [881, 311] on div at bounding box center [871, 312] width 21 height 3
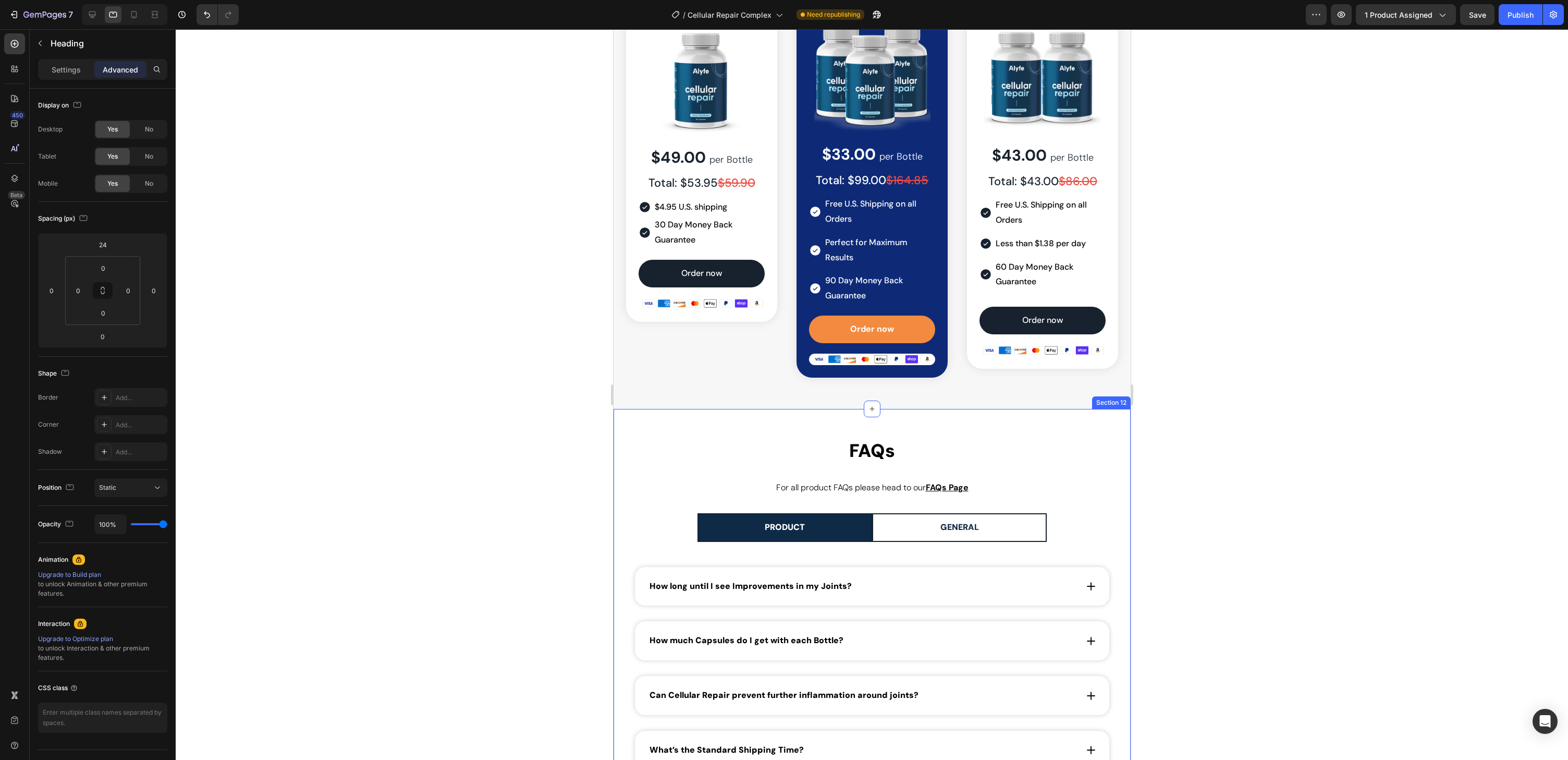
scroll to position [3145, 0]
click at [873, 457] on h2 "FAQs" at bounding box center [872, 450] width 48 height 26
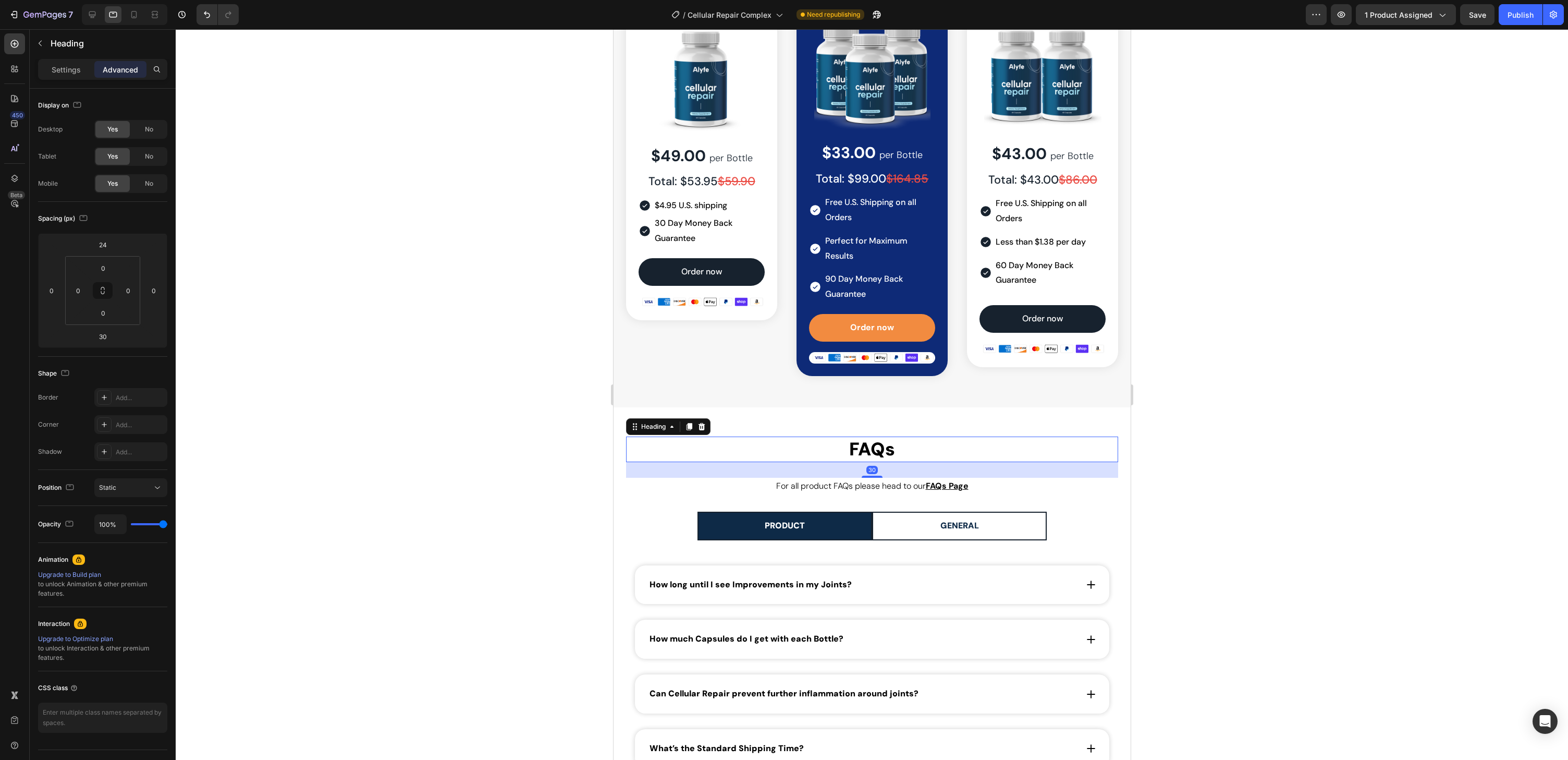
scroll to position [3147, 0]
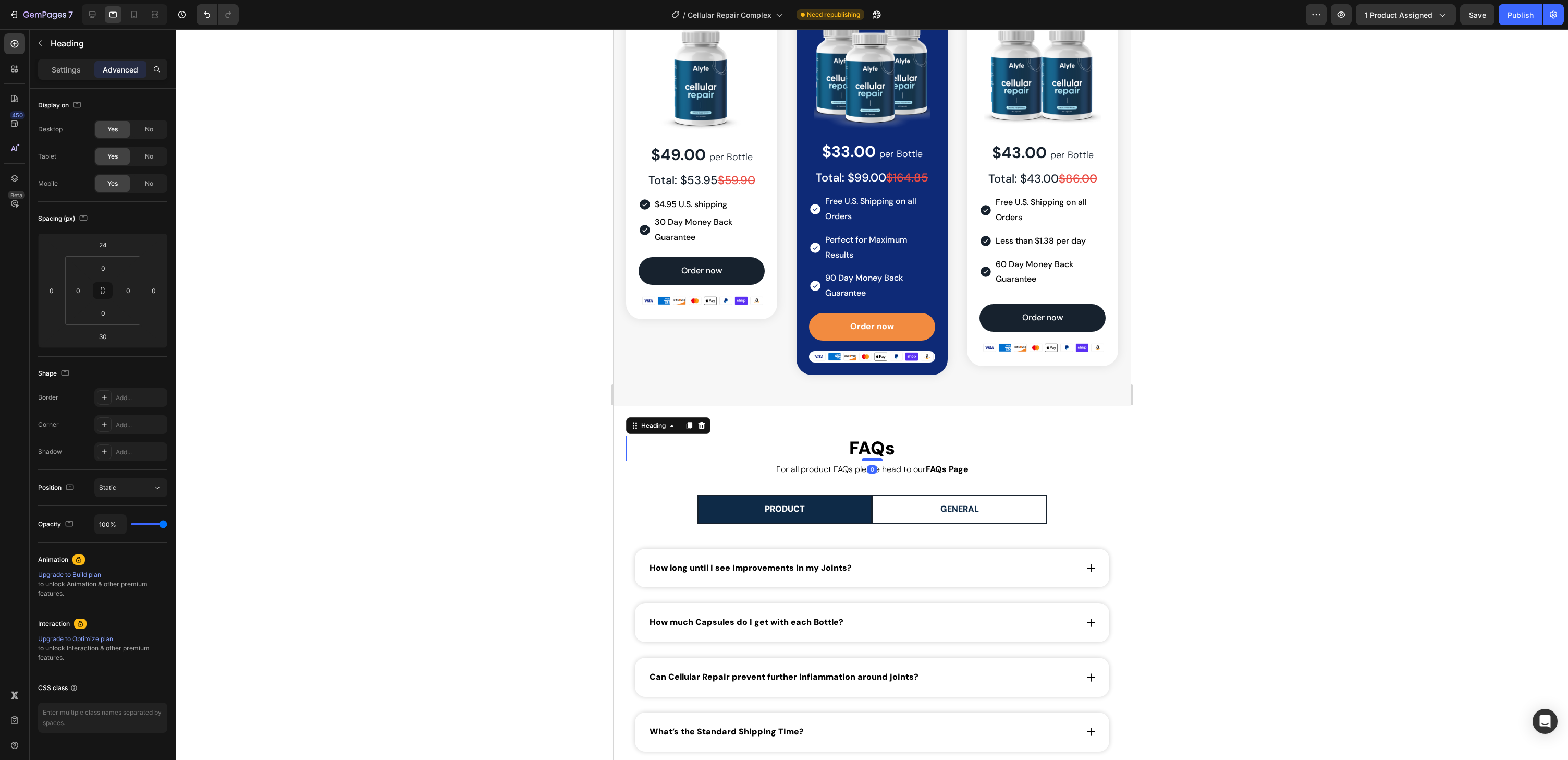
drag, startPoint x: 869, startPoint y: 475, endPoint x: 872, endPoint y: 459, distance: 16.3
click at [872, 459] on div at bounding box center [871, 459] width 21 height 3
type input "0"
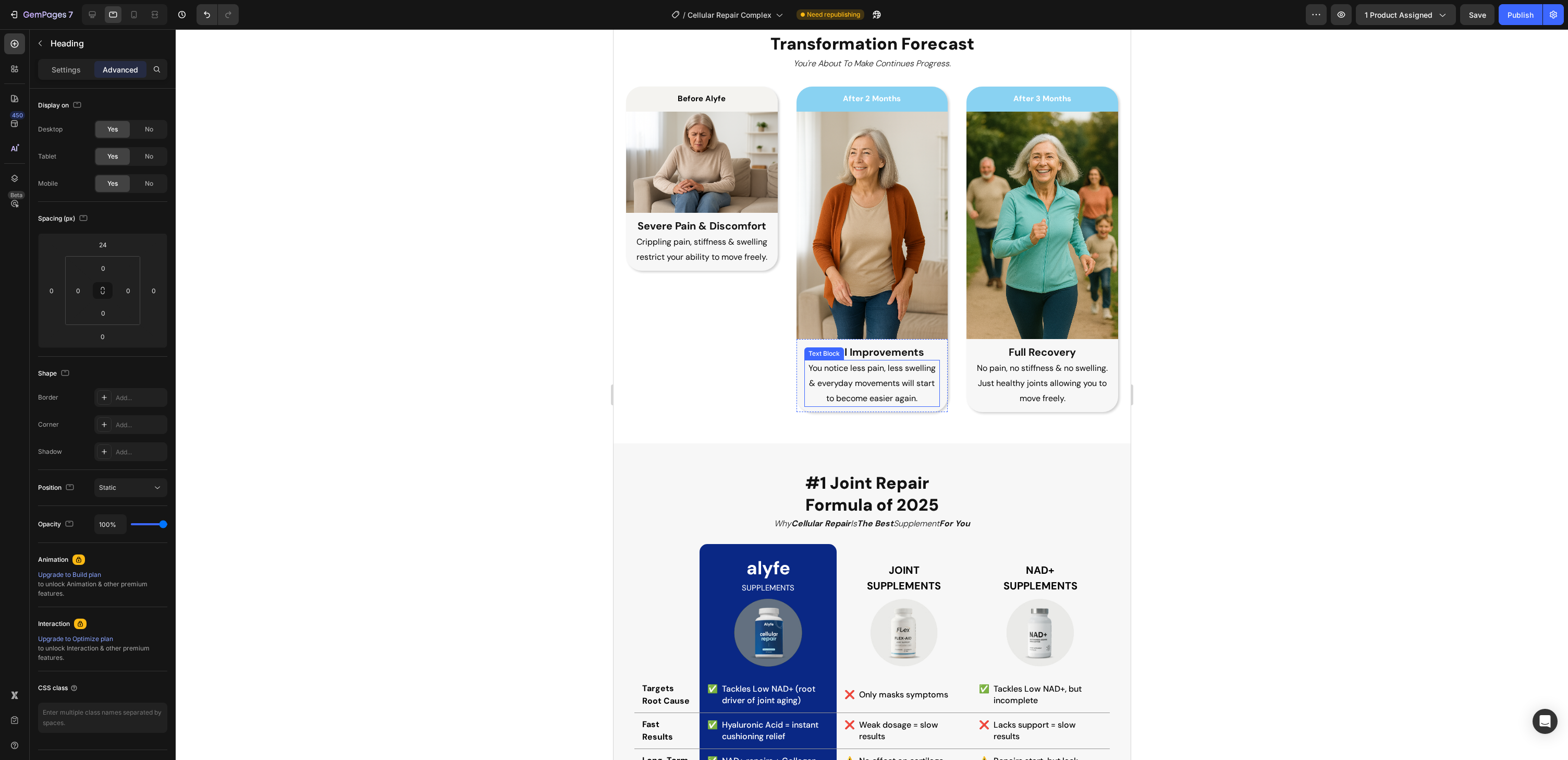
scroll to position [1899, 0]
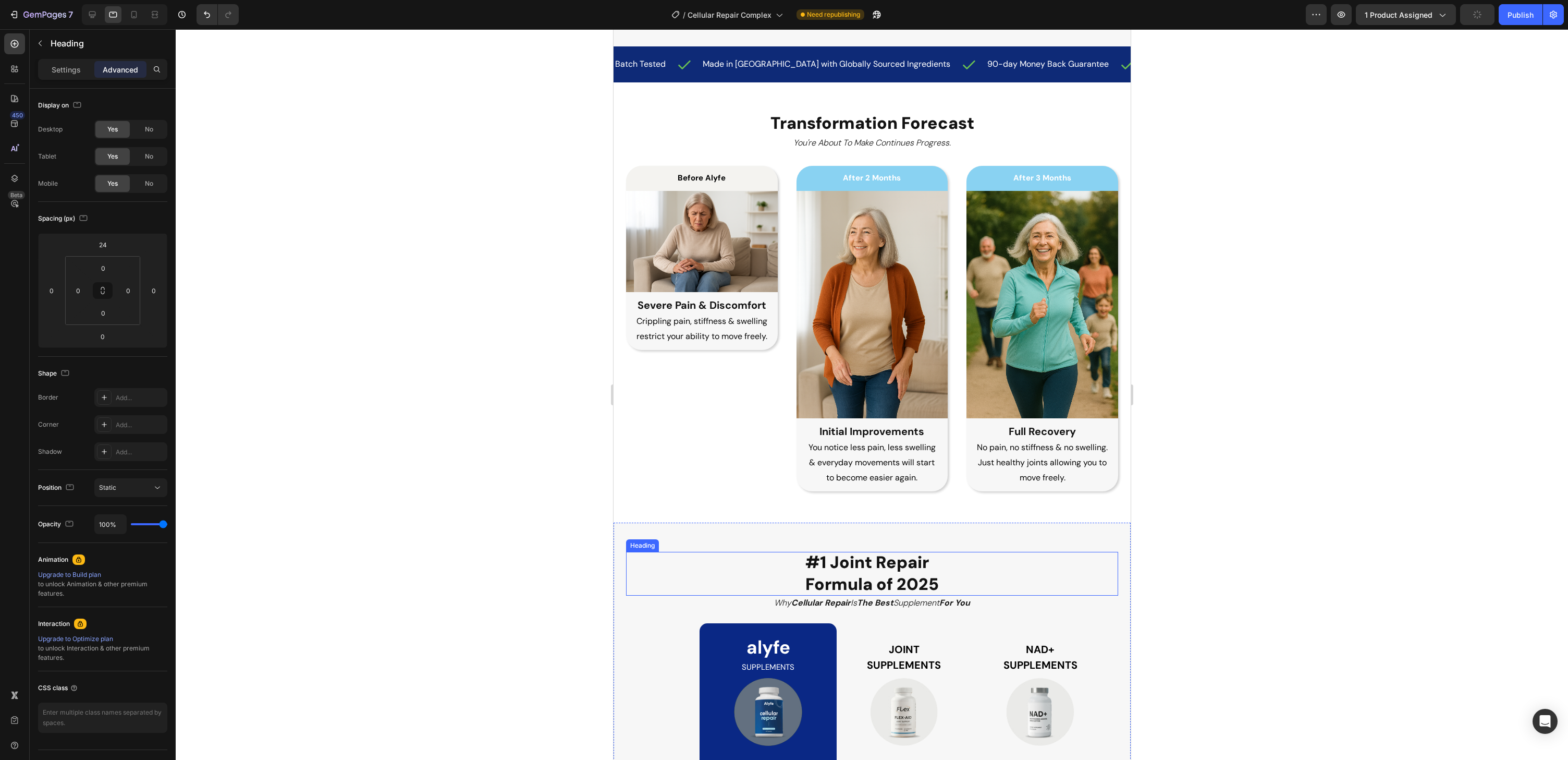
click at [861, 561] on span "#1 Joint Repair" at bounding box center [867, 562] width 123 height 22
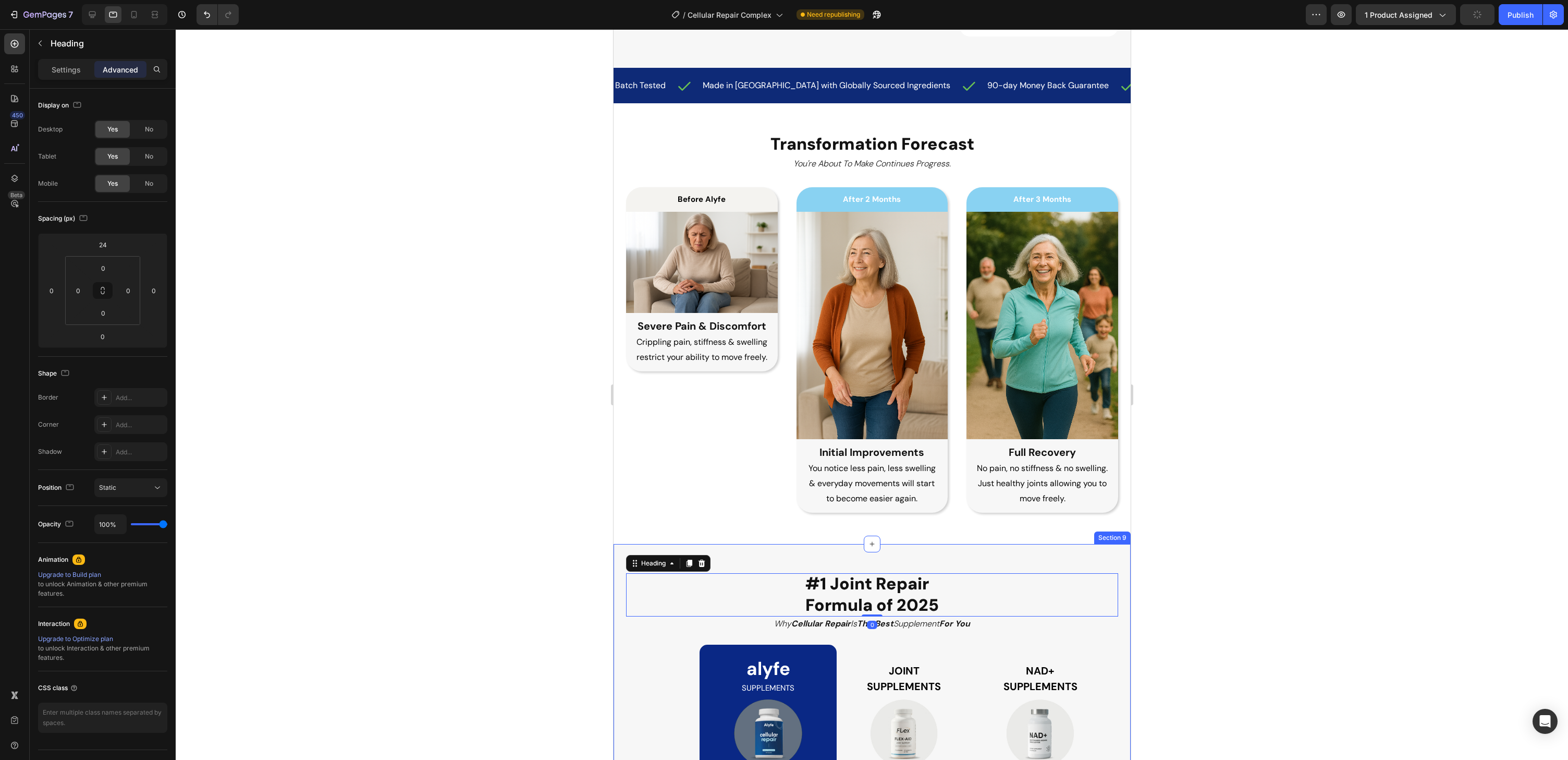
scroll to position [1887, 0]
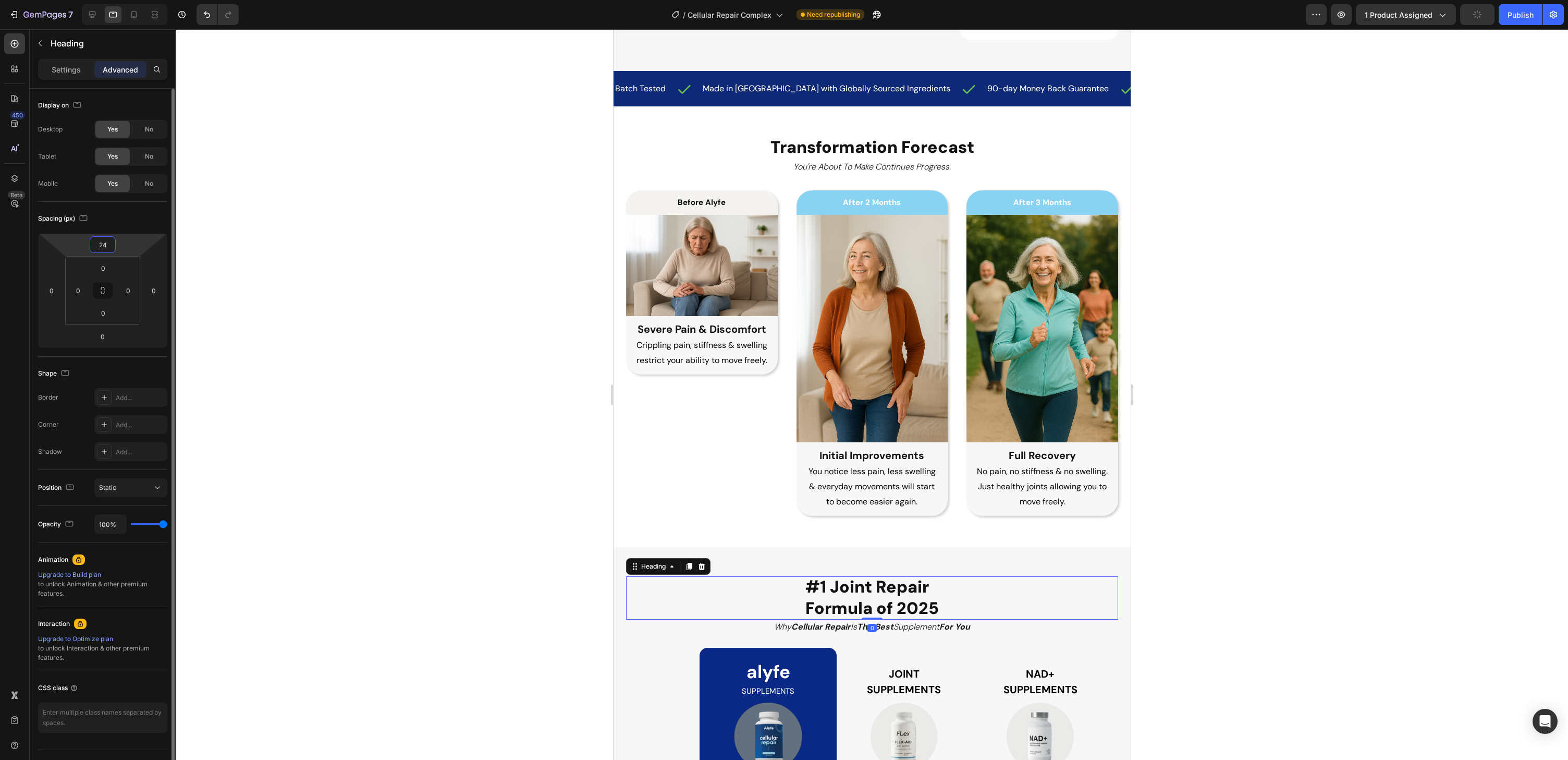
click at [106, 247] on input "24" at bounding box center [102, 245] width 21 height 16
type input "2"
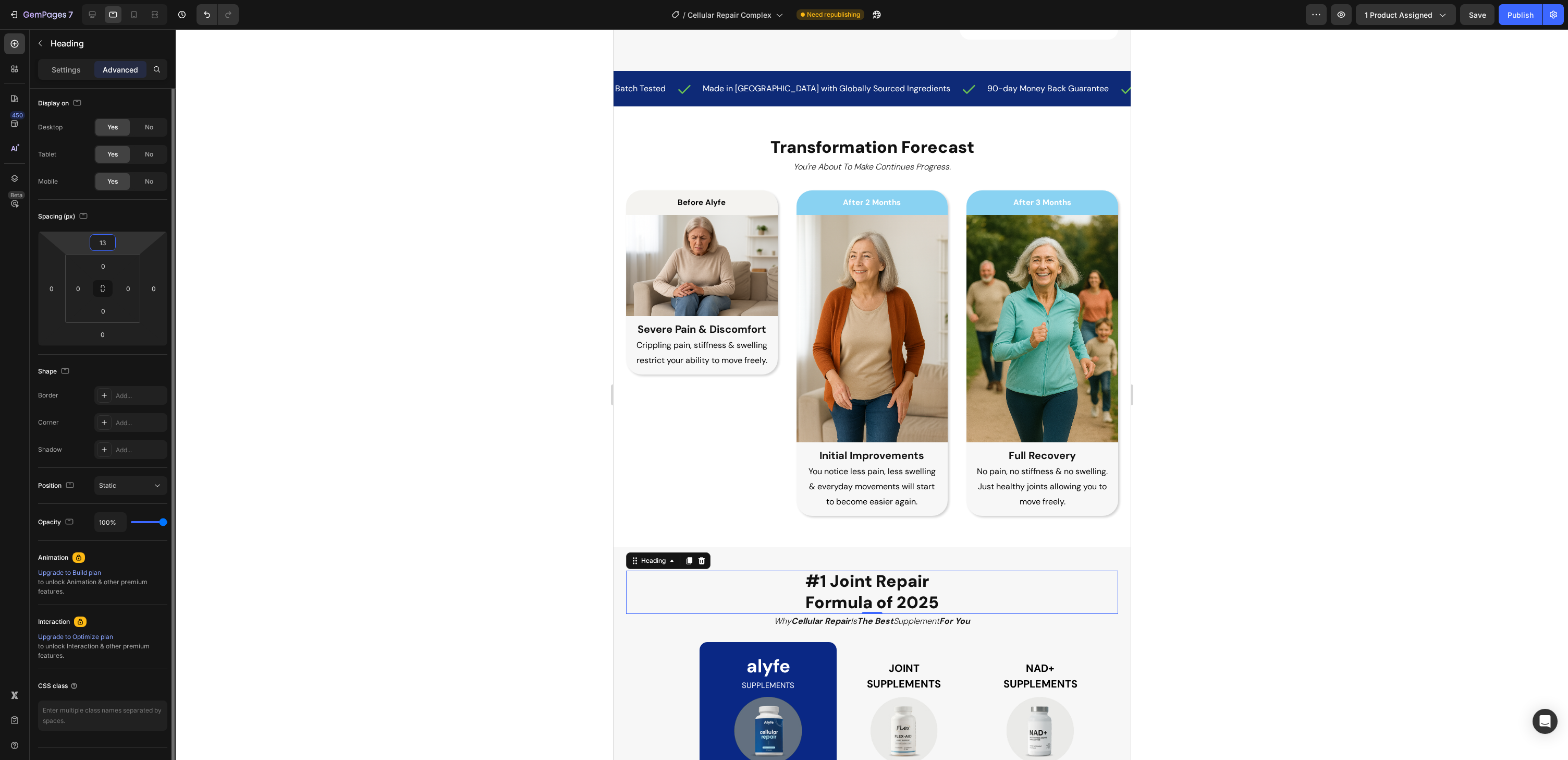
scroll to position [0, 0]
type input "1"
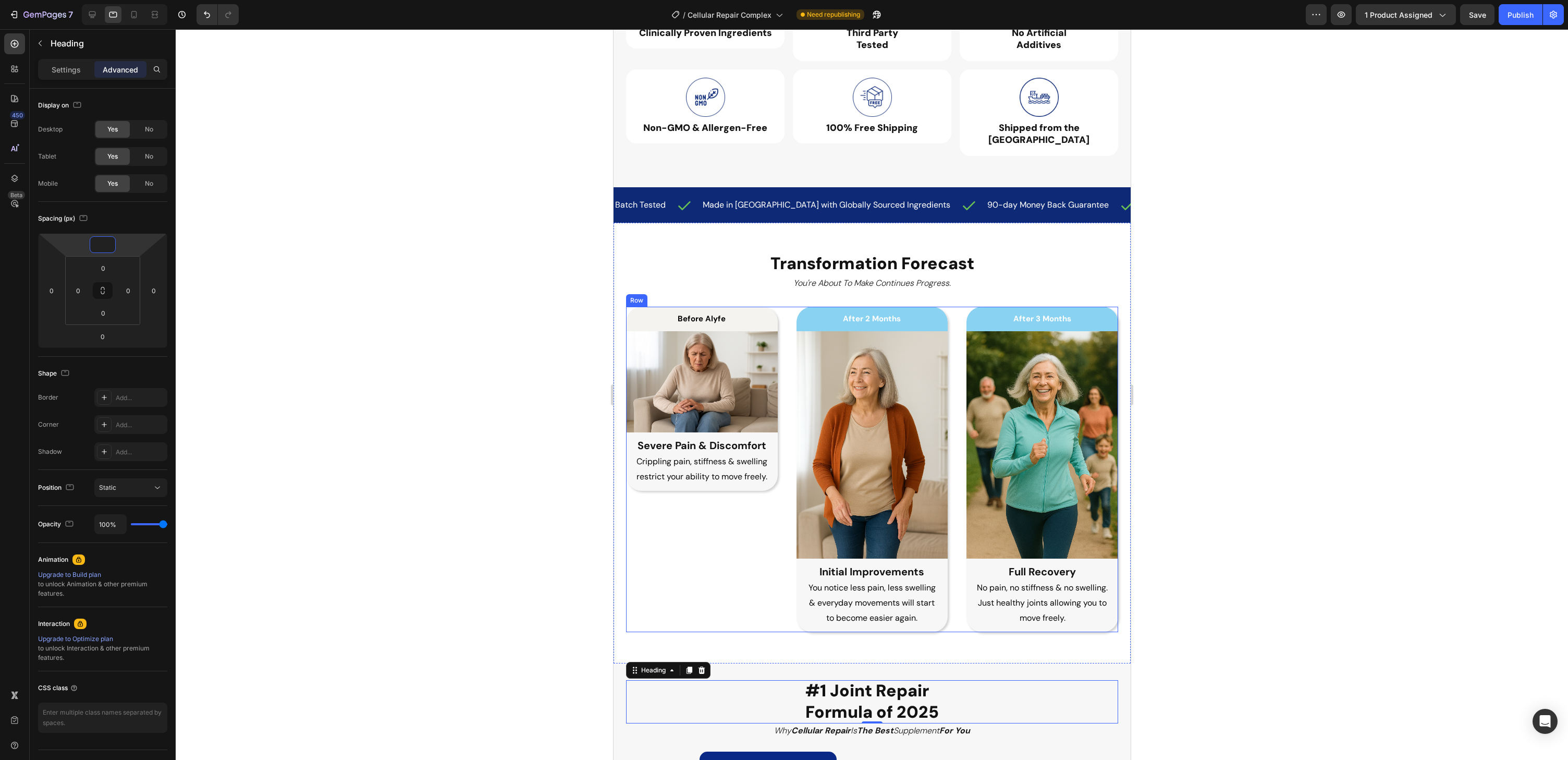
scroll to position [1736, 0]
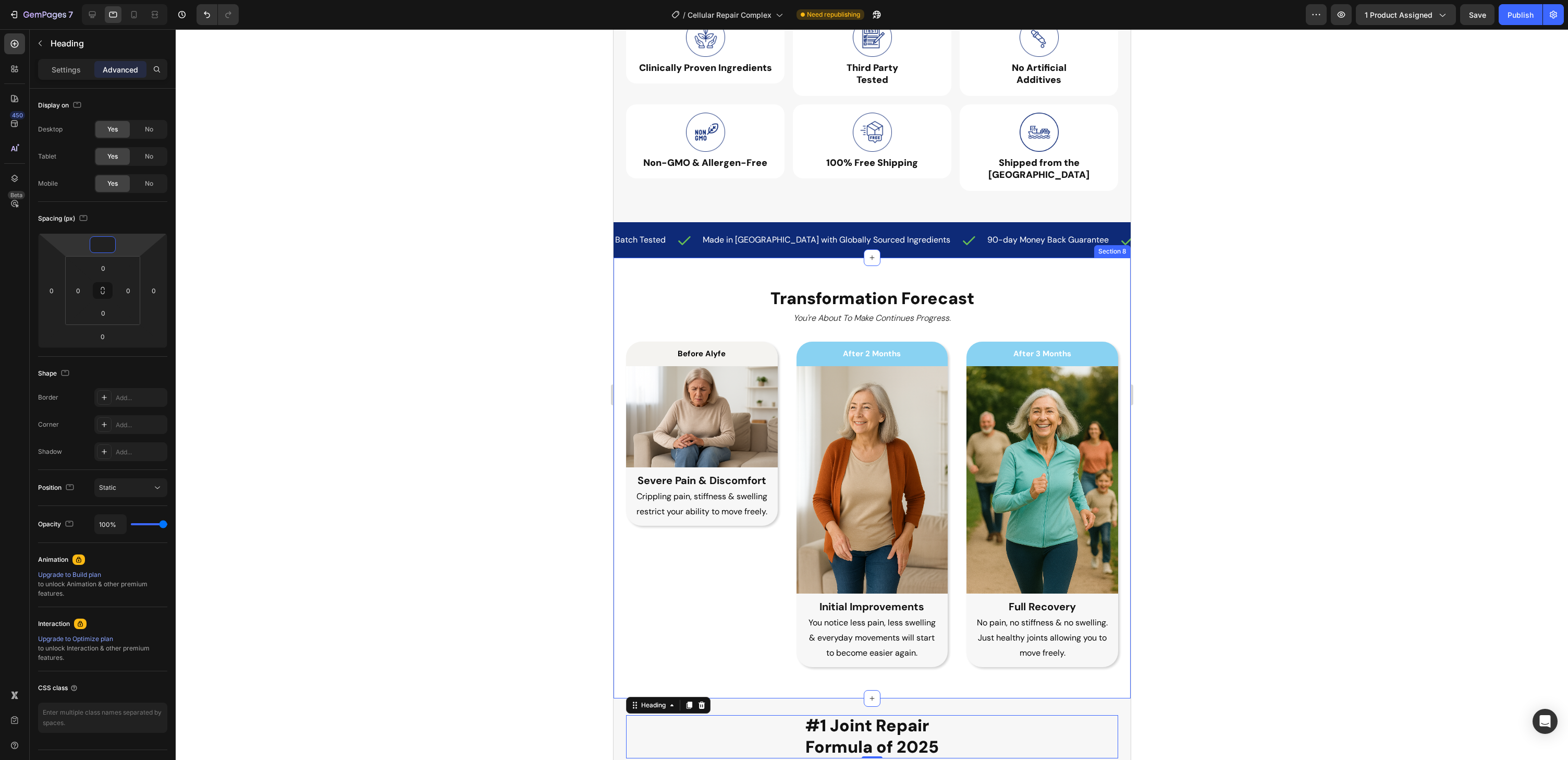
click at [731, 258] on div "Transformation Forecast Heading You're About To Make Continues Progress. Text B…" at bounding box center [872, 477] width 517 height 440
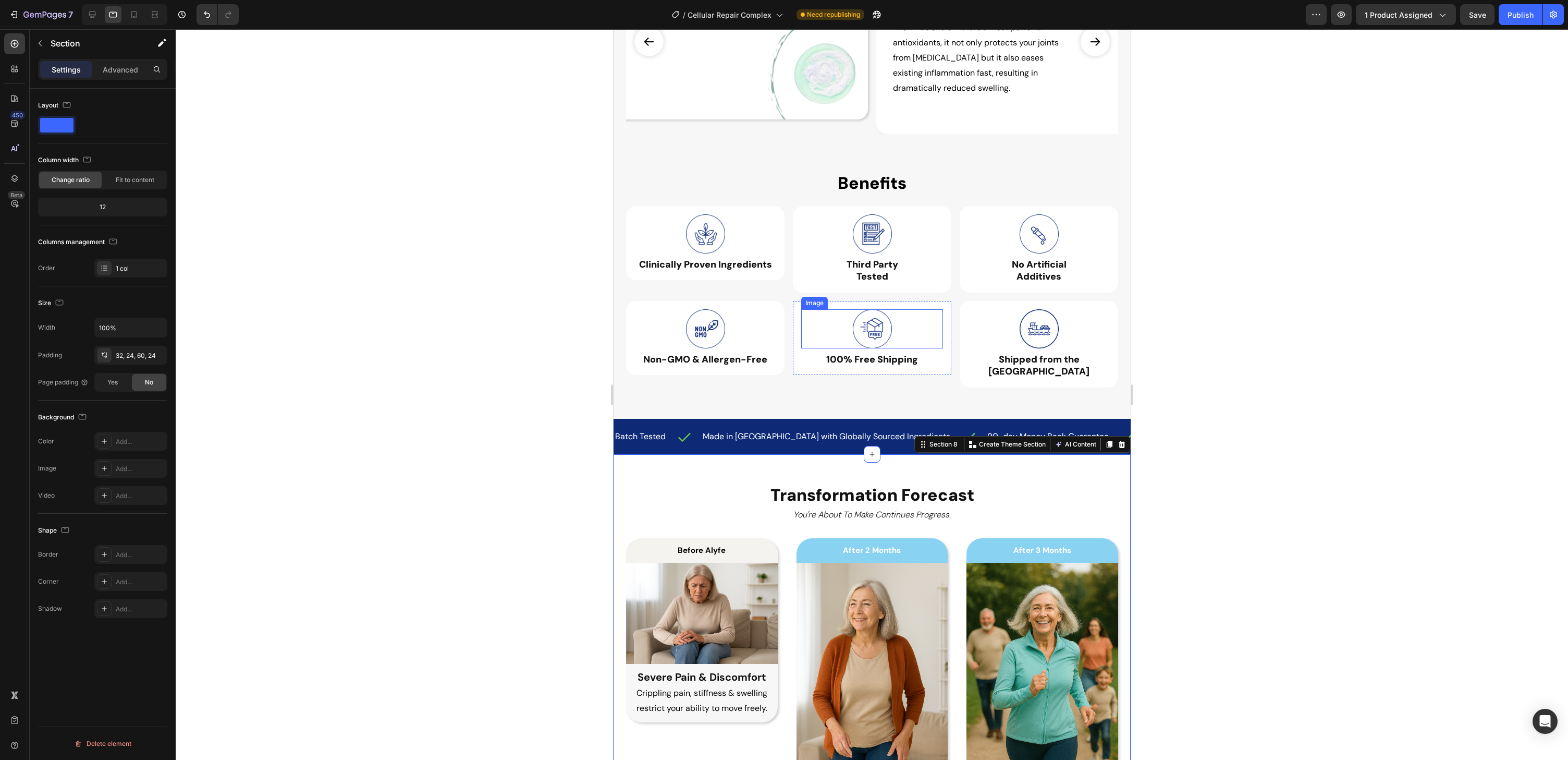
scroll to position [1441, 0]
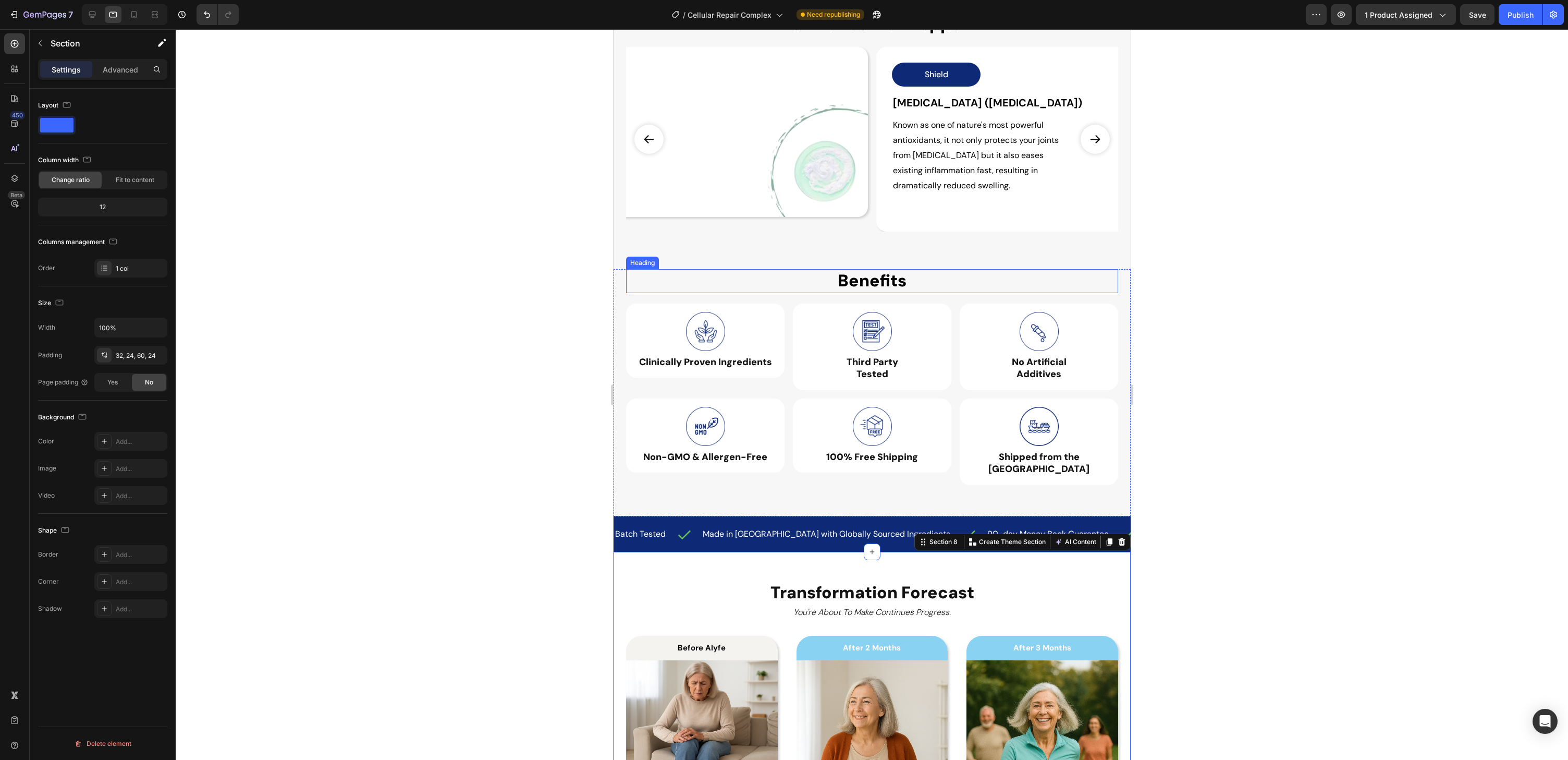
click at [788, 283] on div "Benefits" at bounding box center [872, 281] width 492 height 24
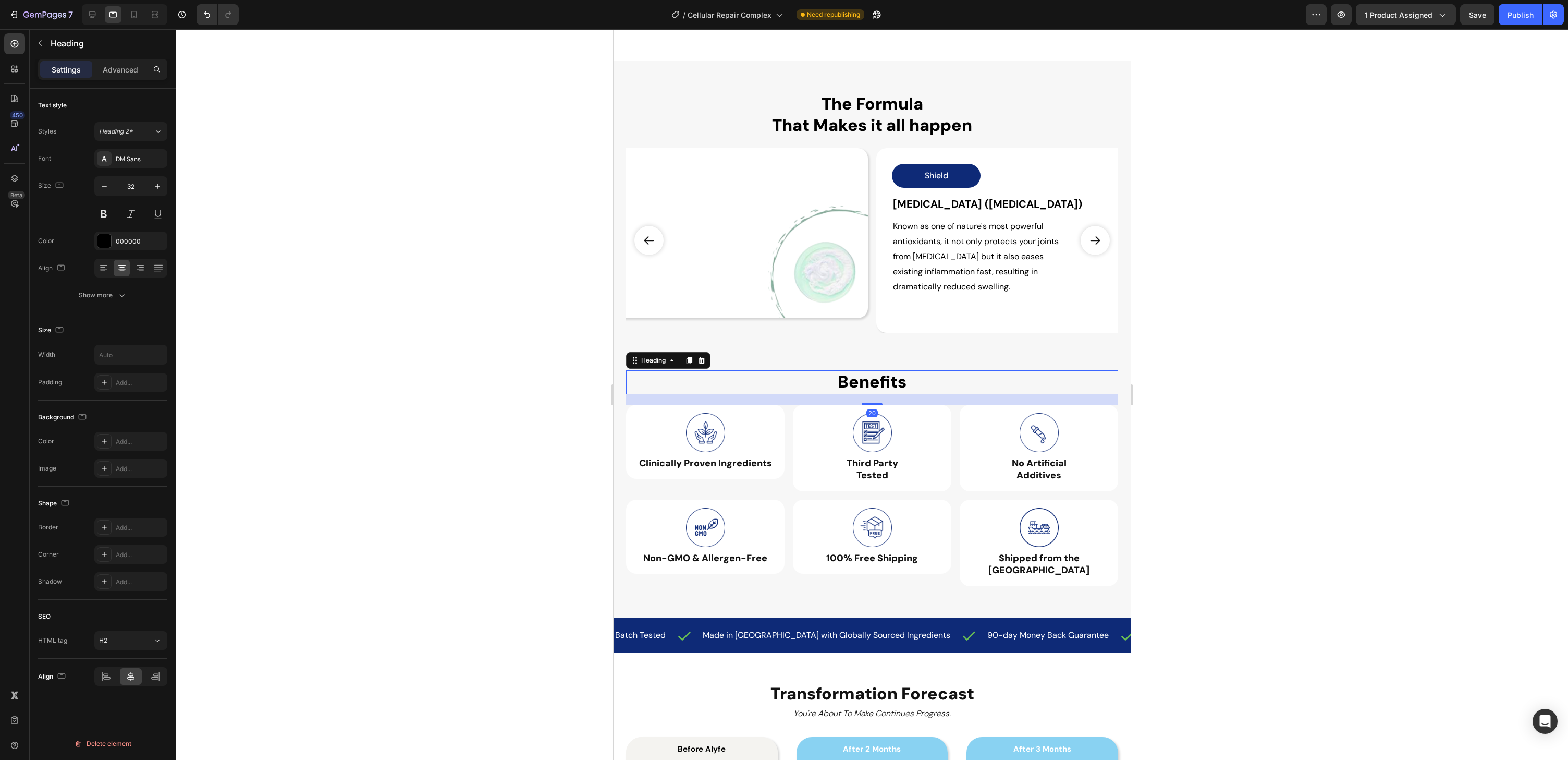
scroll to position [1233, 0]
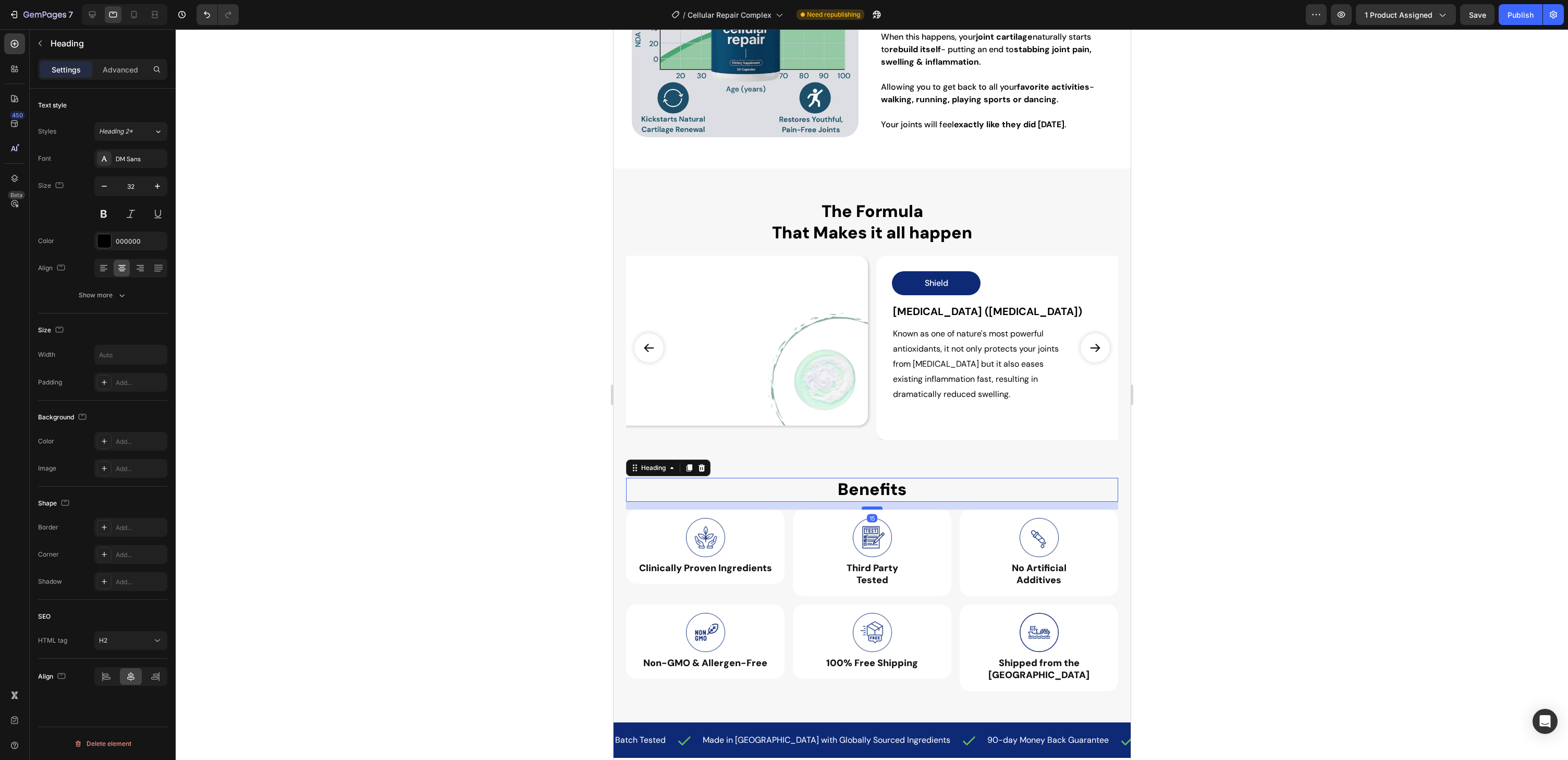
click at [877, 508] on div at bounding box center [871, 508] width 21 height 3
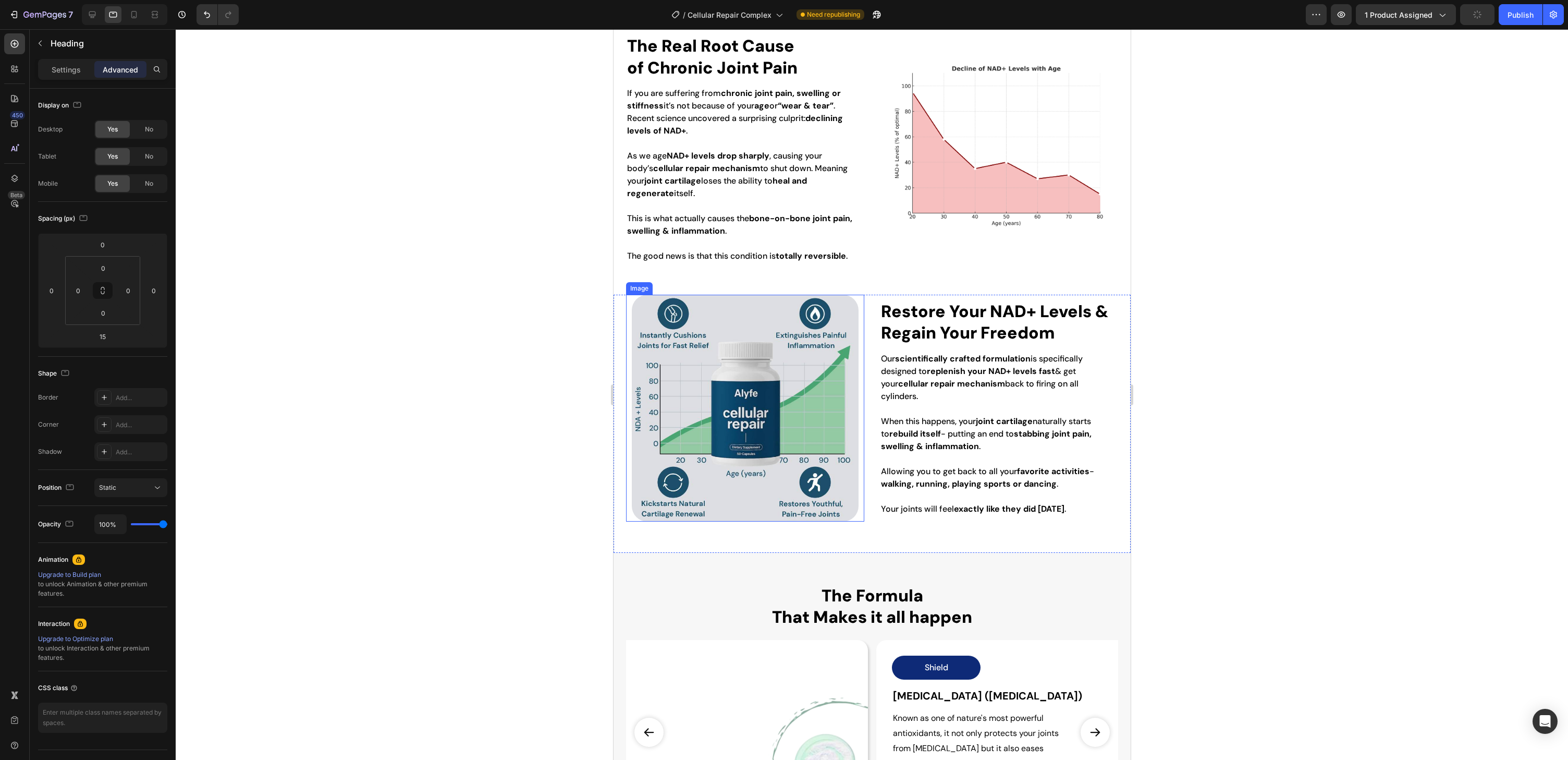
scroll to position [846, 0]
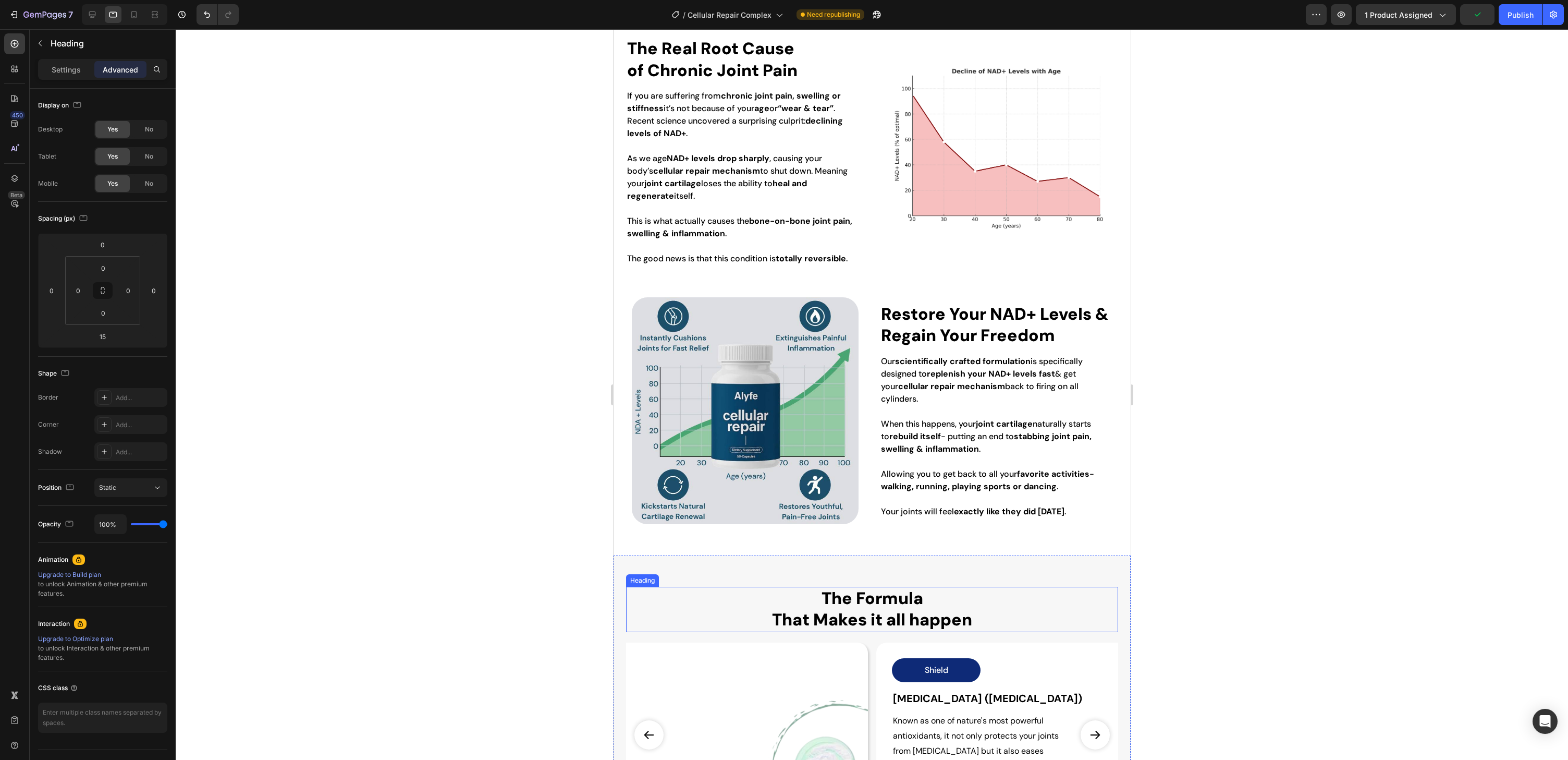
click at [802, 598] on h2 "The Formula That Makes it all happen" at bounding box center [871, 610] width 202 height 45
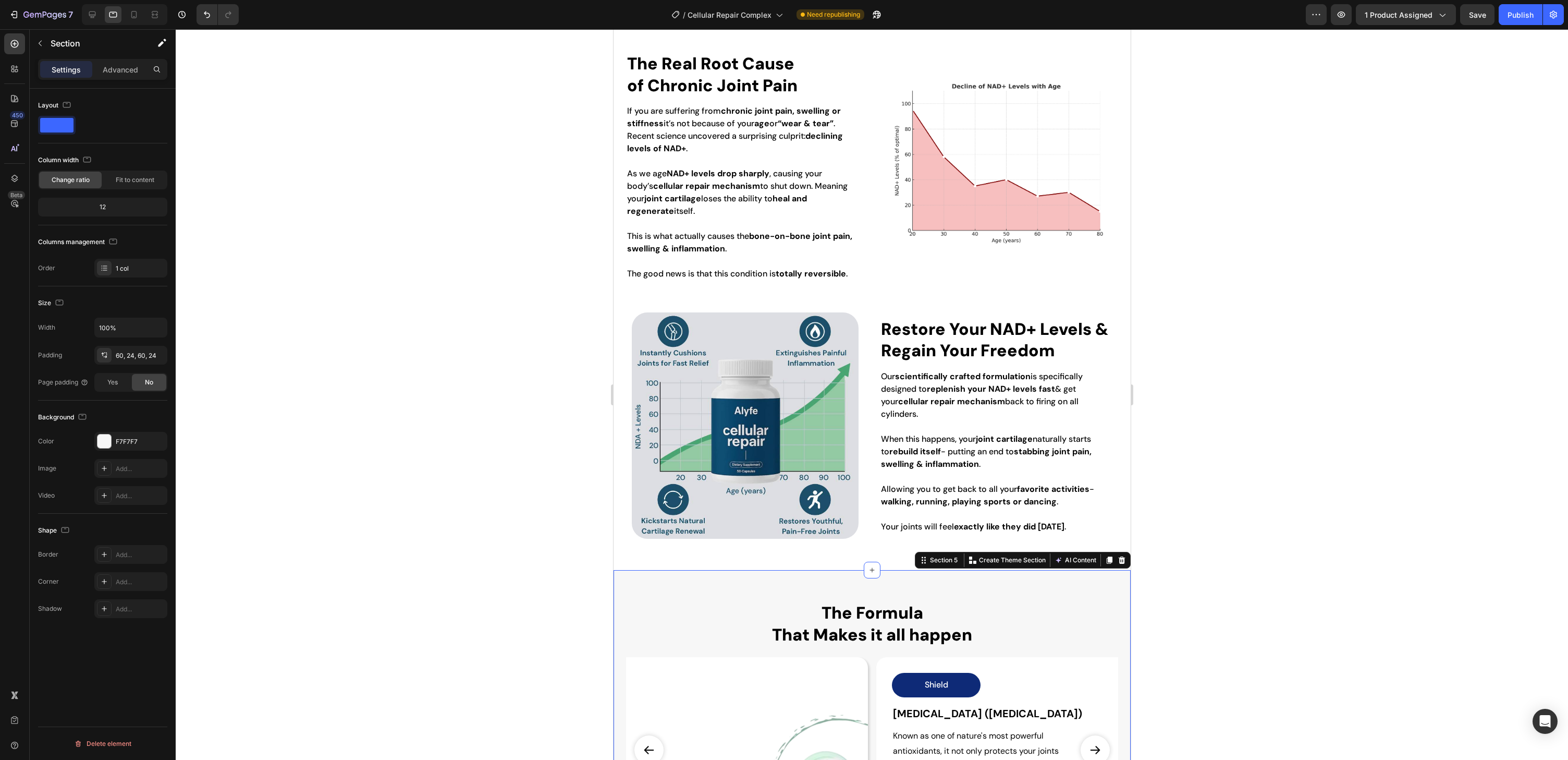
click at [787, 574] on div "The Formula That Makes it all happen Heading Energize Button [MEDICAL_DATA] Hea…" at bounding box center [872, 725] width 517 height 310
click at [131, 352] on div "60, 24, 60, 24" at bounding box center [130, 355] width 30 height 9
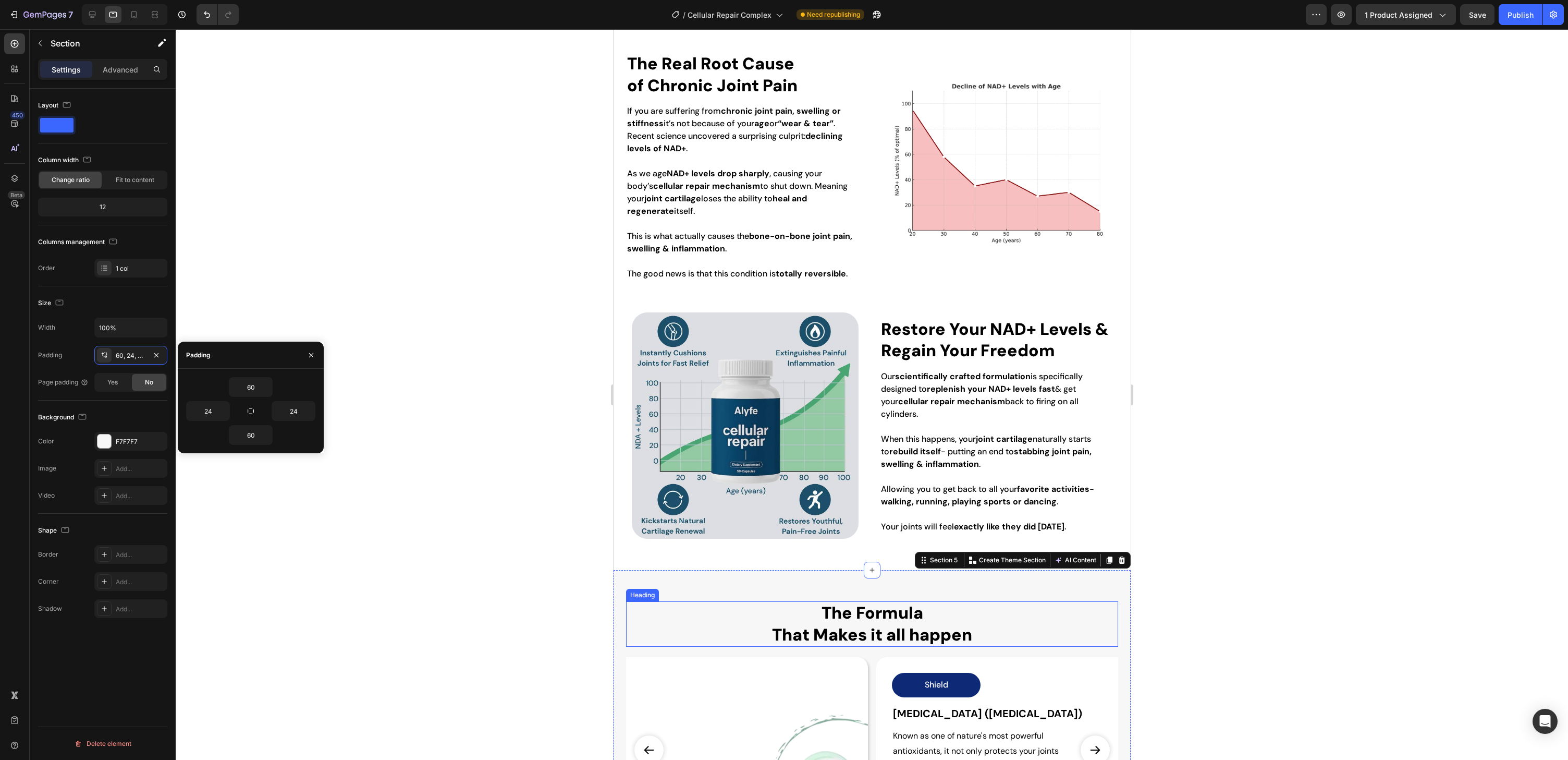
click at [797, 601] on h2 "The Formula That Makes it all happen" at bounding box center [871, 624] width 202 height 45
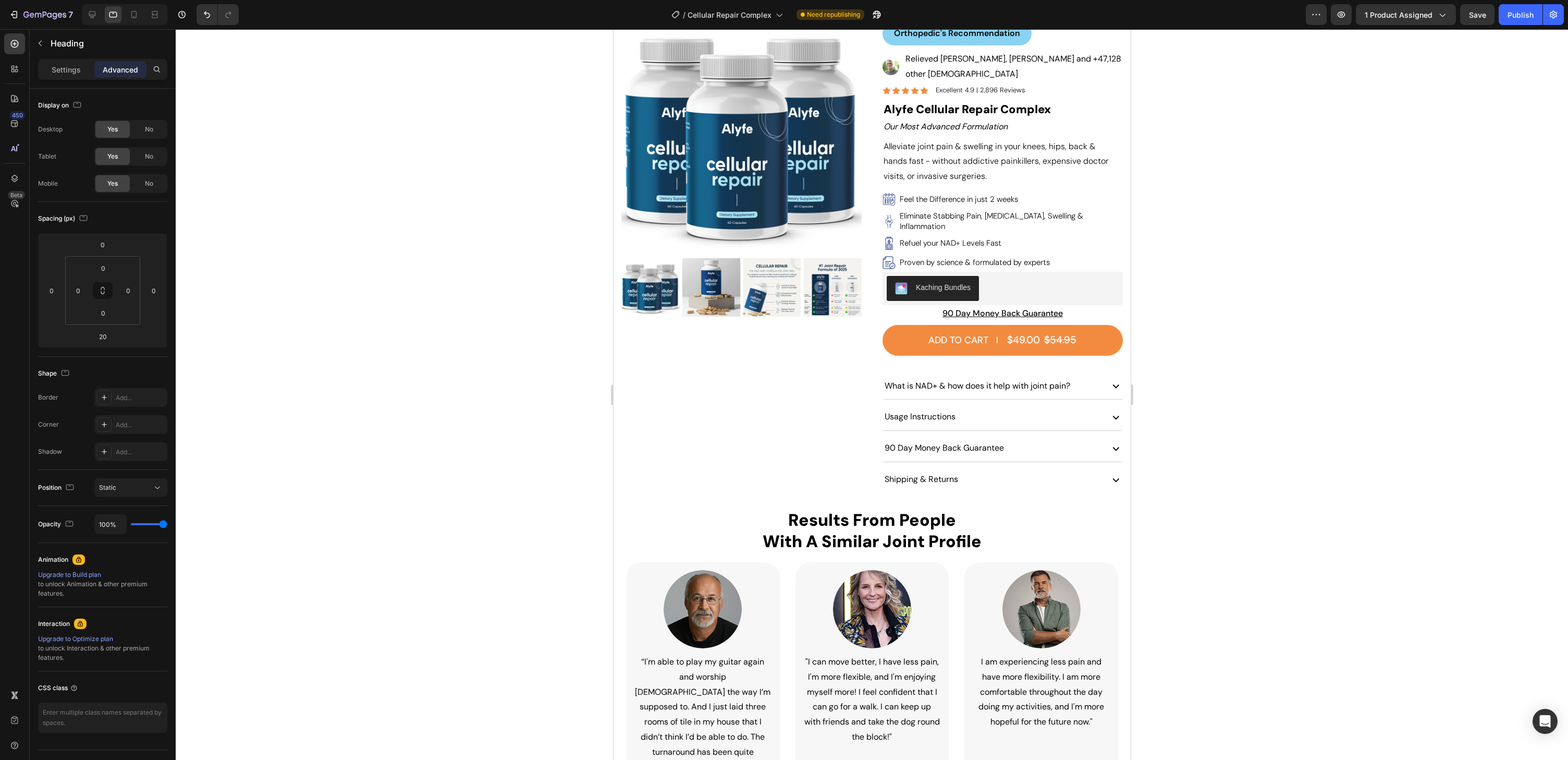
scroll to position [0, 0]
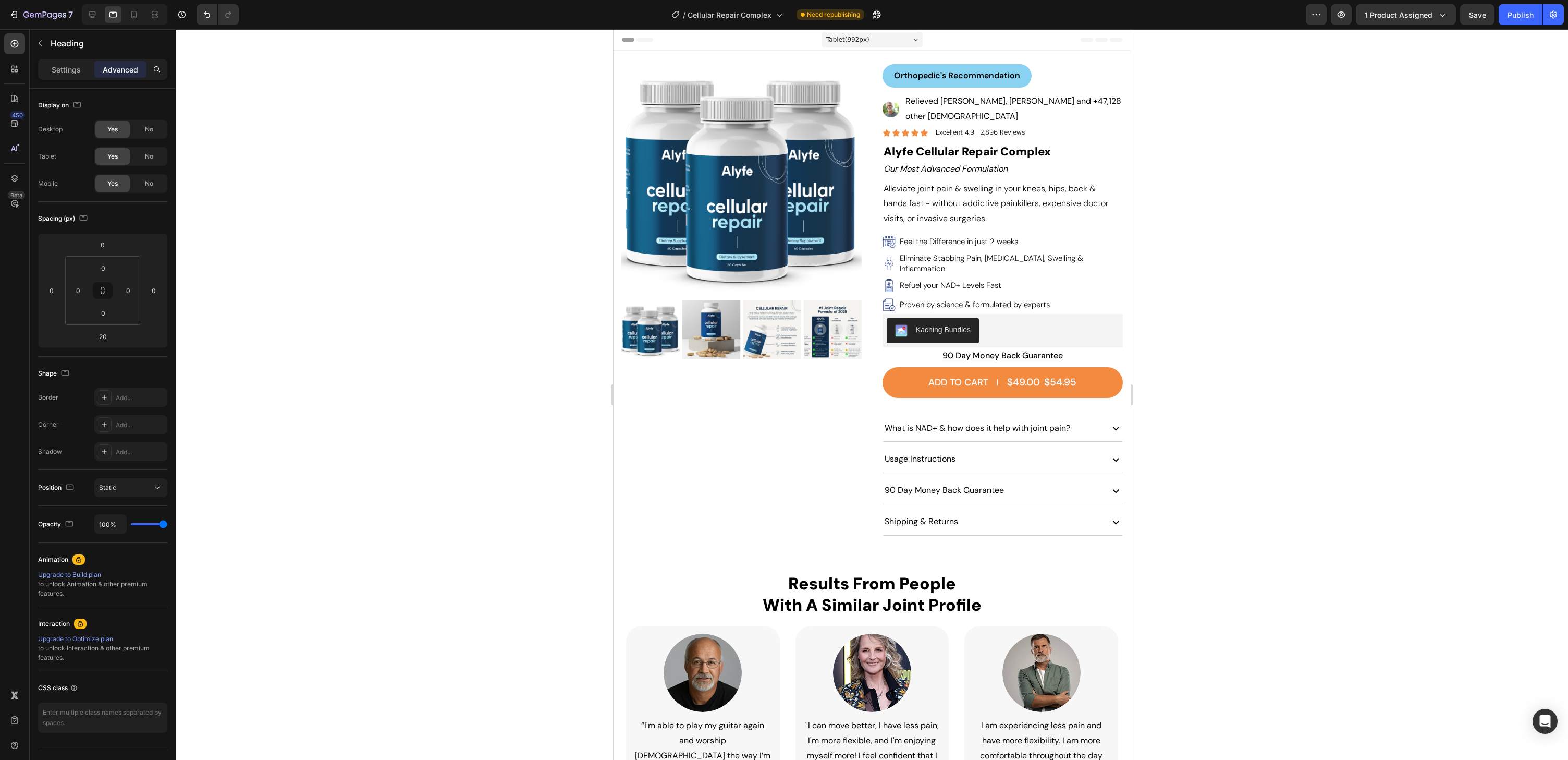
click at [878, 40] on div "Tablet ( 992 px)" at bounding box center [872, 40] width 101 height 16
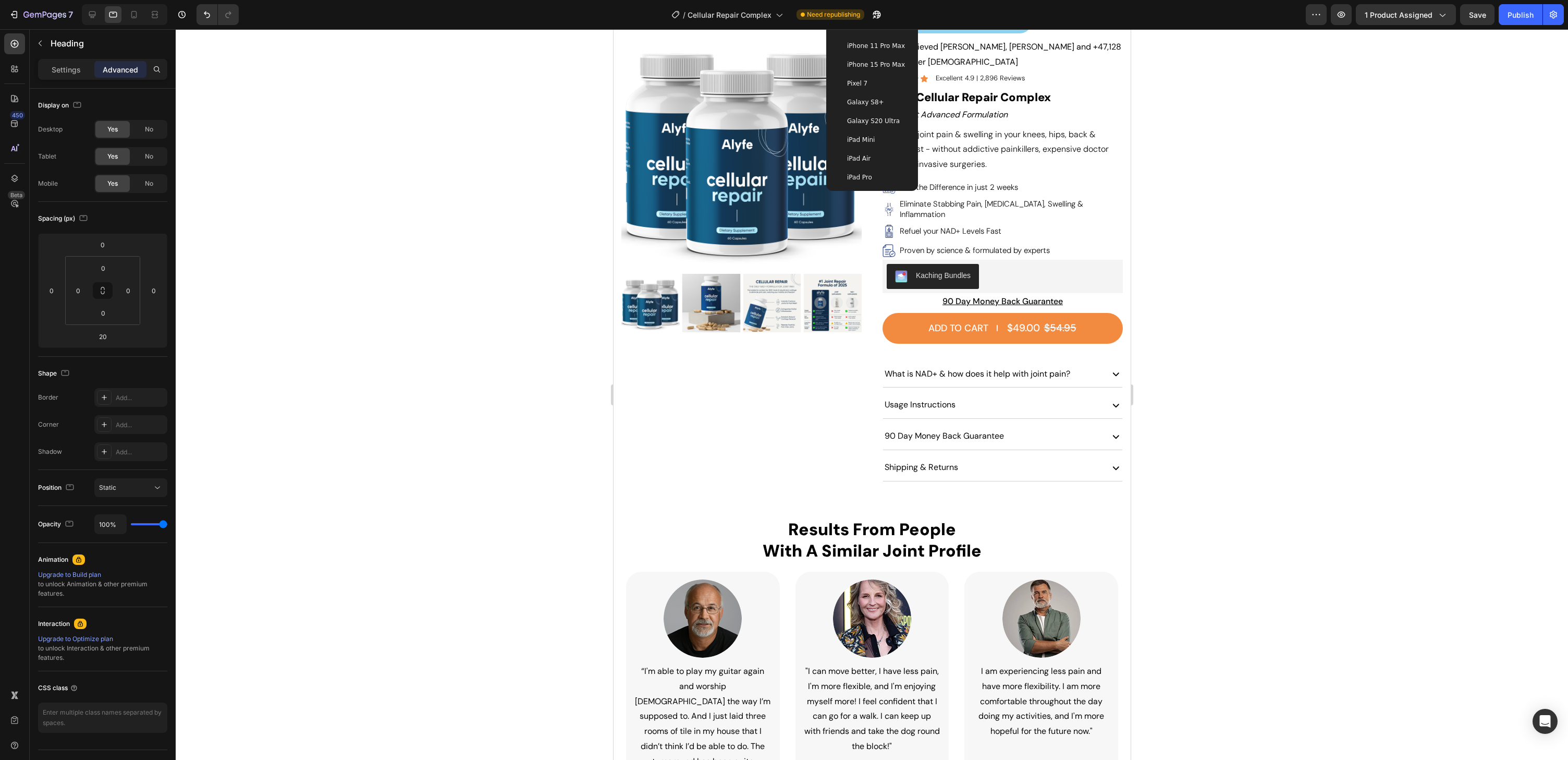
scroll to position [65, 0]
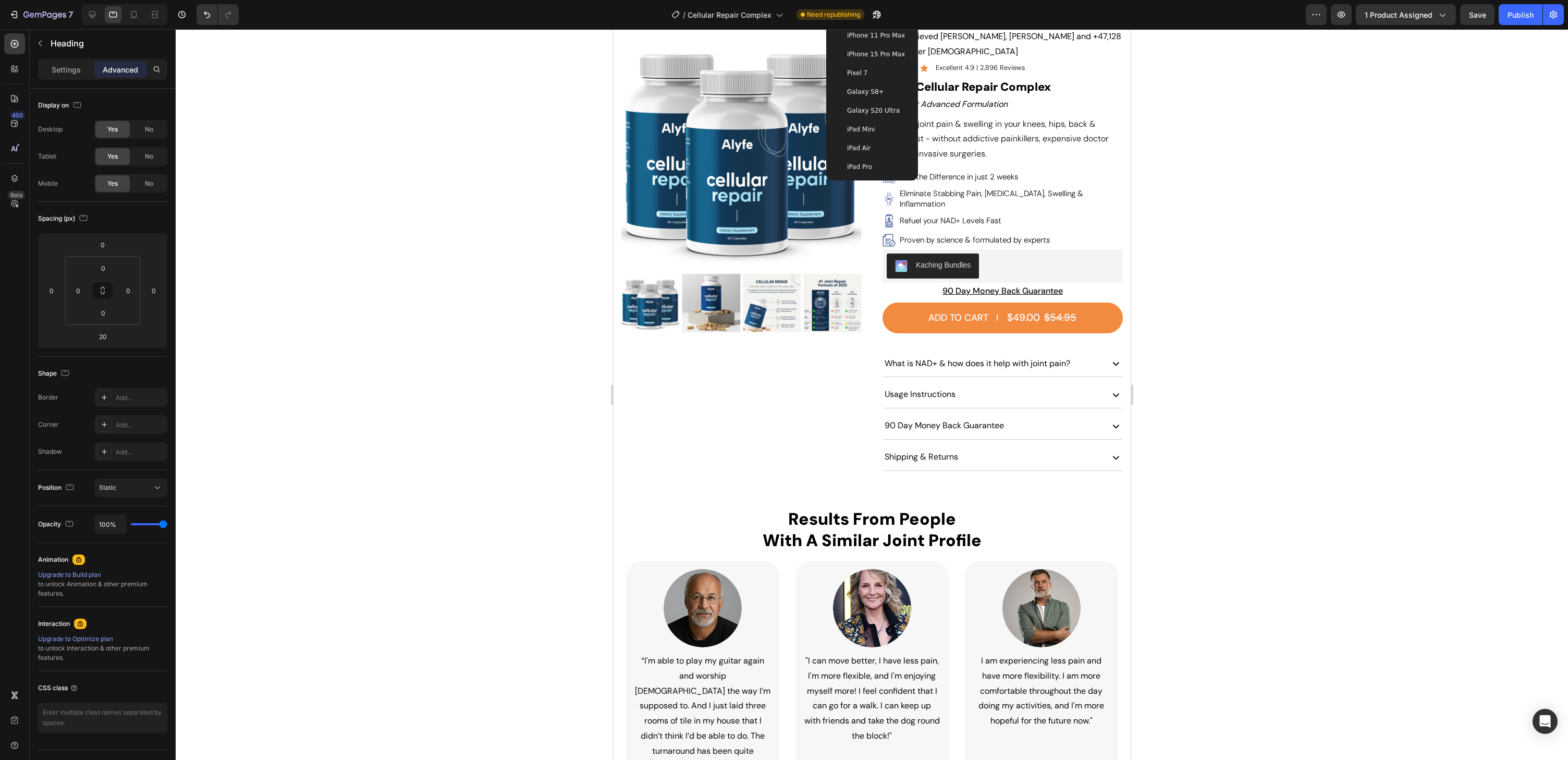
click at [869, 159] on div "iPad Pro" at bounding box center [872, 167] width 84 height 18
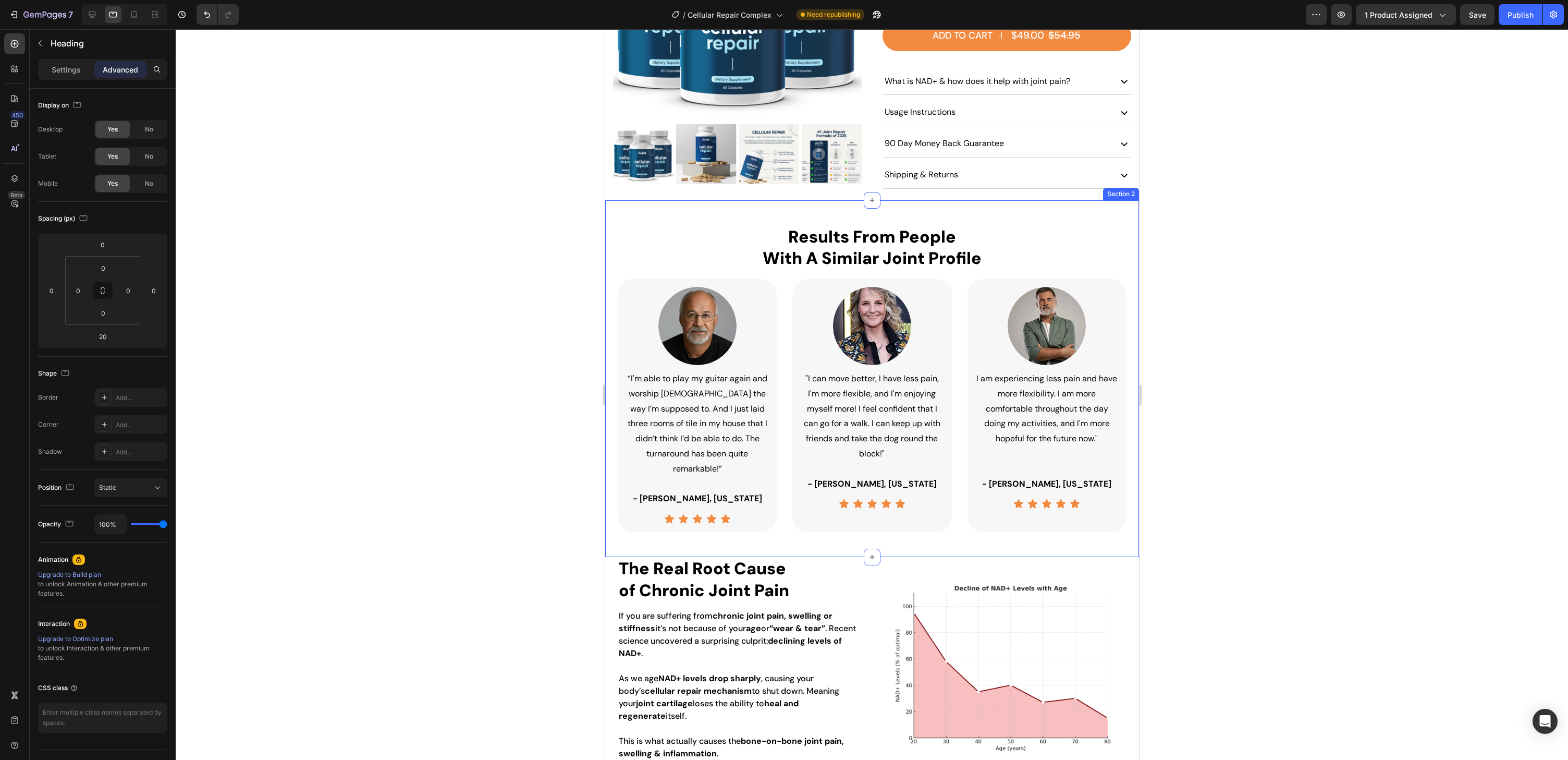
scroll to position [347, 0]
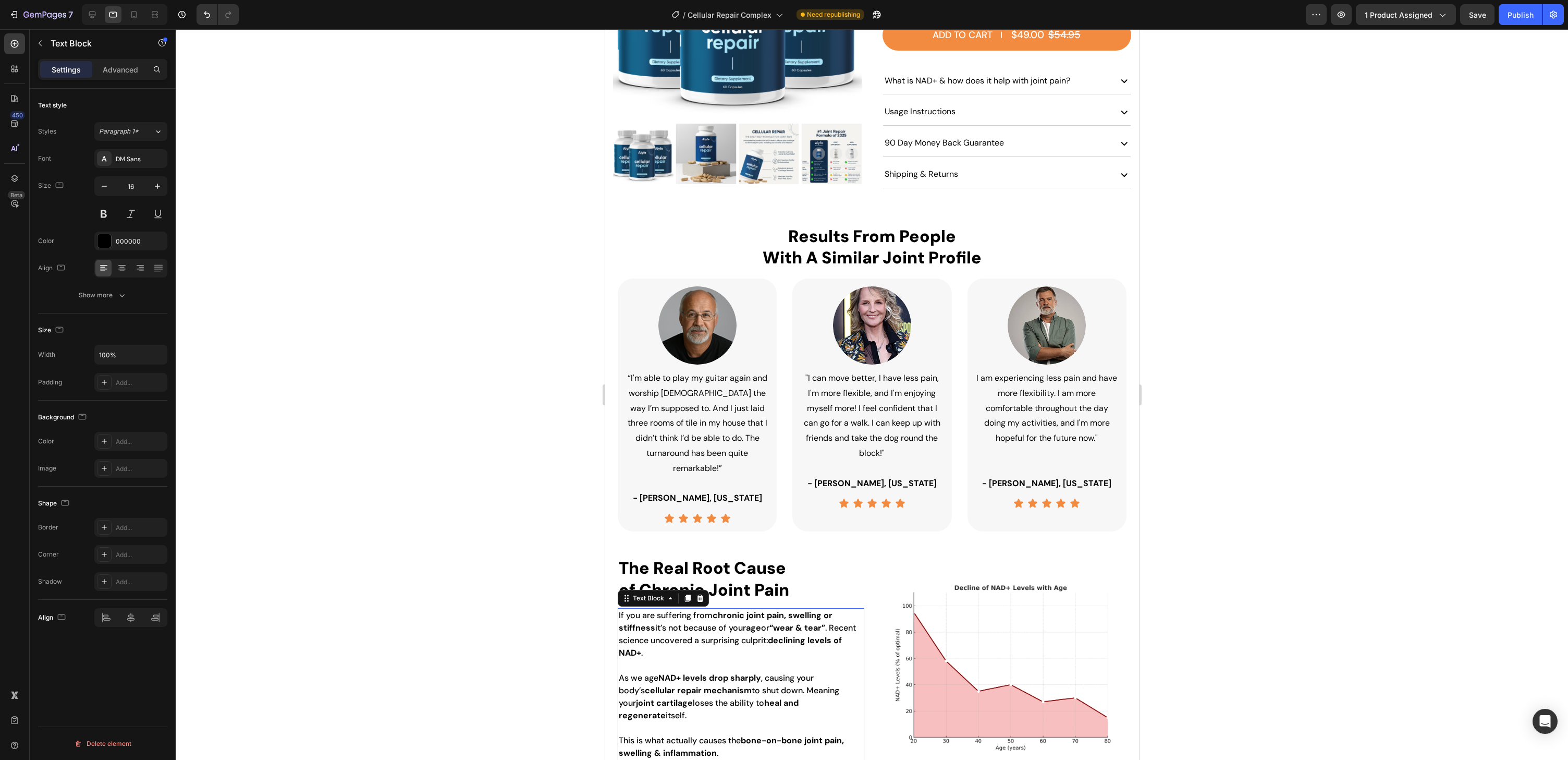
click at [721, 609] on p "If you are suffering from chronic joint pain, swelling or [MEDICAL_DATA] it’s n…" at bounding box center [740, 640] width 244 height 62
click at [738, 557] on h2 "The Real Root Cause of Chronic Joint Pain" at bounding box center [740, 579] width 247 height 45
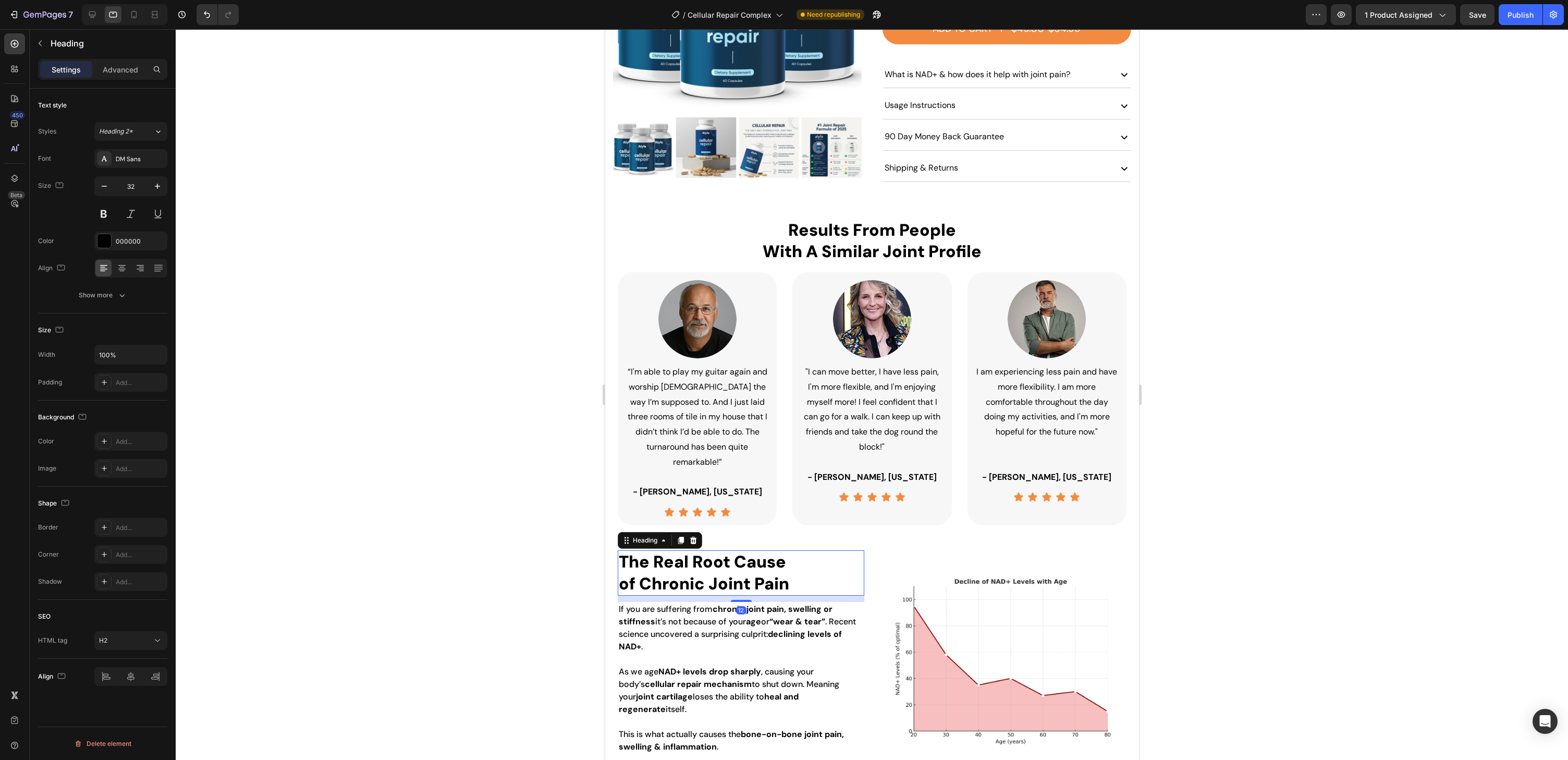
scroll to position [357, 0]
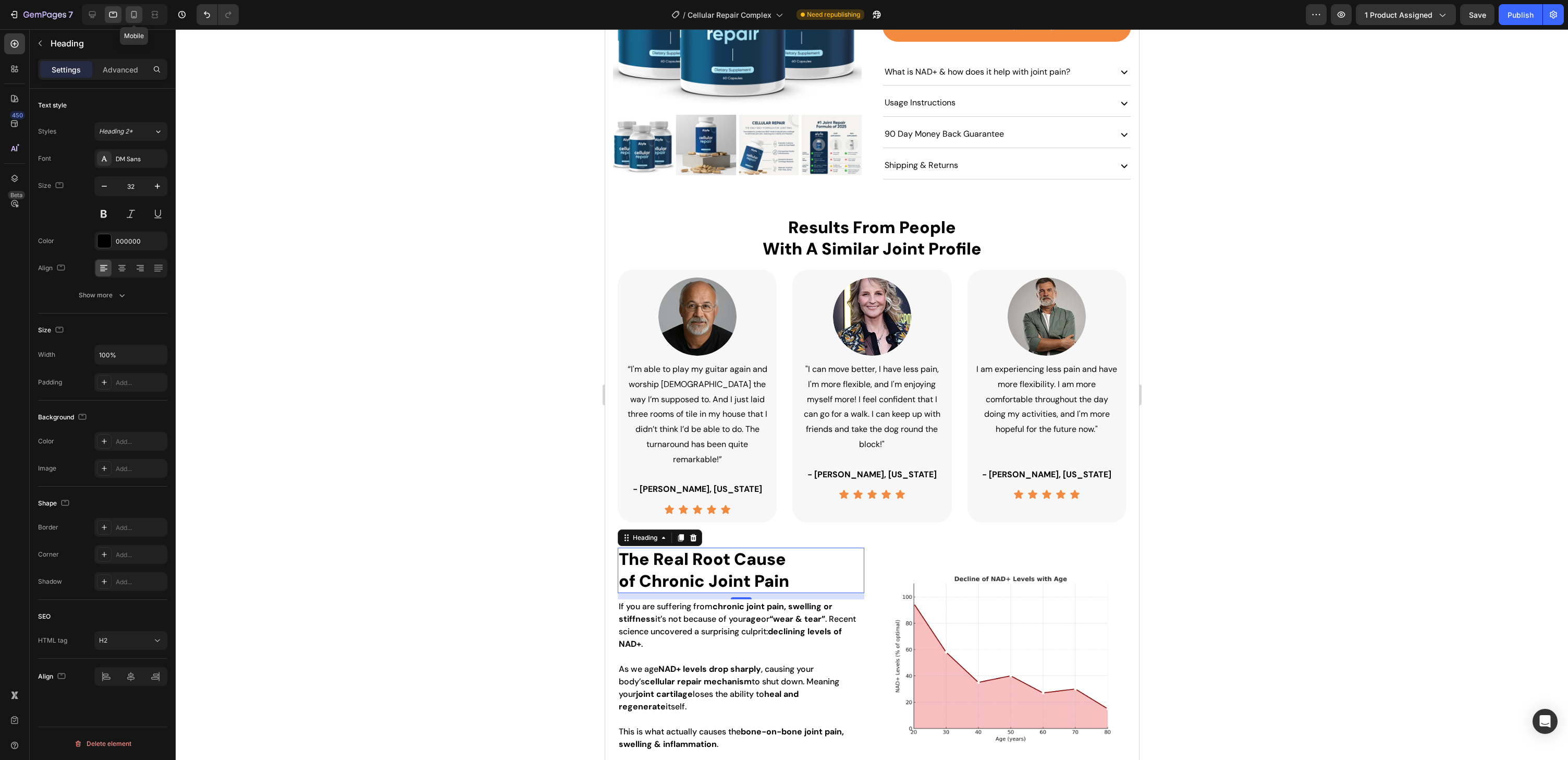
click at [131, 13] on icon at bounding box center [134, 14] width 11 height 11
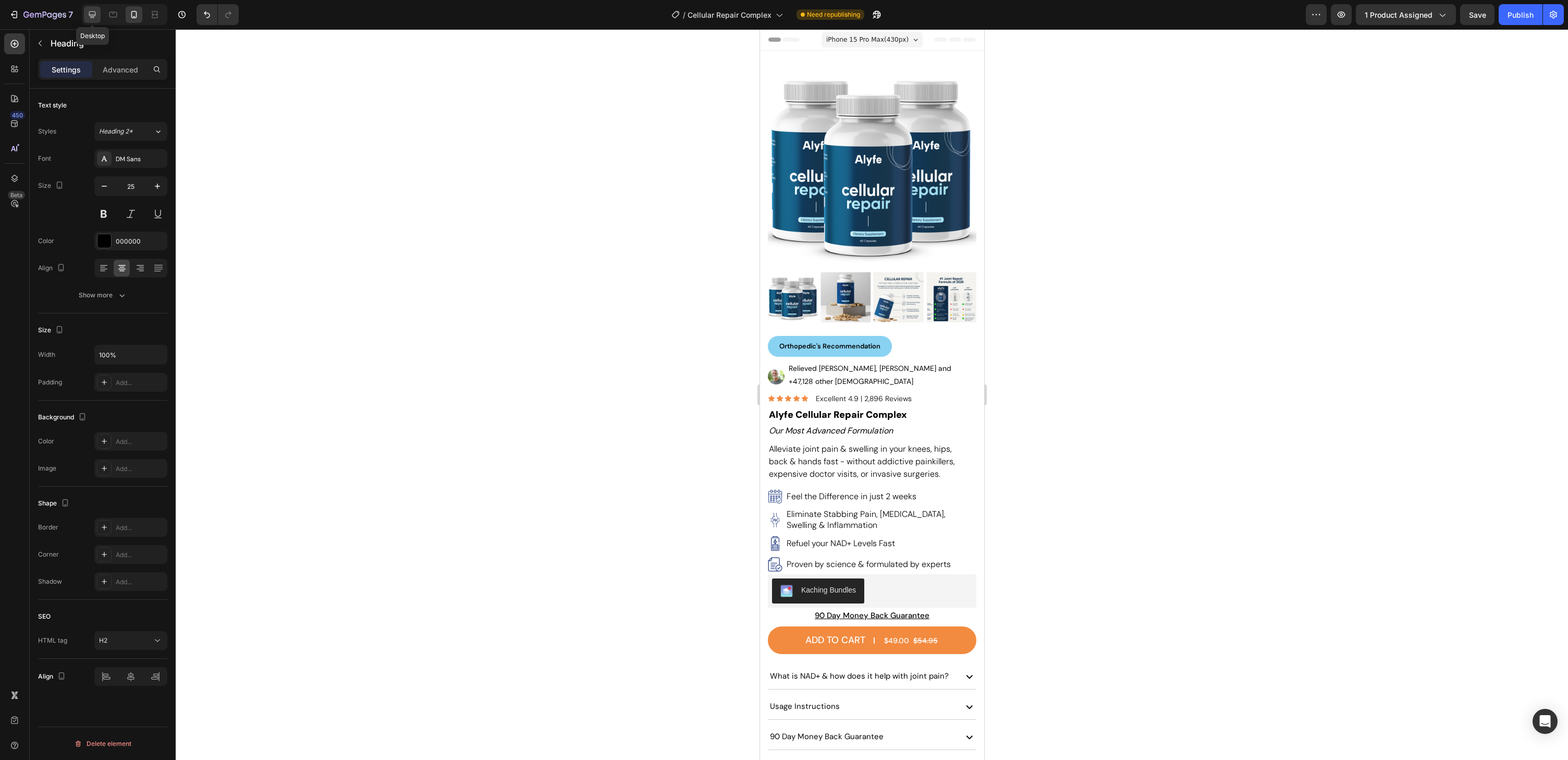
click at [95, 18] on icon at bounding box center [92, 14] width 11 height 11
type input "32"
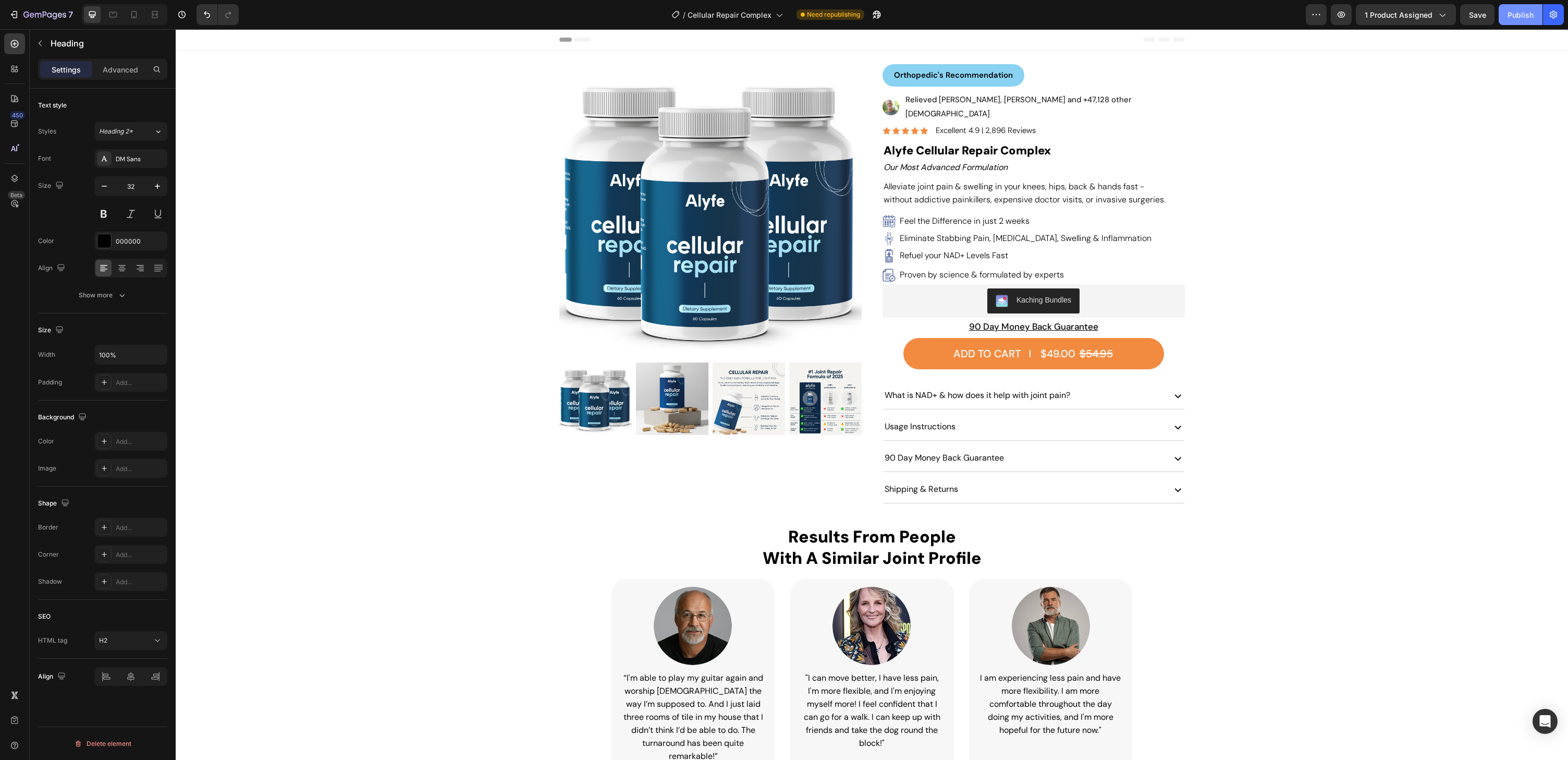
click at [1518, 17] on div "Publish" at bounding box center [1521, 14] width 26 height 11
